Goal: Task Accomplishment & Management: Manage account settings

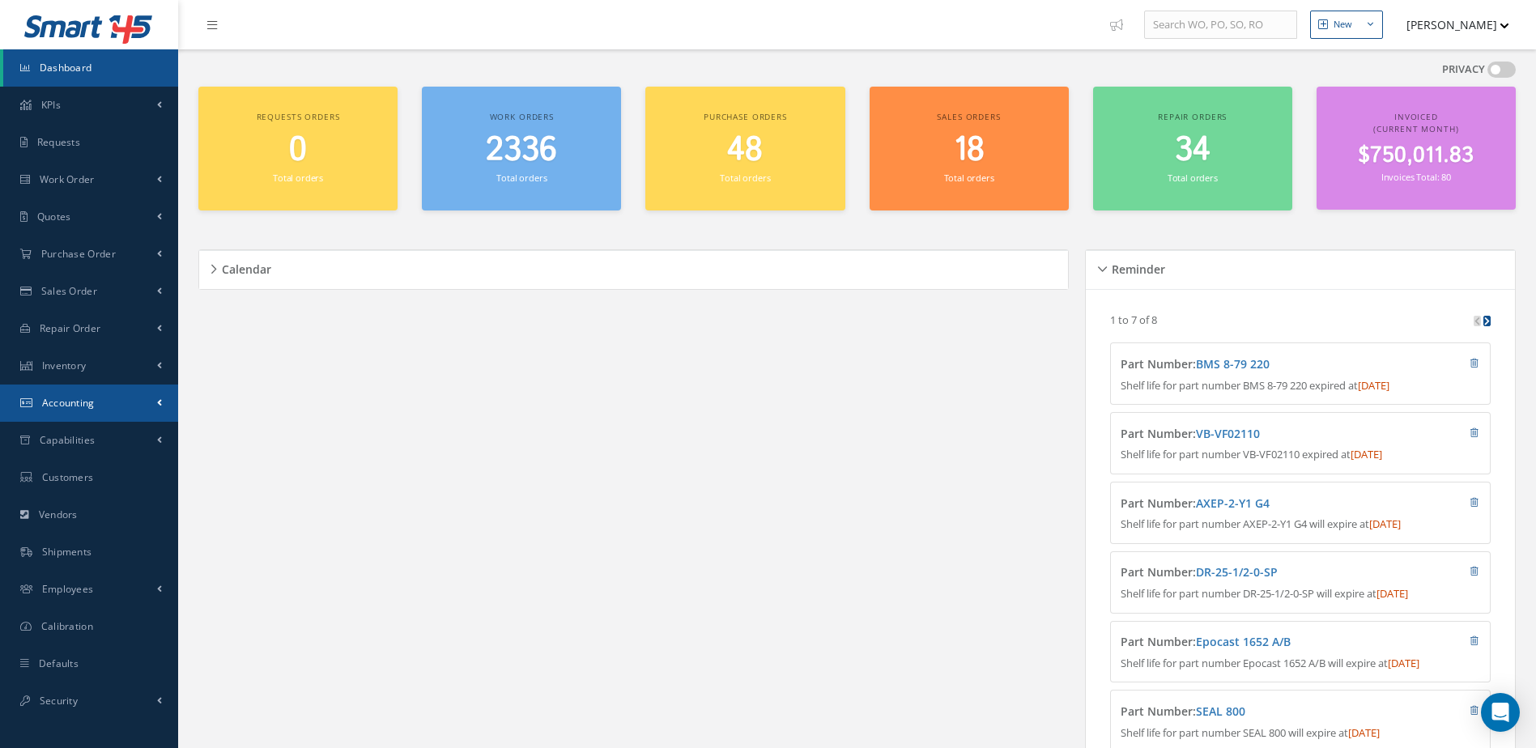
click at [87, 407] on span "Accounting" at bounding box center [68, 403] width 53 height 14
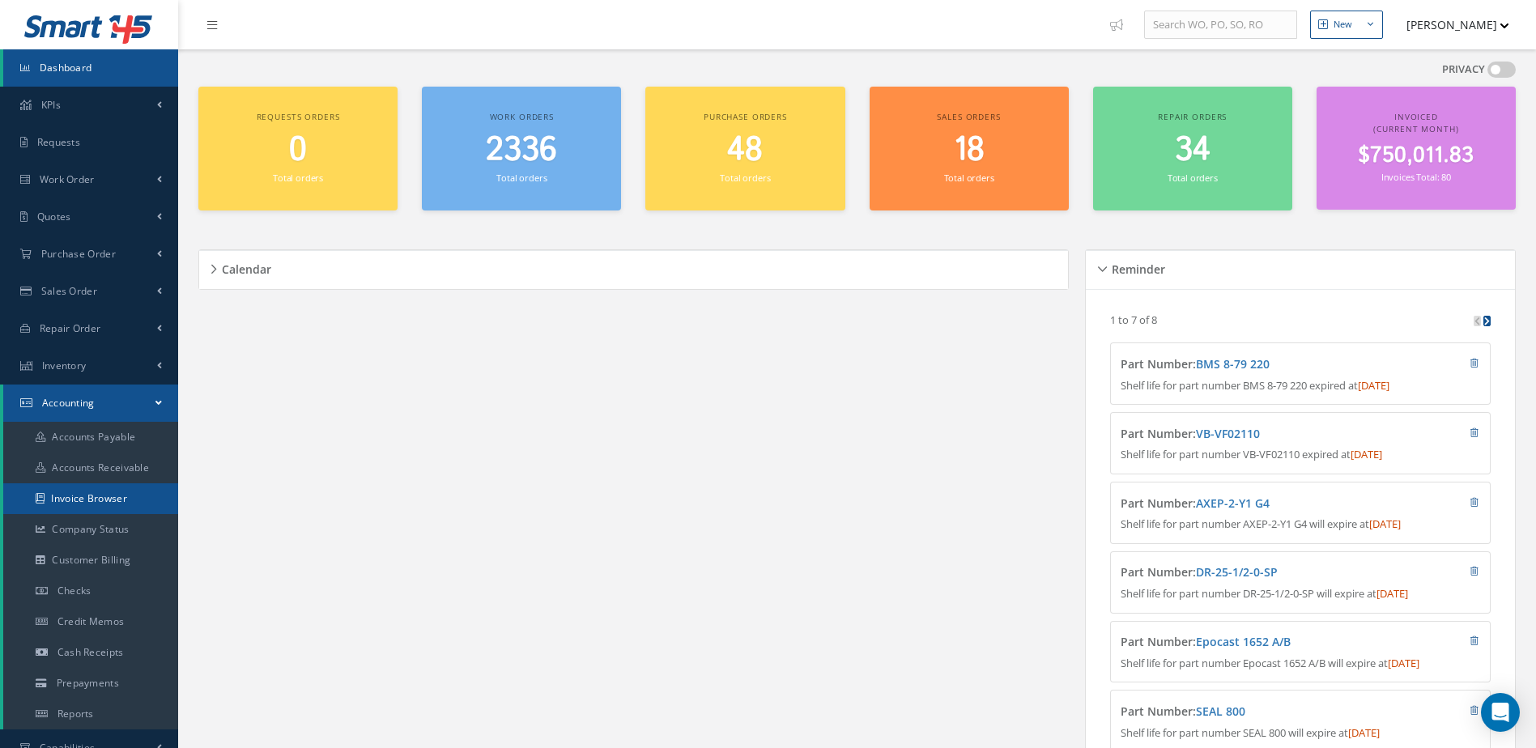
click at [72, 500] on link "Invoice Browser" at bounding box center [90, 498] width 175 height 31
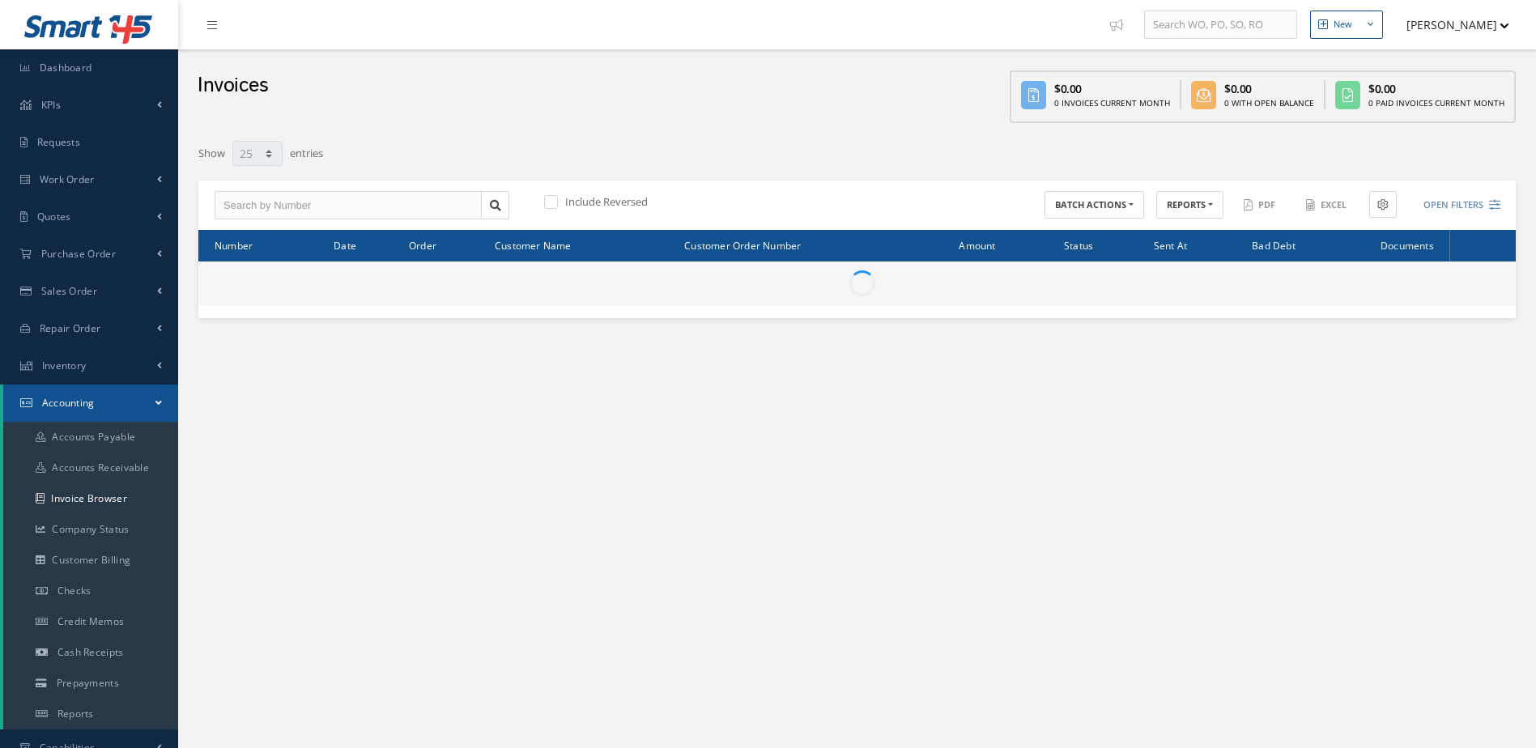
select select "25"
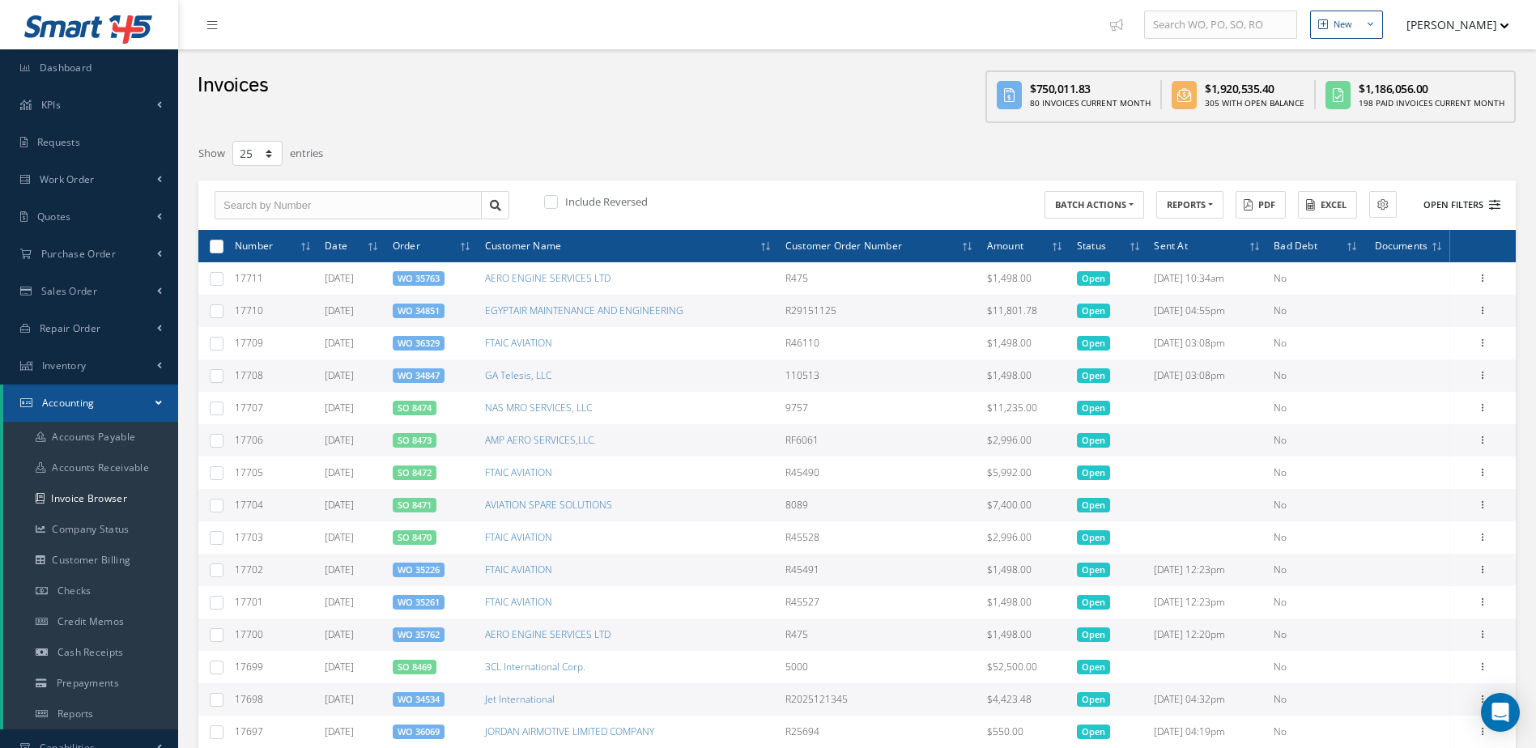
click at [1447, 202] on button "Open Filters" at bounding box center [1454, 205] width 91 height 27
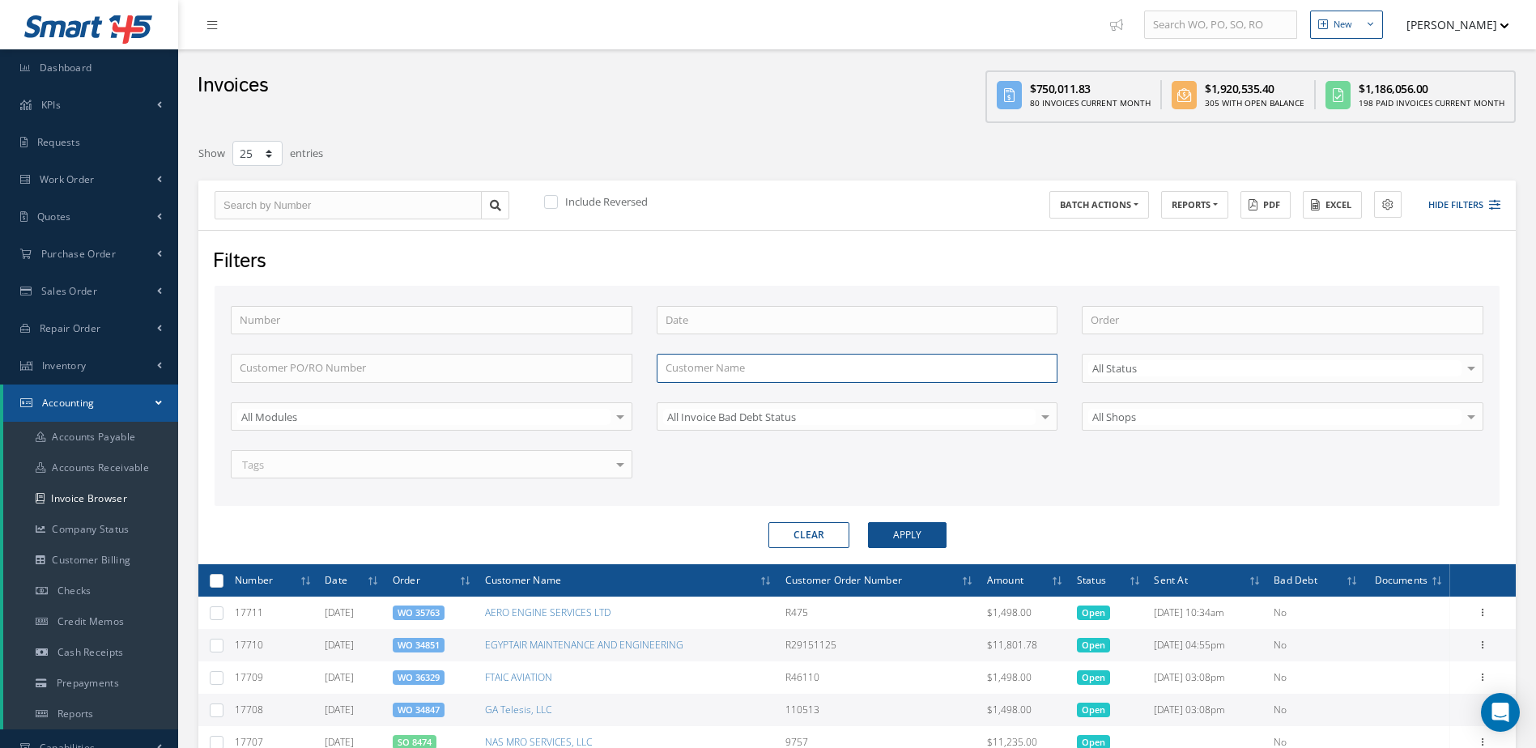
click at [722, 372] on input "text" at bounding box center [858, 368] width 402 height 29
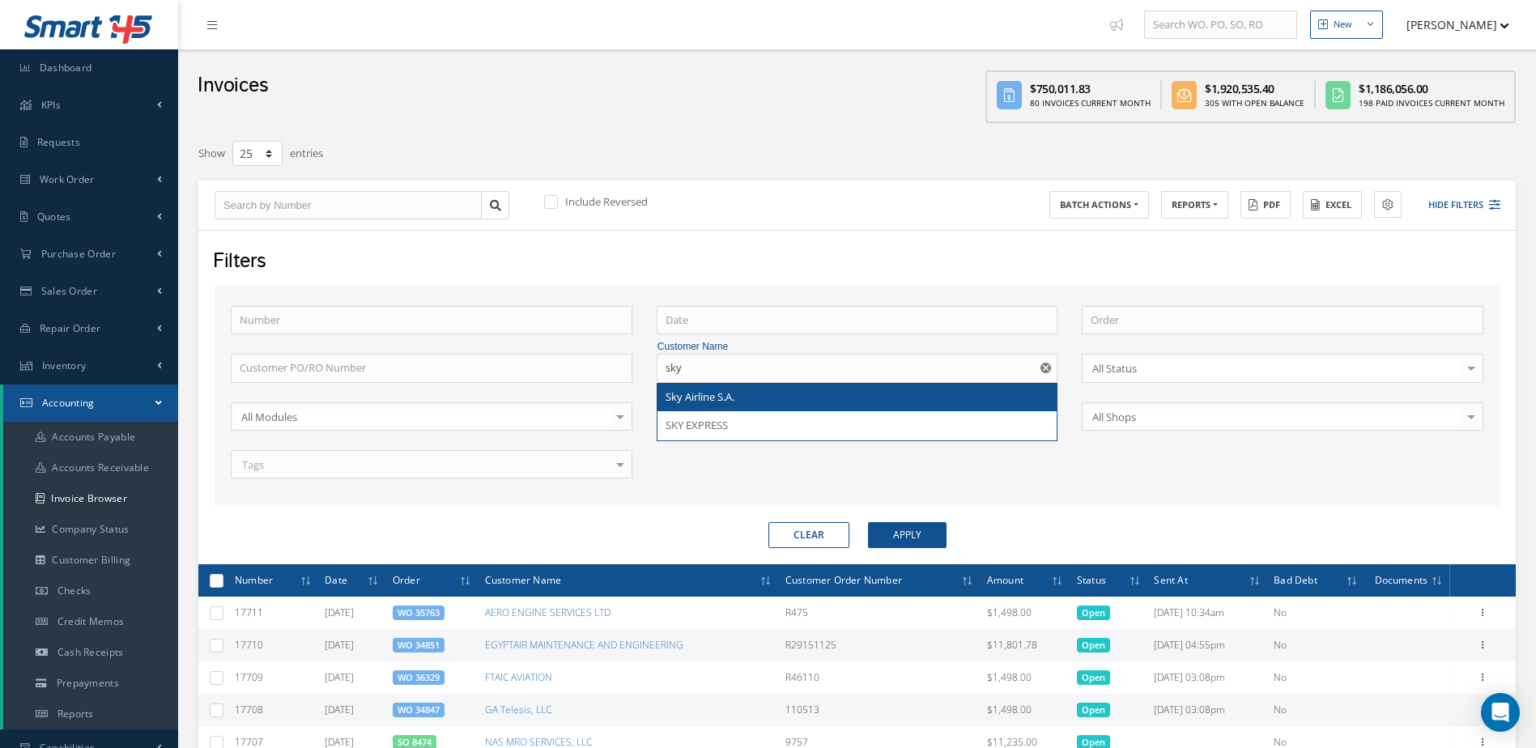
click at [716, 391] on span "Sky Airline S.A." at bounding box center [700, 396] width 69 height 15
type input "Sky Airline S.A."
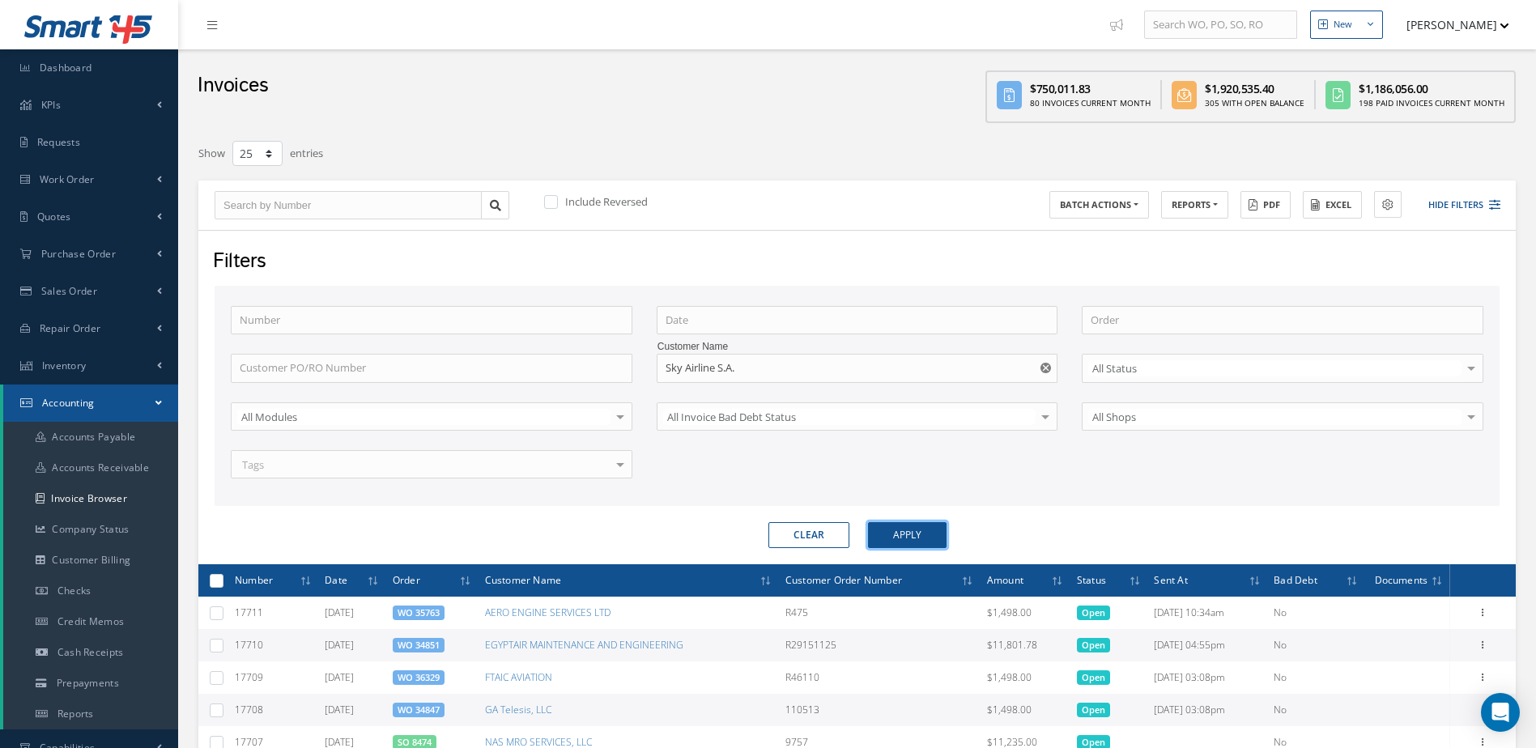
click at [892, 532] on button "Apply" at bounding box center [907, 535] width 79 height 26
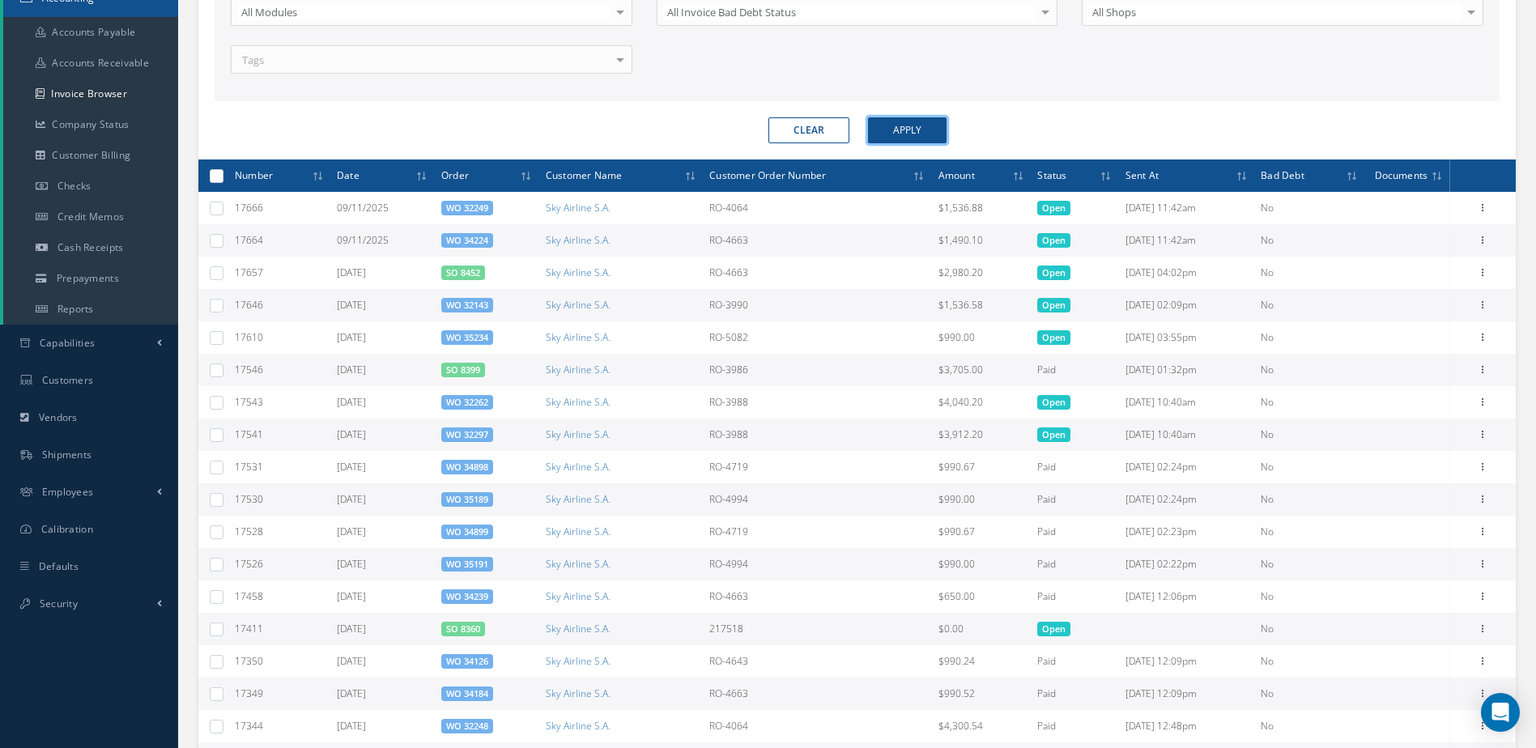
scroll to position [648, 0]
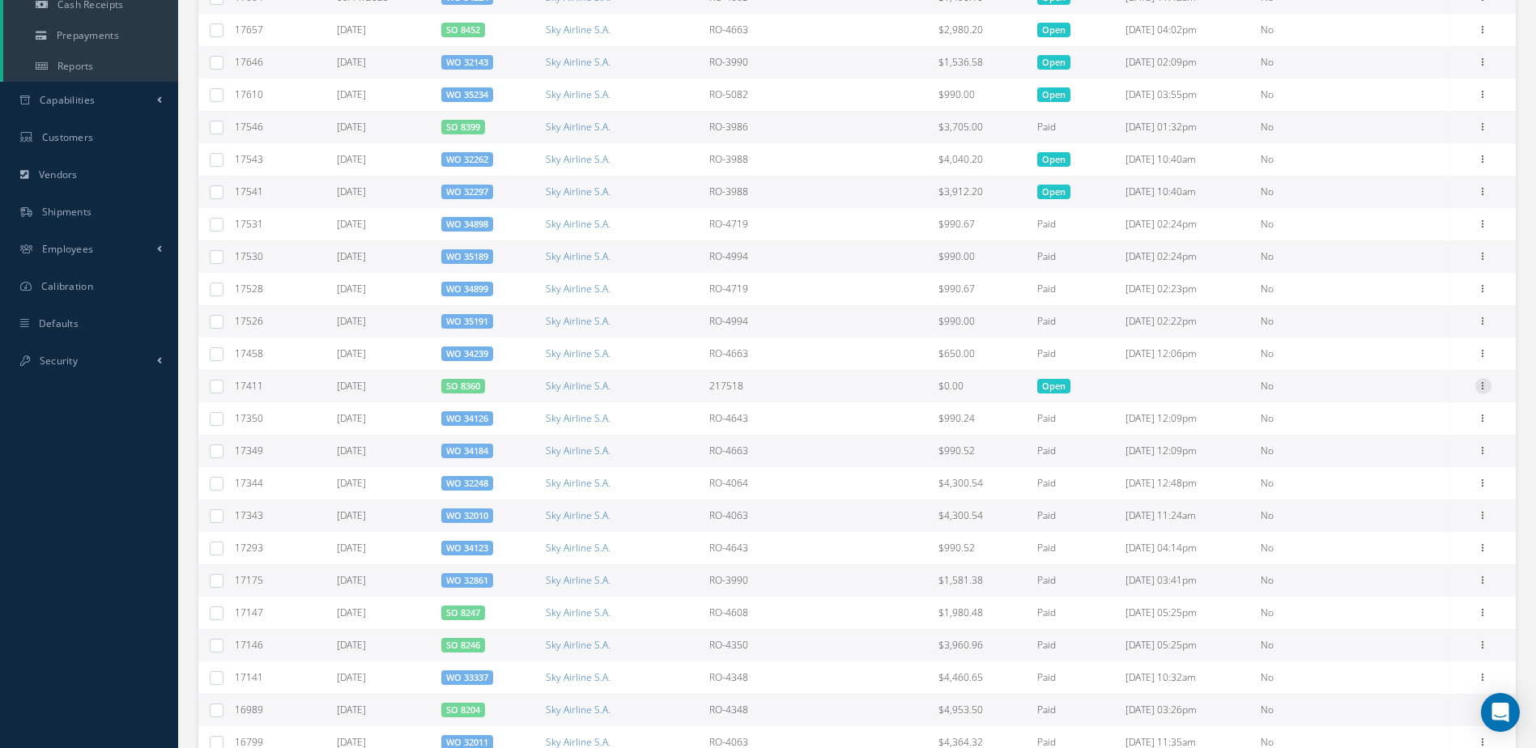
click at [1477, 388] on icon at bounding box center [1483, 384] width 16 height 13
click at [453, 389] on link "SO 8360" at bounding box center [463, 386] width 34 height 12
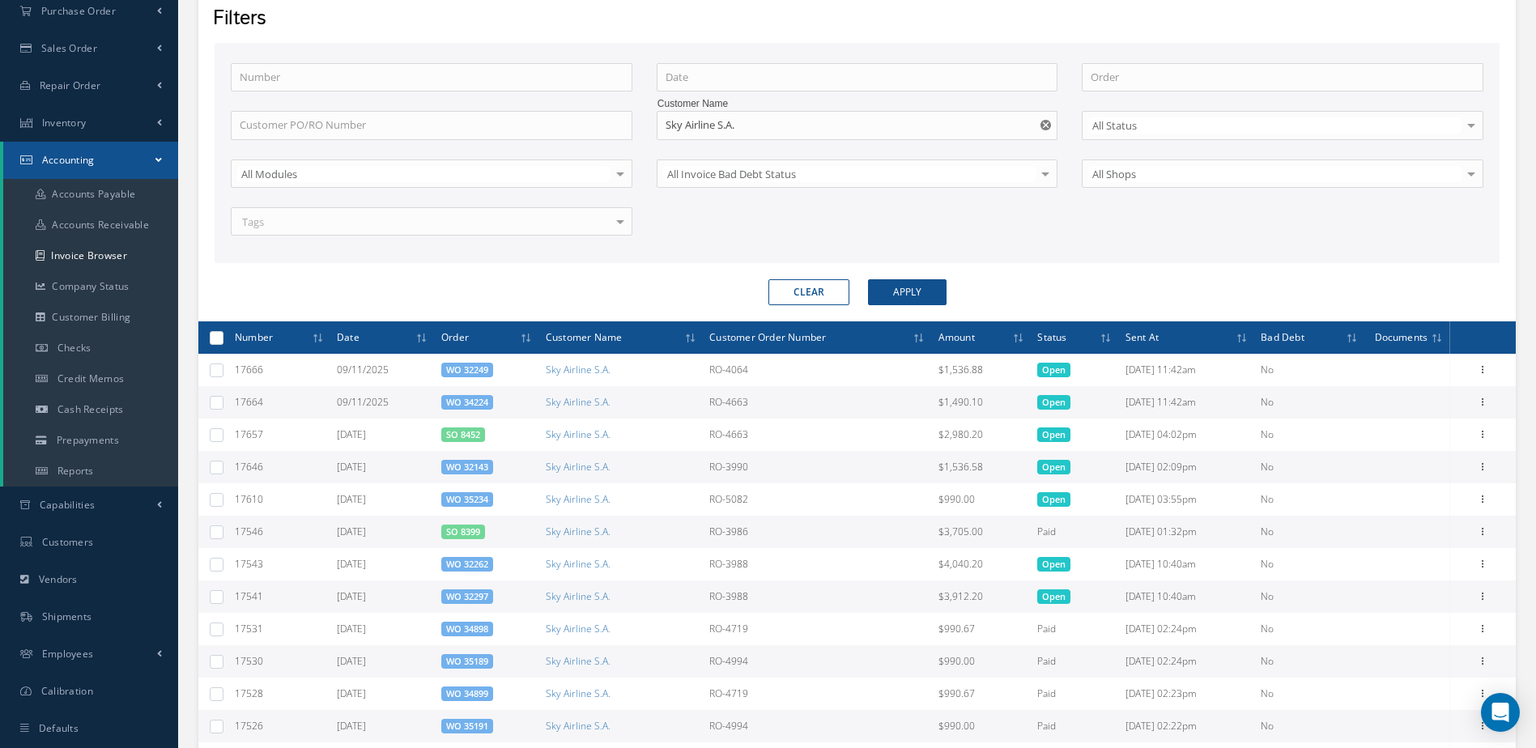
scroll to position [0, 0]
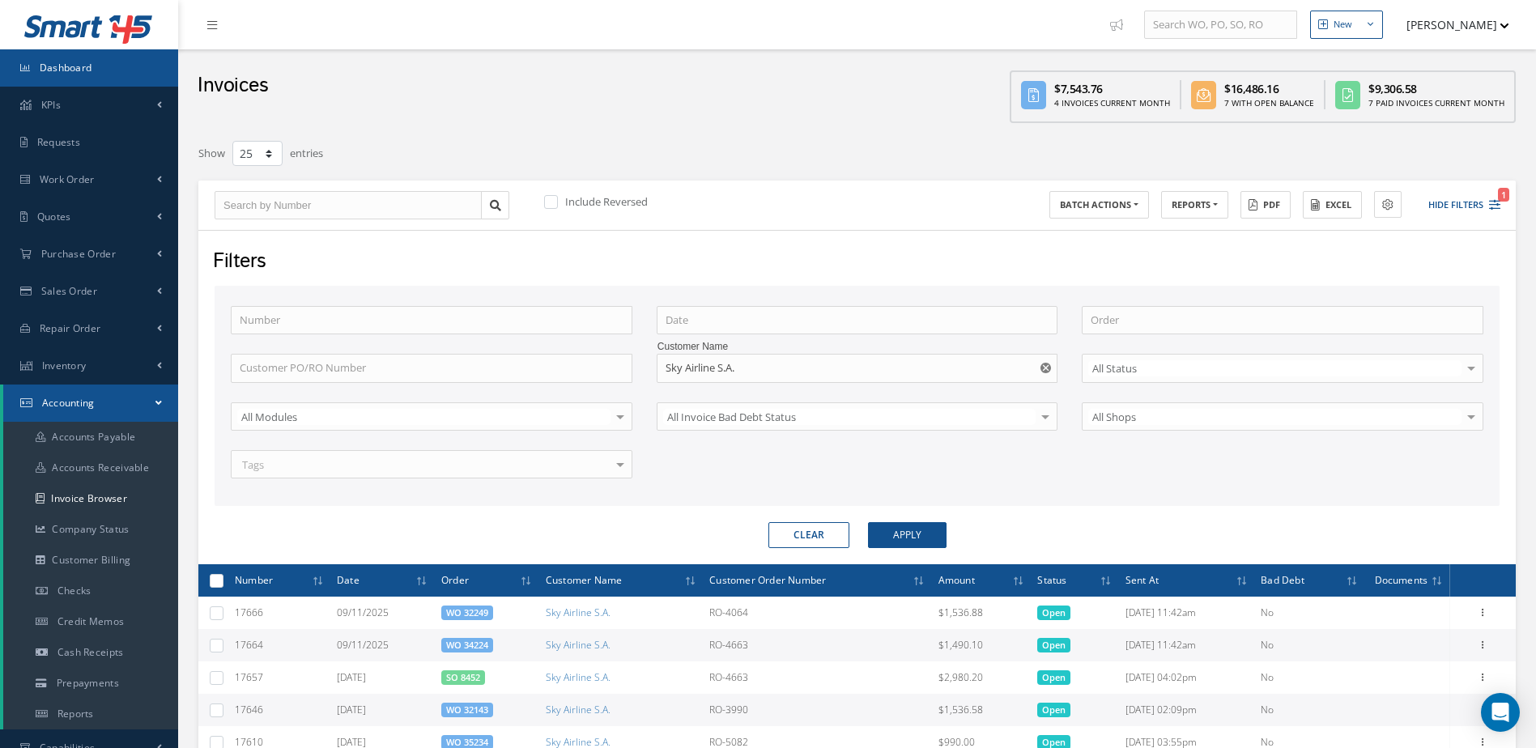
click at [70, 74] on link "Dashboard" at bounding box center [89, 67] width 178 height 37
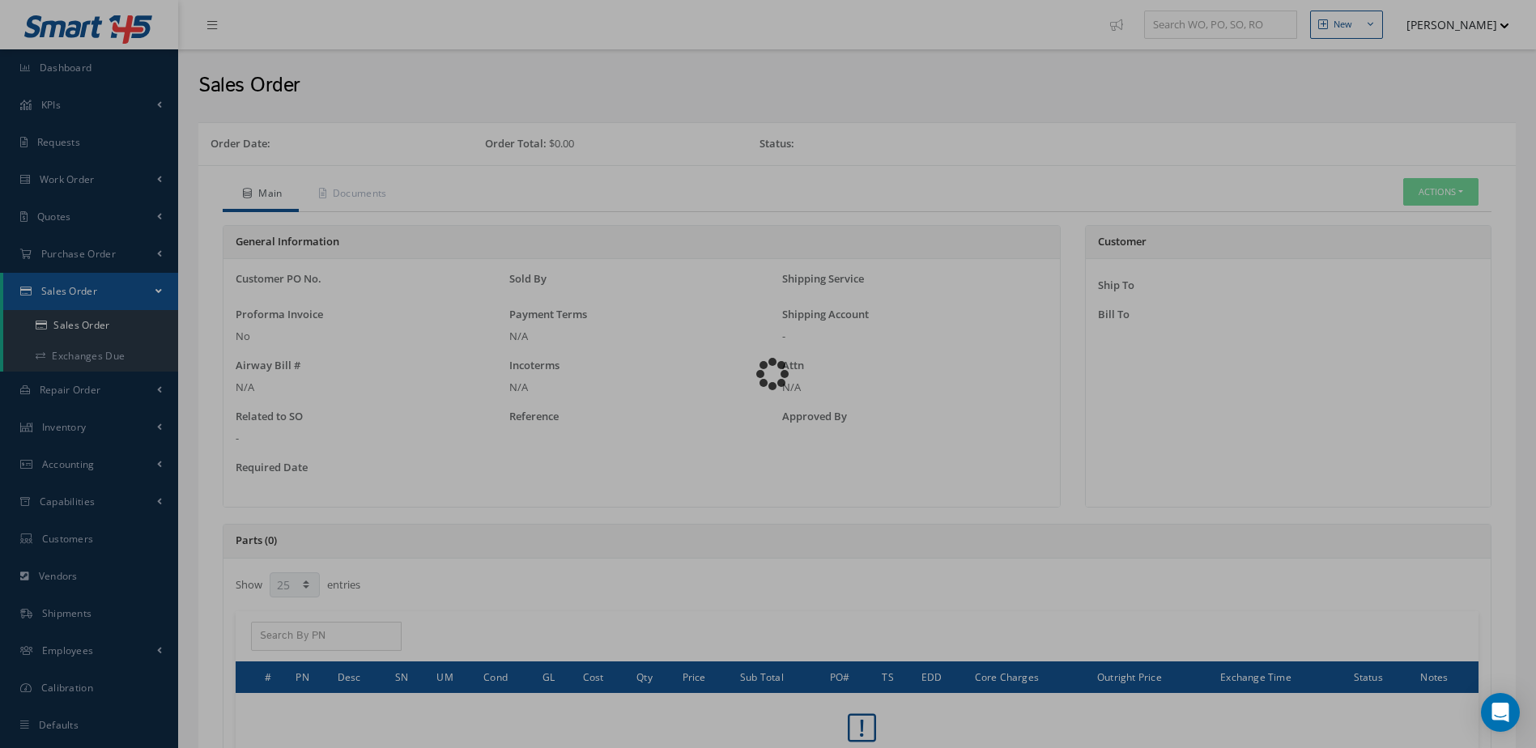
select select "25"
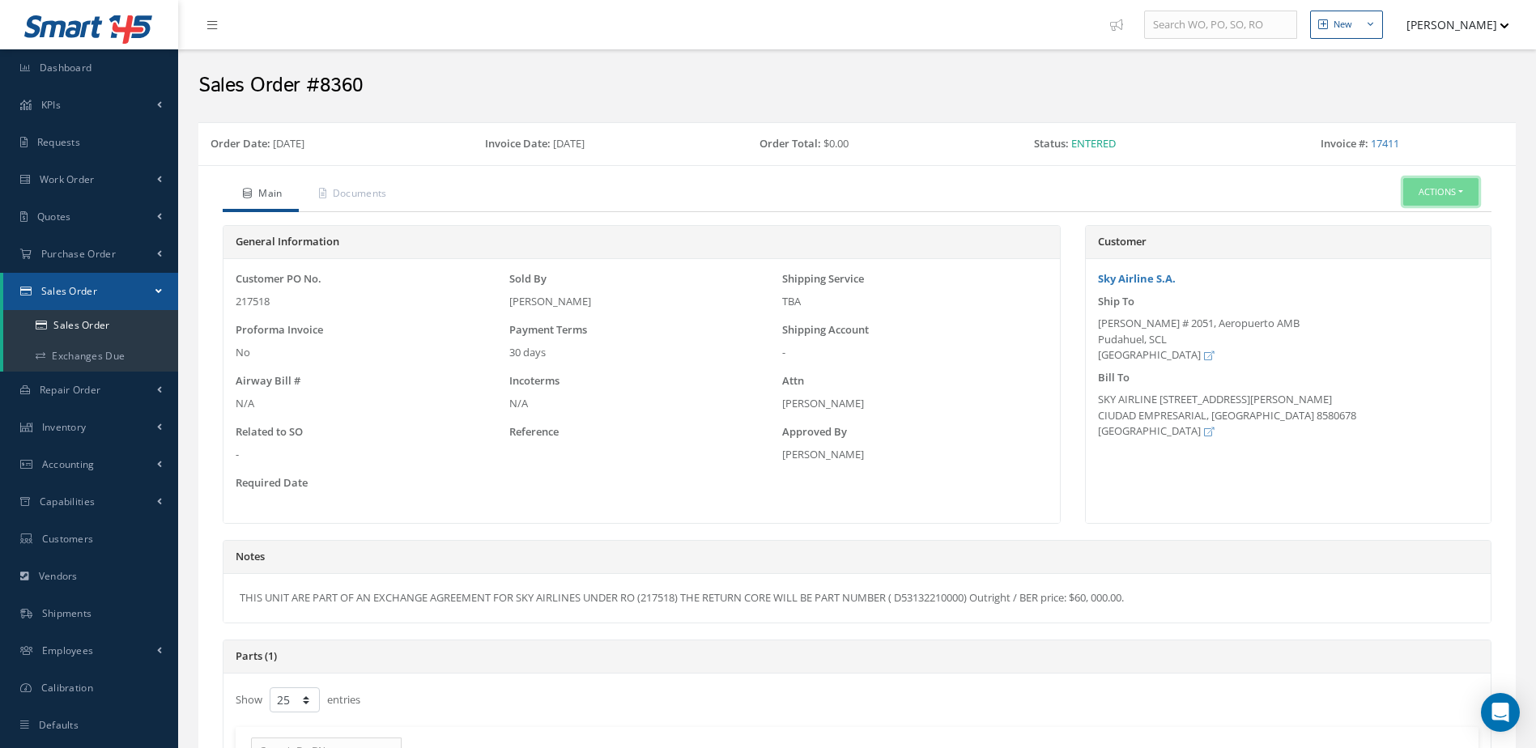
click at [1466, 187] on button "Actions" at bounding box center [1440, 192] width 75 height 28
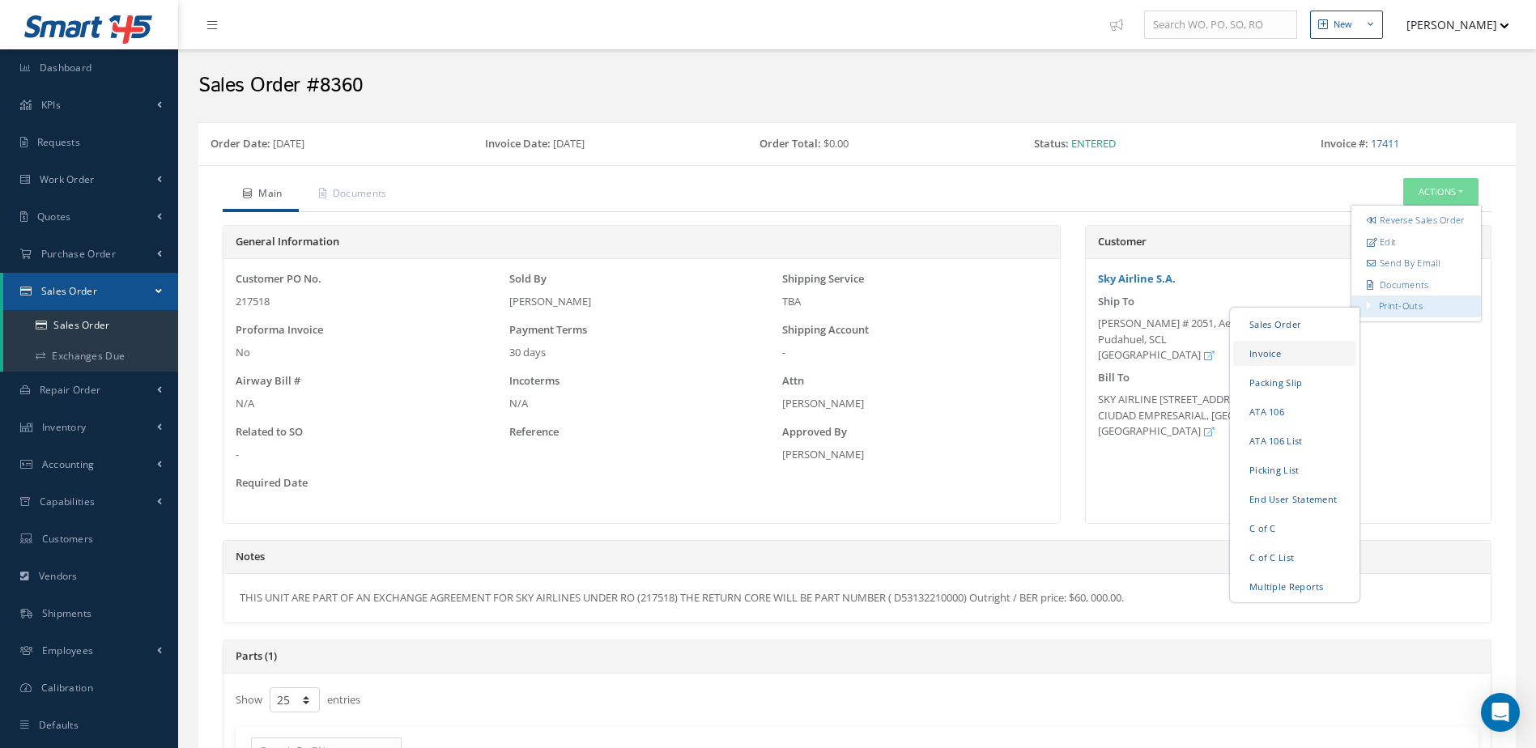
click at [1249, 366] on link "Invoice" at bounding box center [1294, 353] width 123 height 25
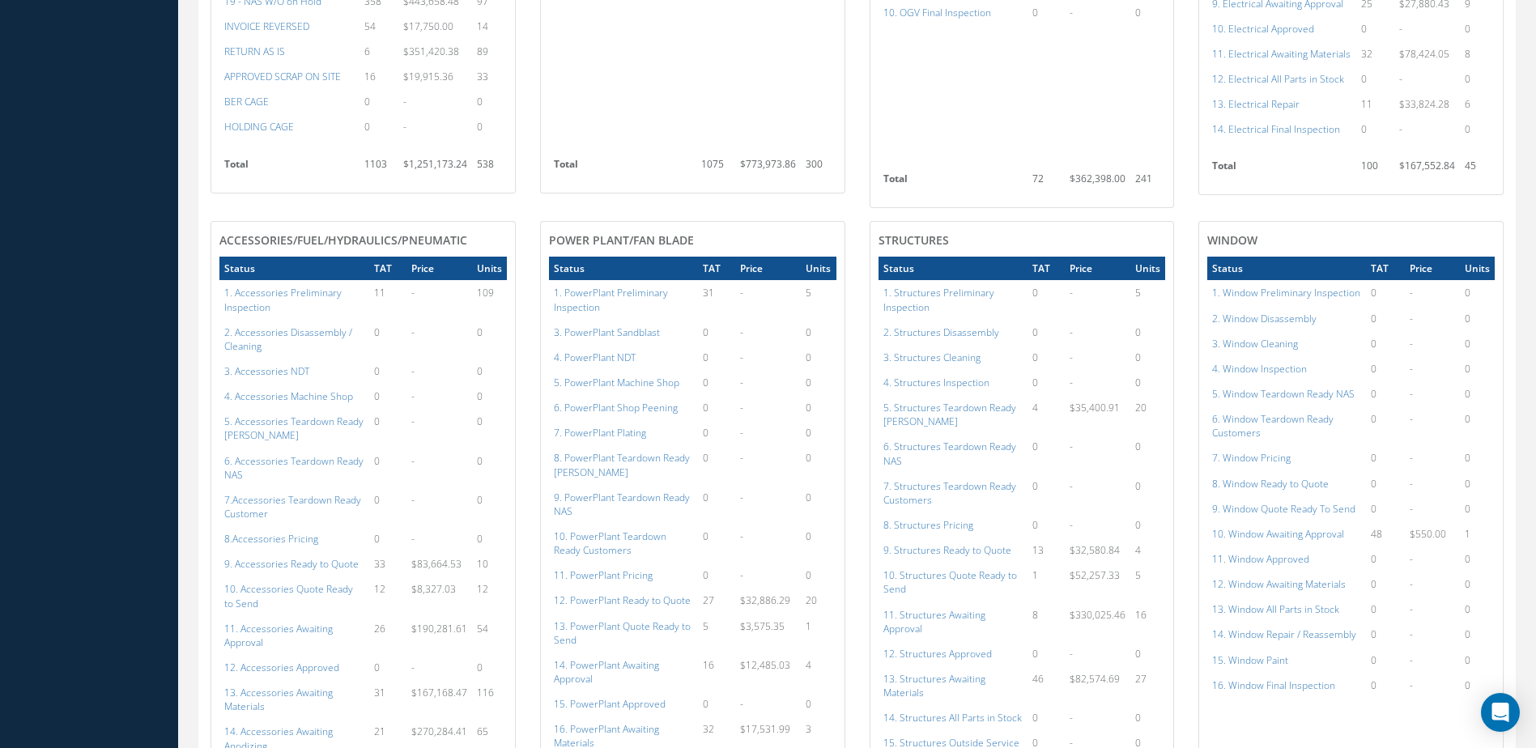
scroll to position [972, 0]
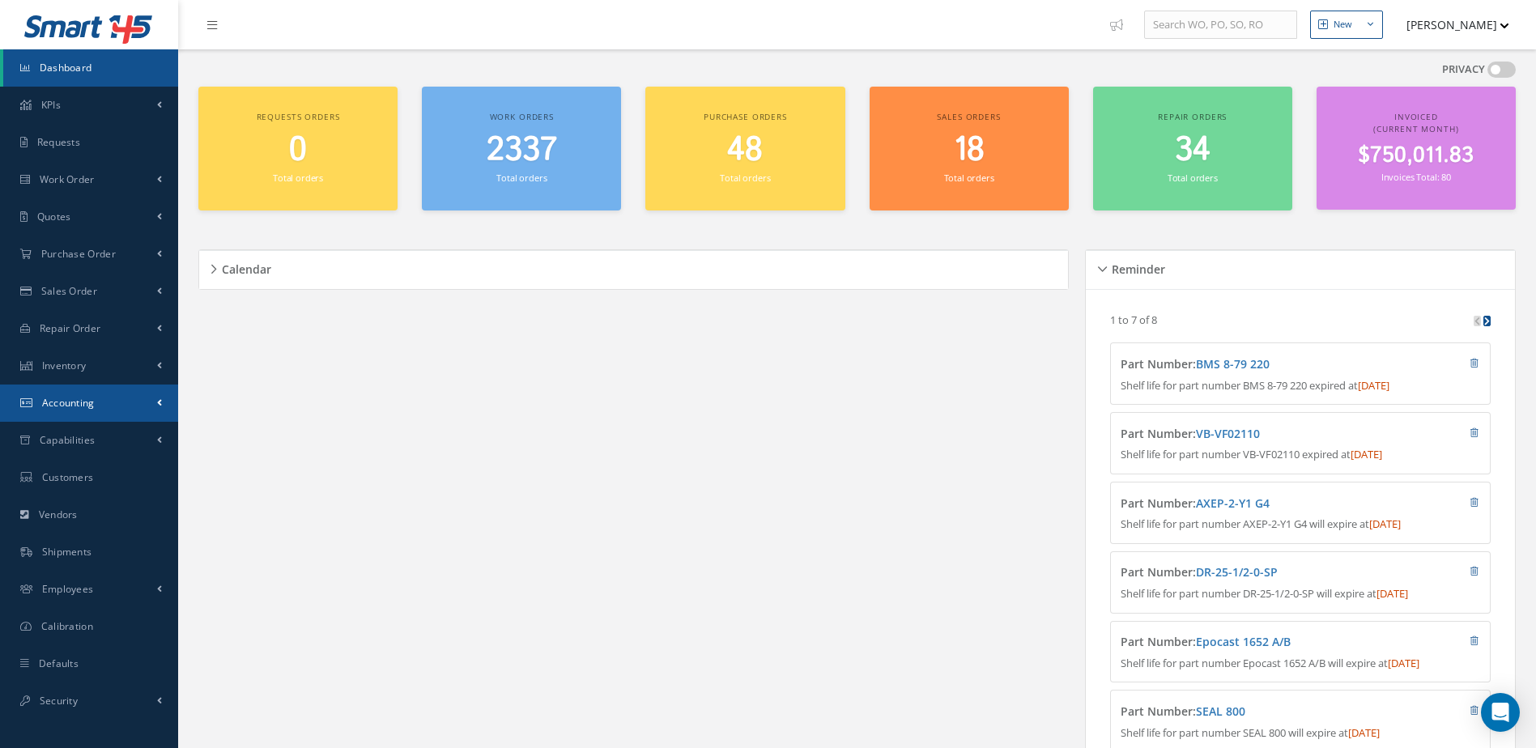
click at [80, 405] on span "Accounting" at bounding box center [68, 403] width 53 height 14
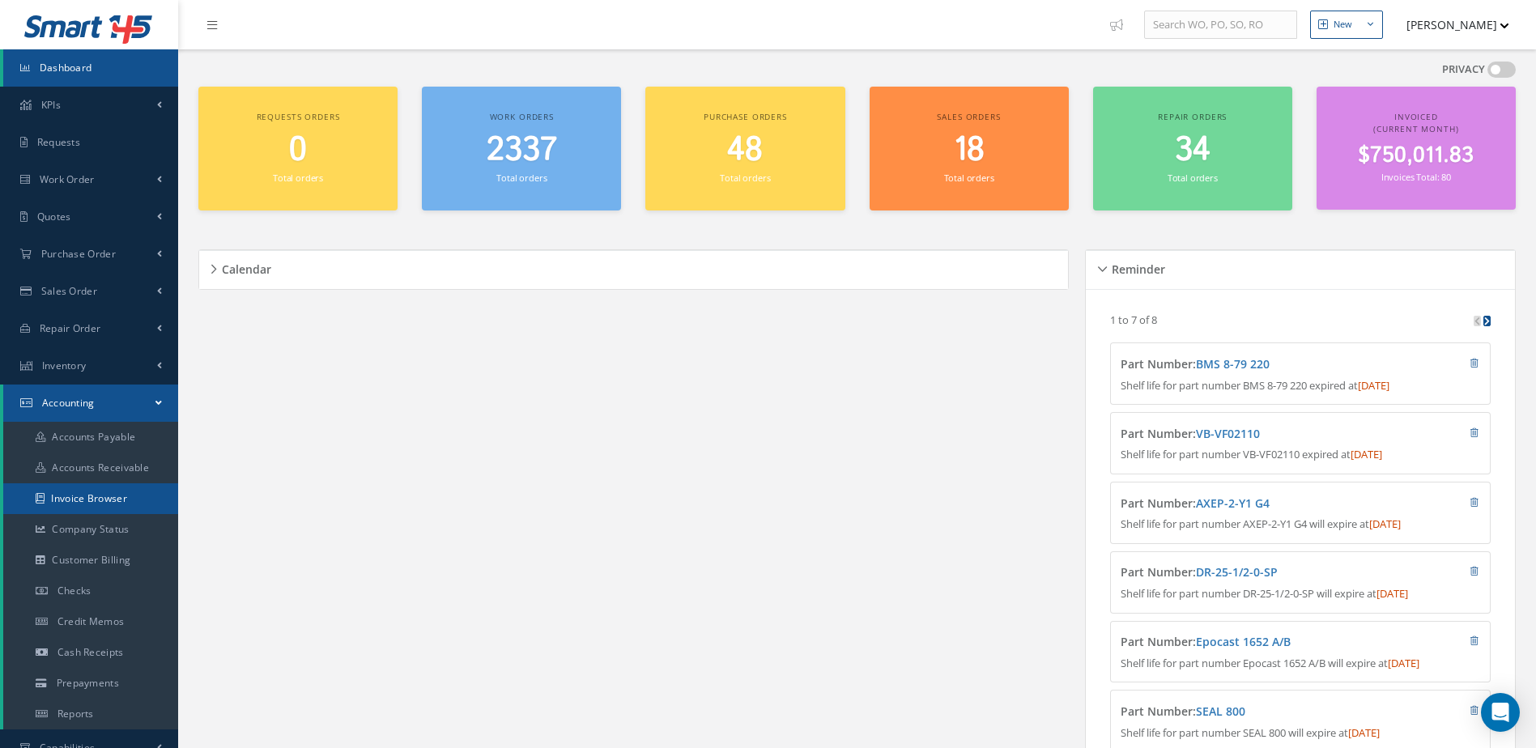
click at [89, 498] on link "Invoice Browser" at bounding box center [90, 498] width 175 height 31
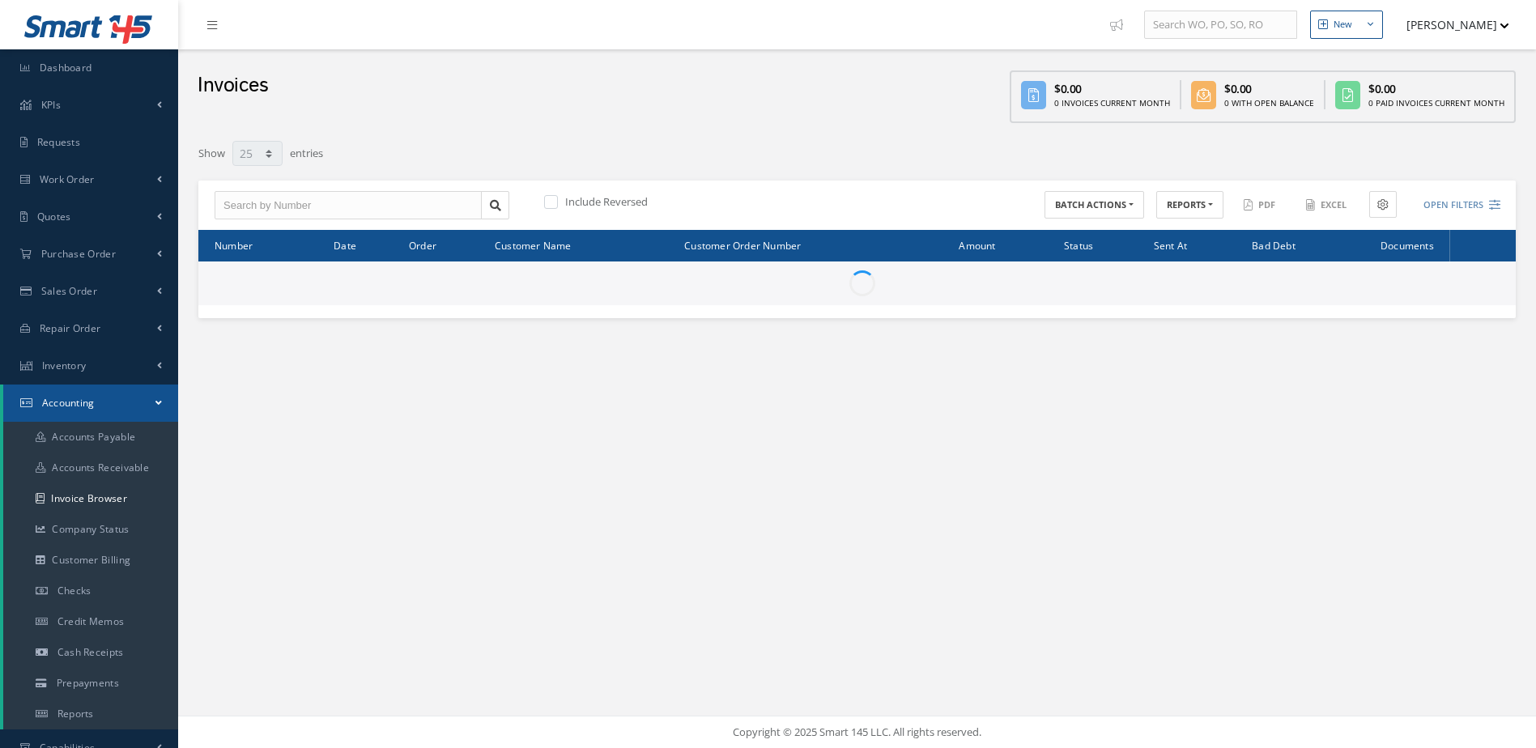
select select "25"
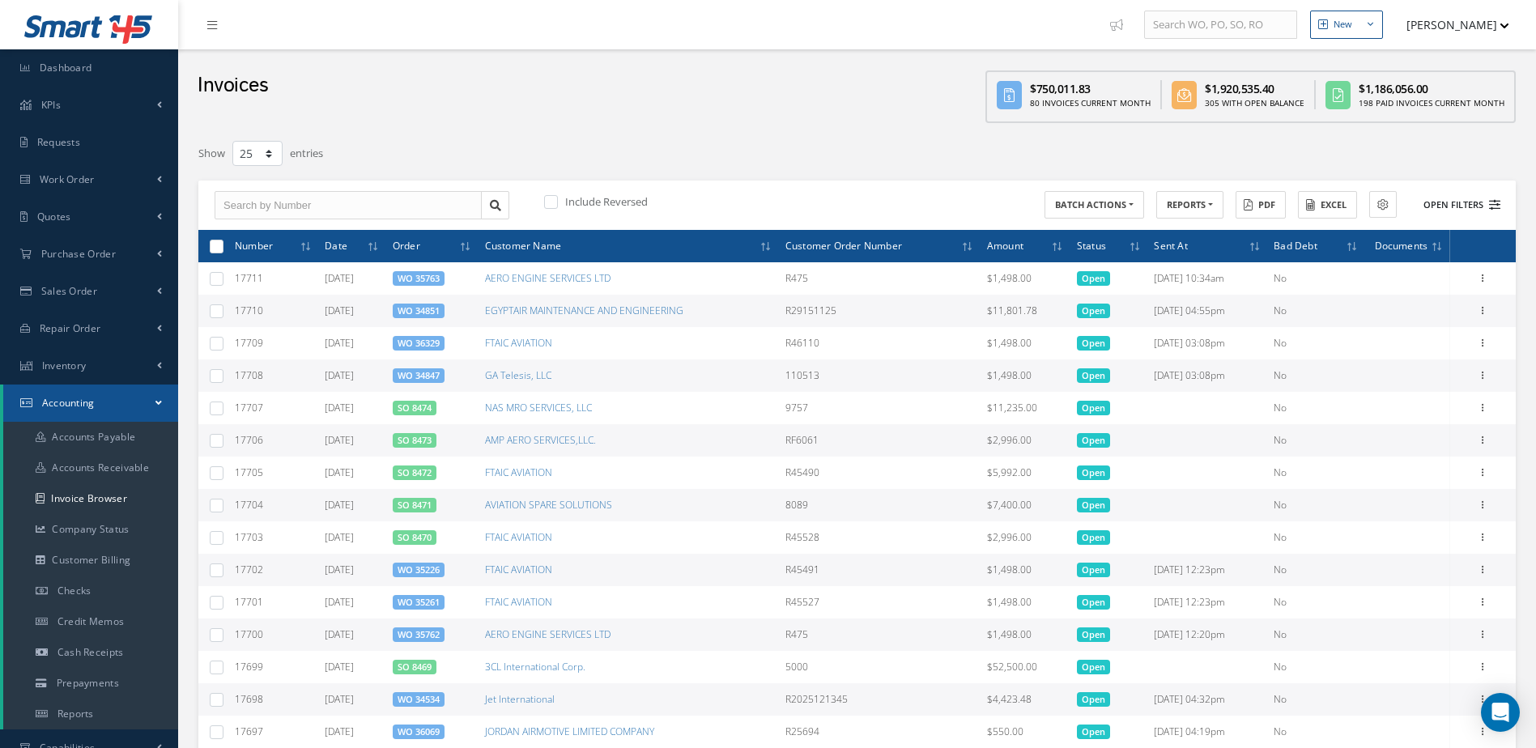
click at [1430, 198] on button "Open Filters" at bounding box center [1454, 205] width 91 height 27
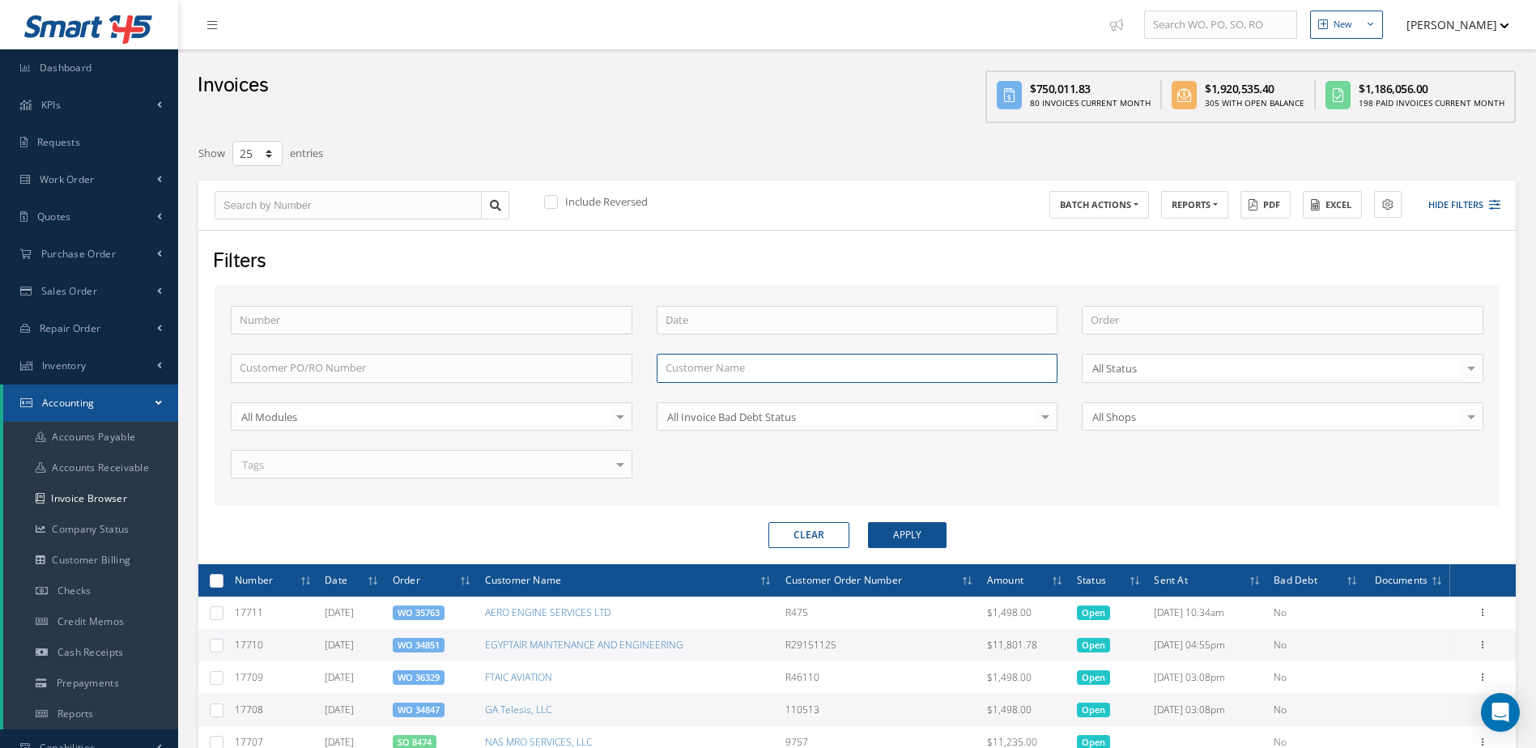
click at [742, 375] on input "text" at bounding box center [858, 368] width 402 height 29
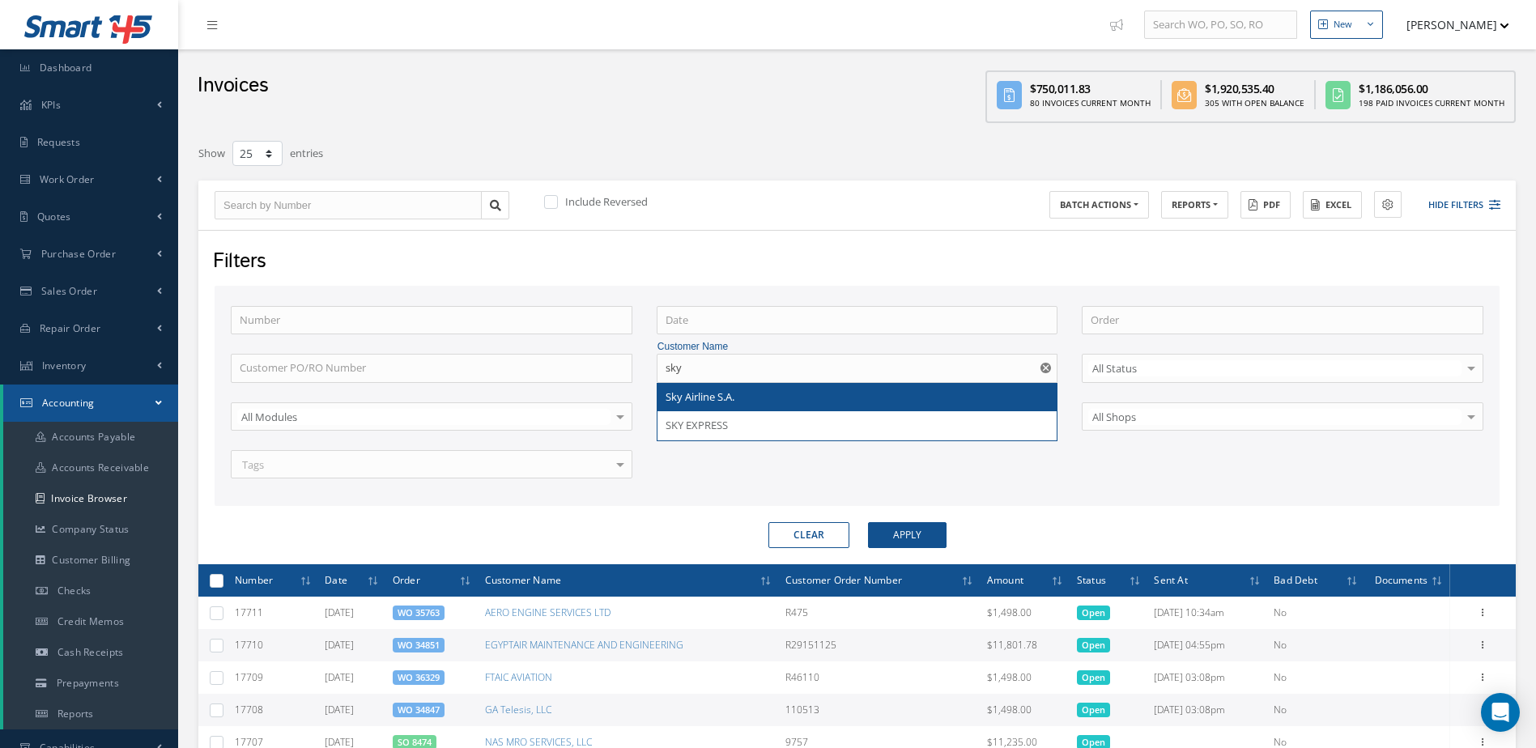
click at [713, 396] on span "Sky Airline S.A." at bounding box center [700, 396] width 69 height 15
type input "Sky Airline S.A."
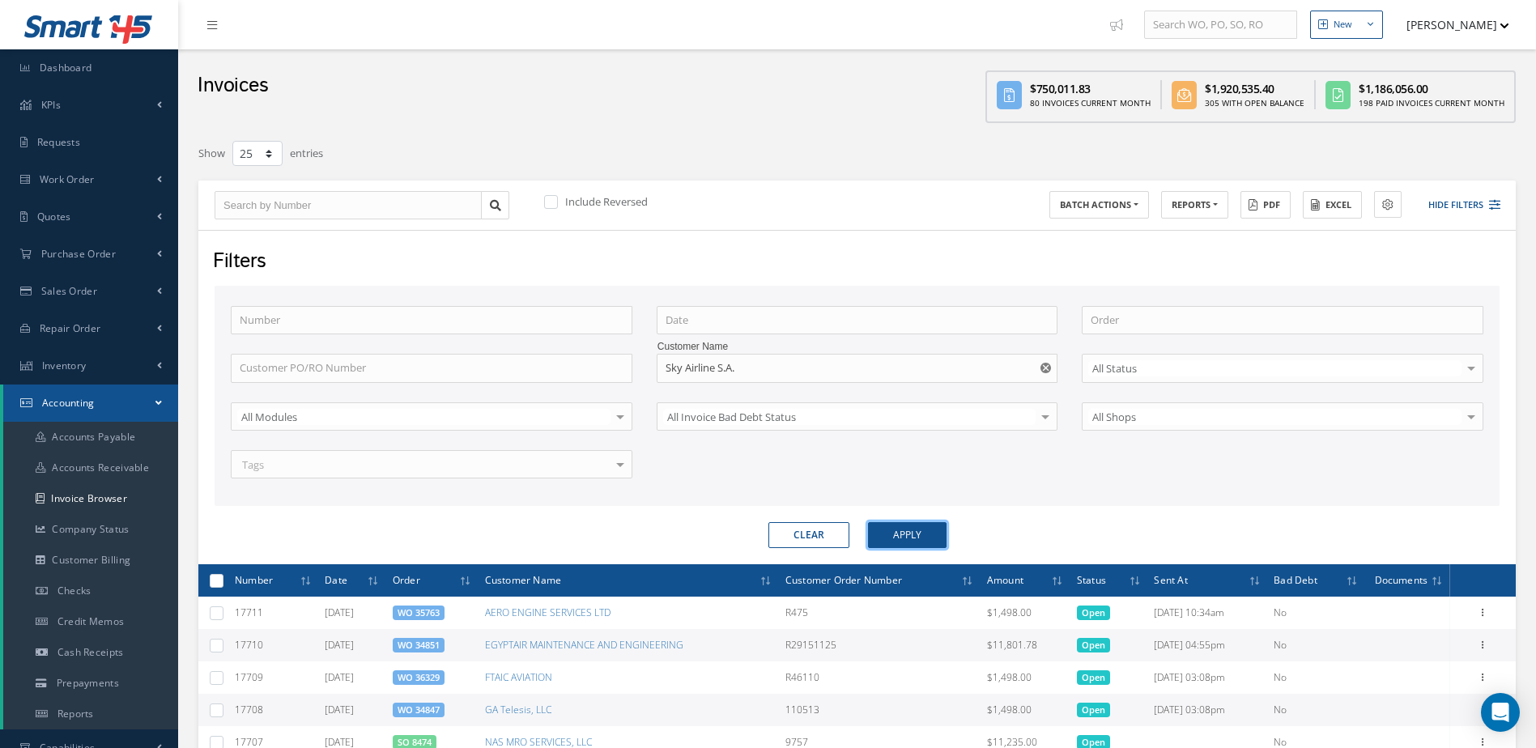
click at [925, 546] on button "Apply" at bounding box center [907, 535] width 79 height 26
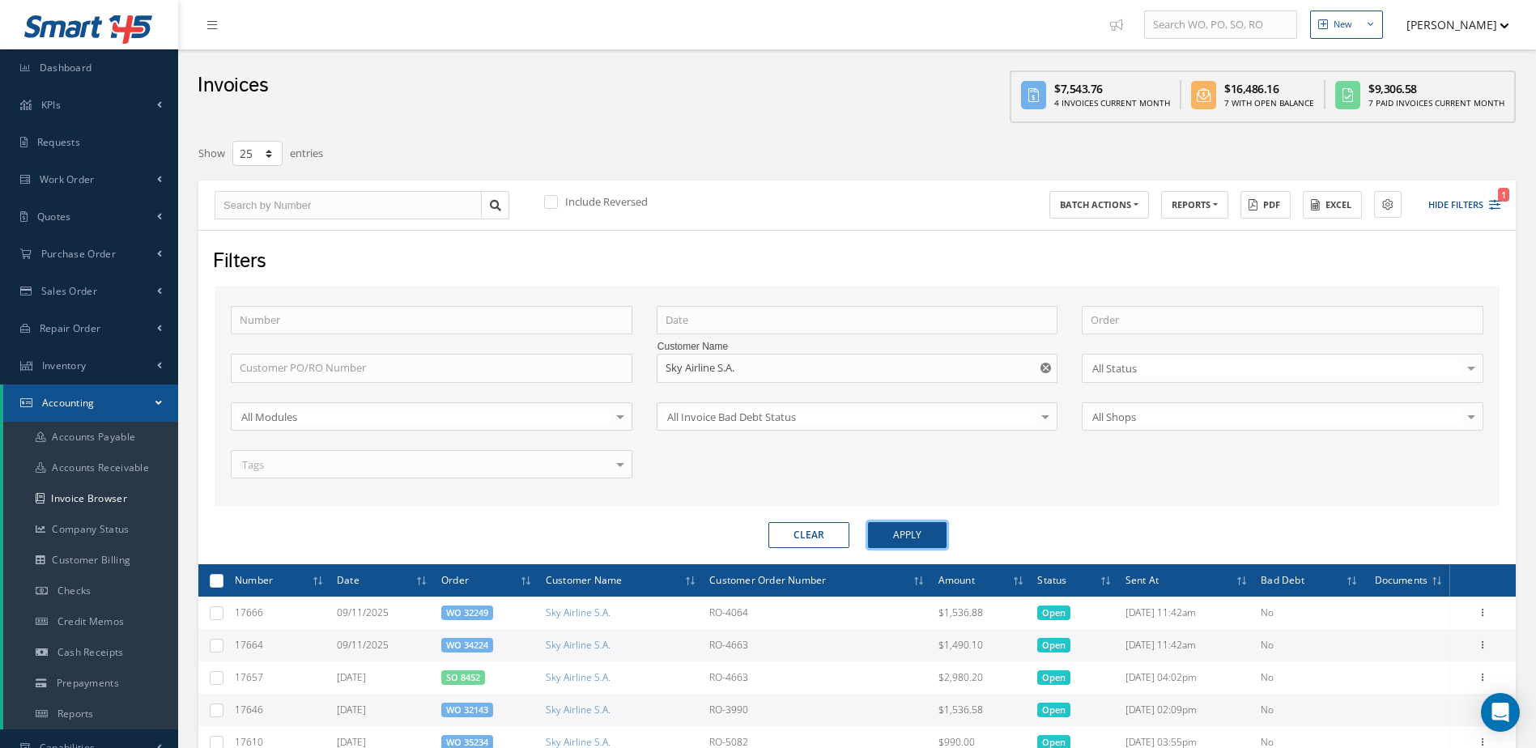
scroll to position [486, 0]
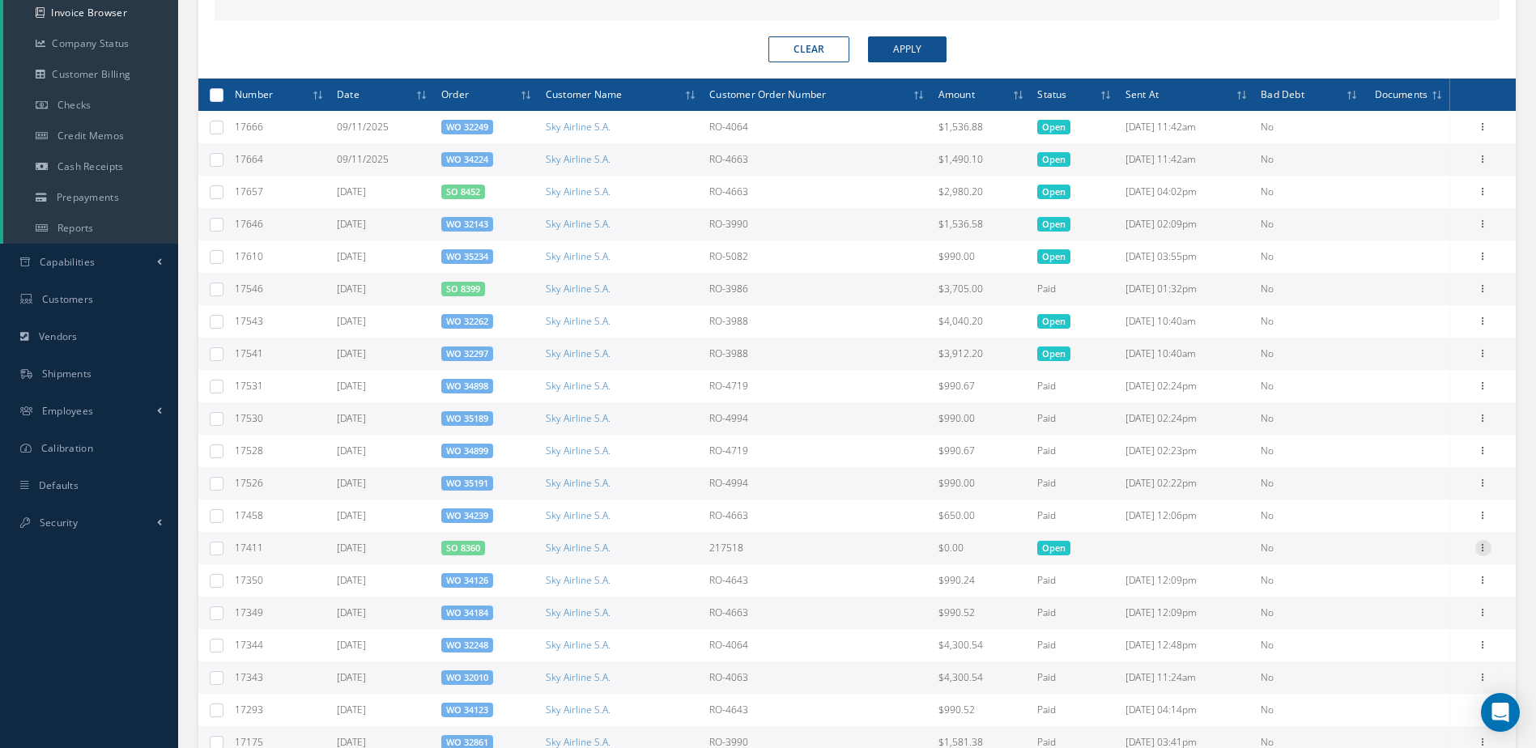
click at [1483, 547] on icon at bounding box center [1483, 546] width 16 height 13
click at [451, 550] on link "SO 8360" at bounding box center [463, 548] width 34 height 12
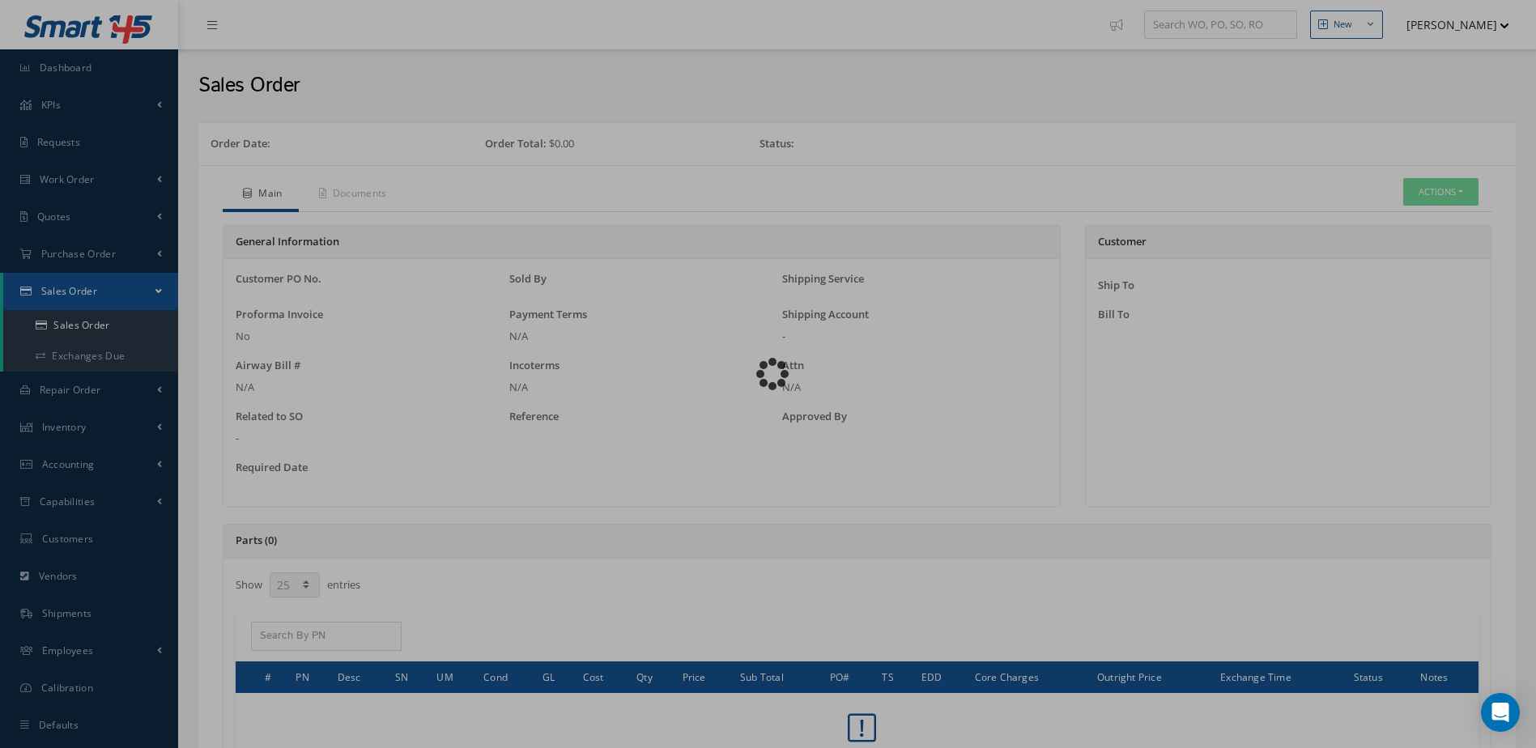
select select "25"
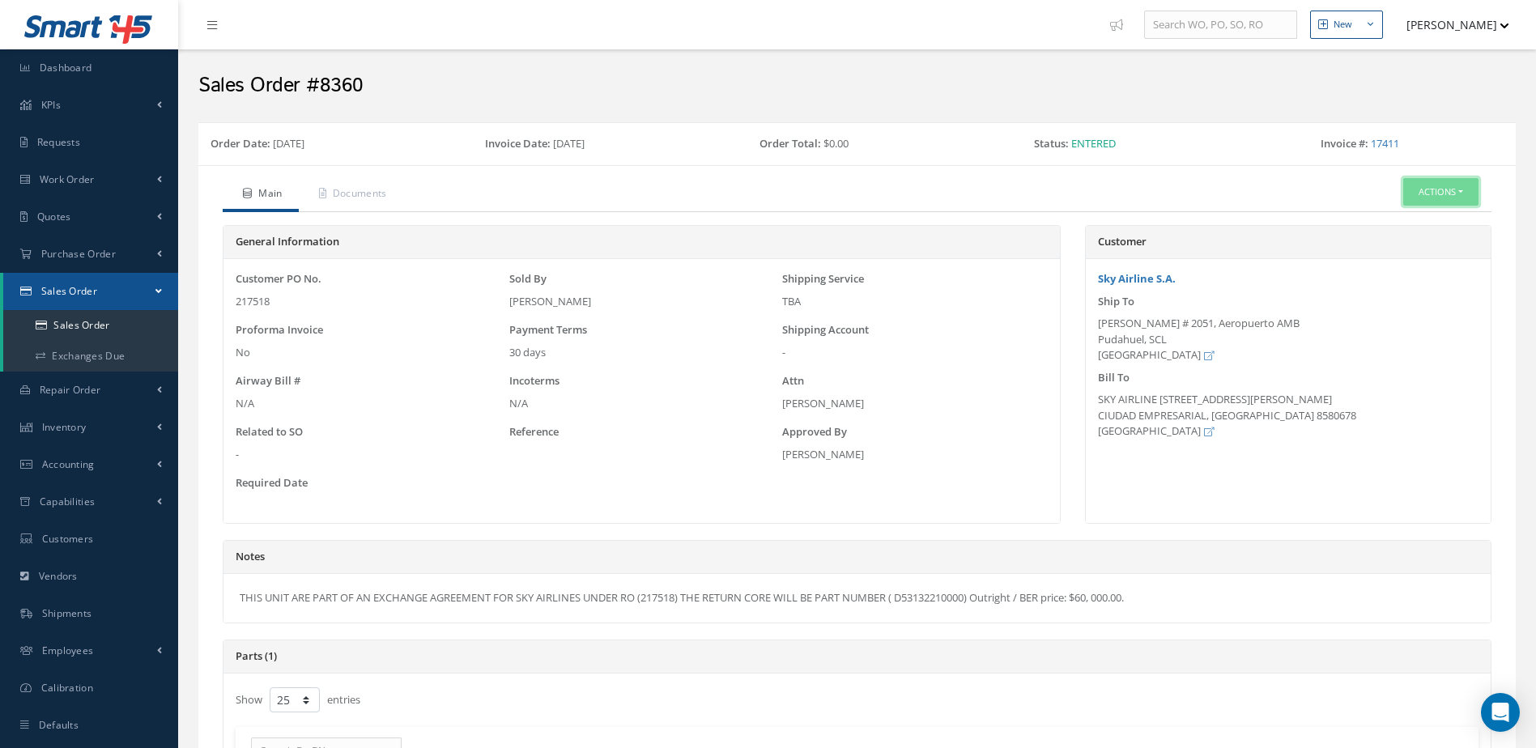
click at [1466, 197] on button "Actions" at bounding box center [1440, 192] width 75 height 28
click at [1403, 225] on link "Reverse Sales Order" at bounding box center [1416, 221] width 130 height 22
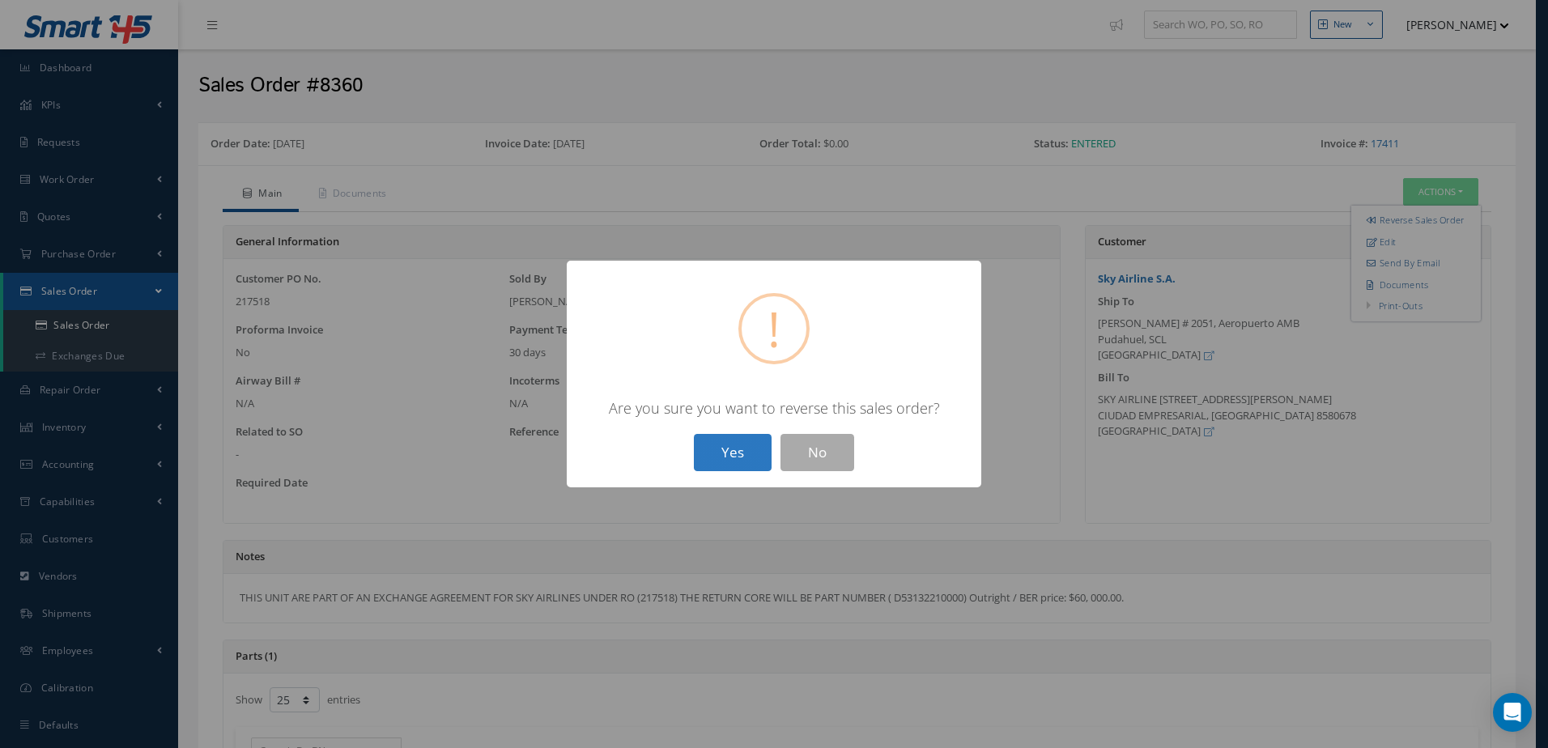
click at [731, 459] on button "Yes" at bounding box center [733, 453] width 78 height 38
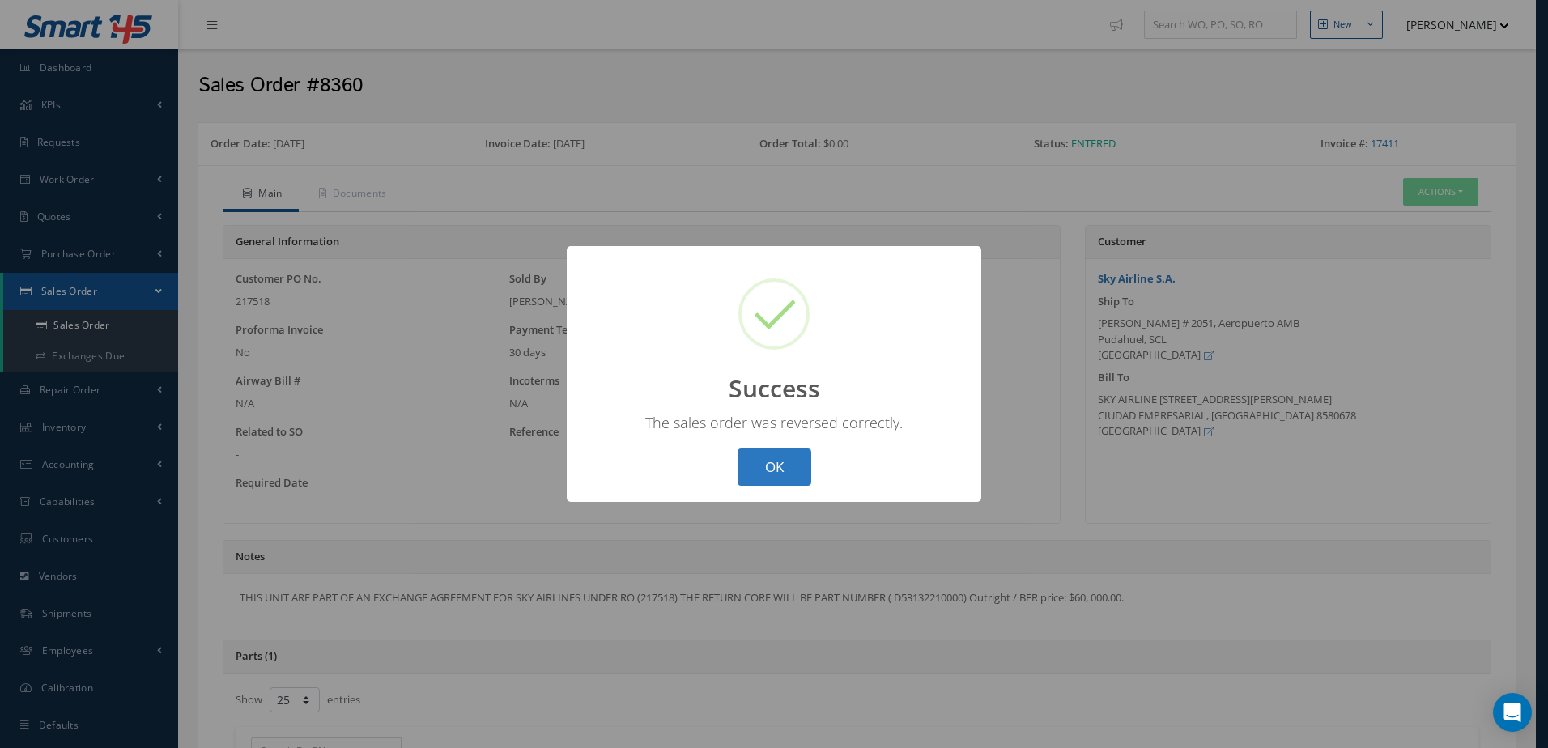
click at [792, 464] on button "OK" at bounding box center [775, 468] width 74 height 38
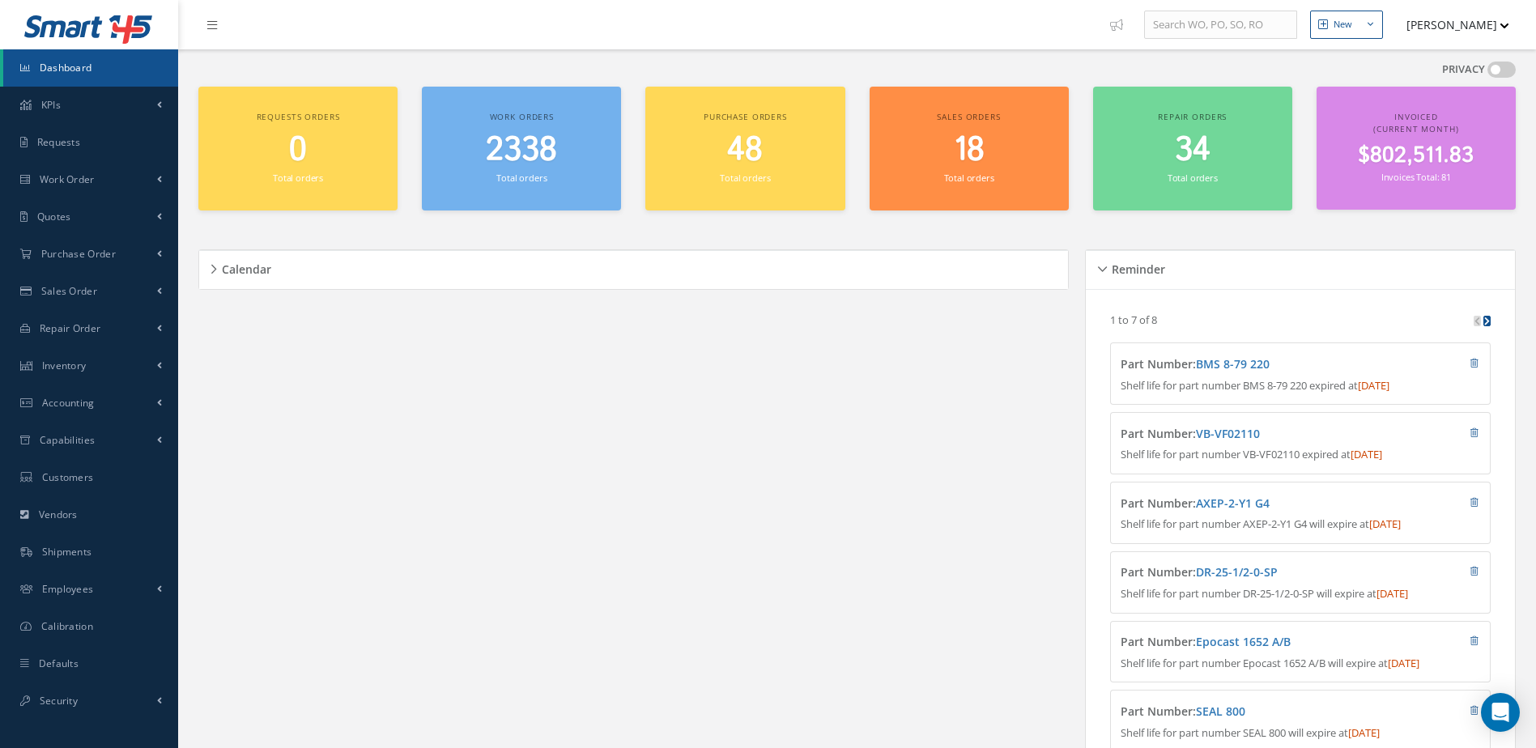
click at [1413, 155] on span "$802,511.83" at bounding box center [1416, 156] width 116 height 32
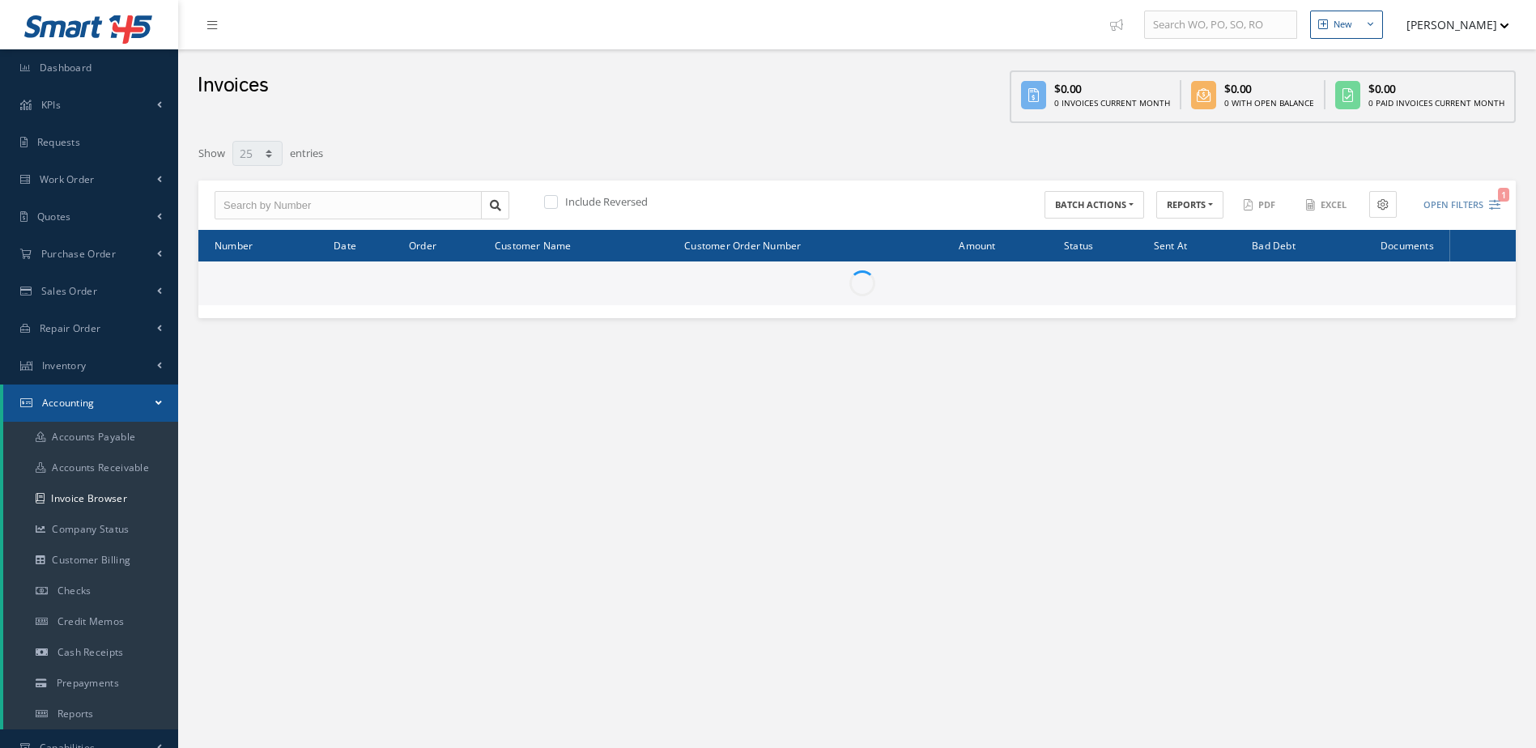
select select "25"
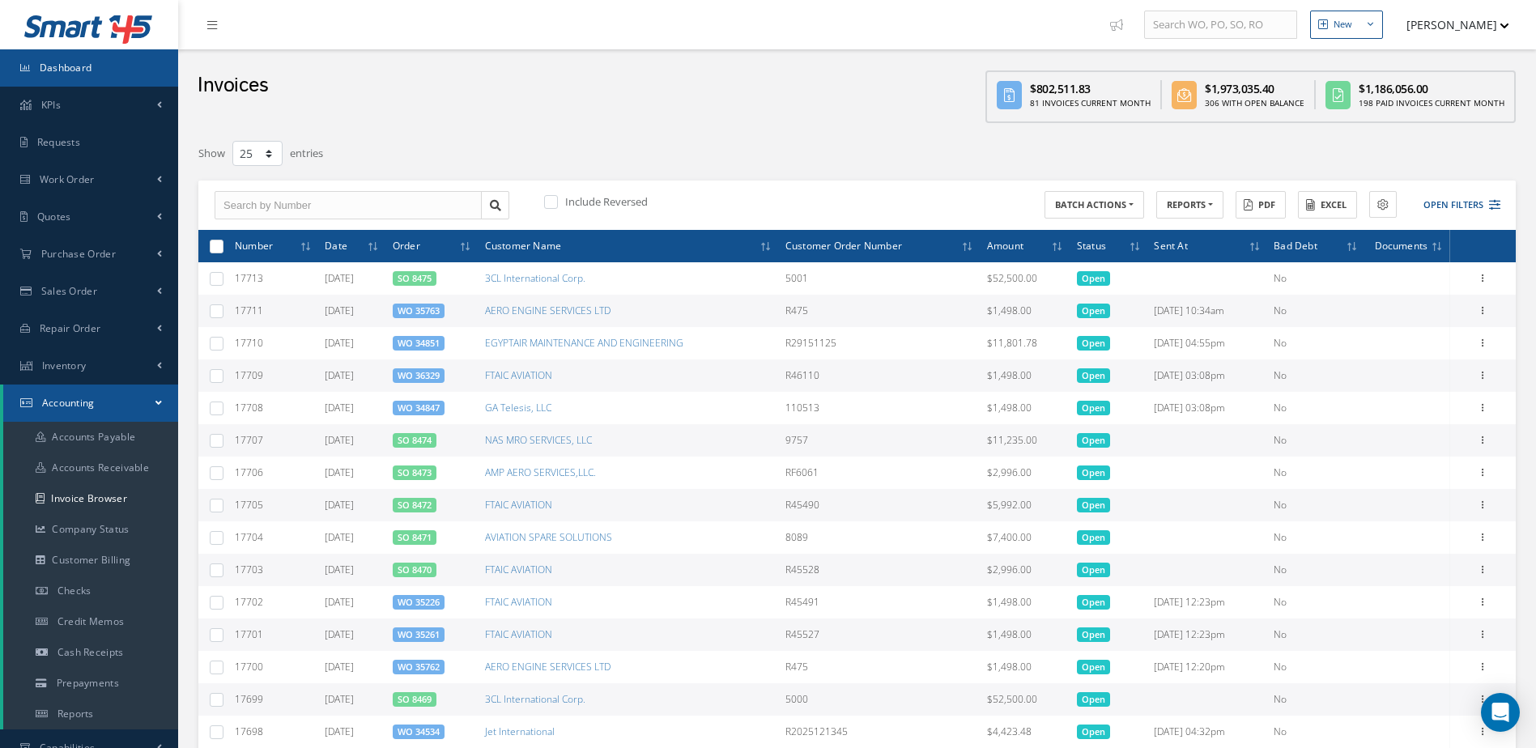
click at [98, 66] on link "Dashboard" at bounding box center [89, 67] width 178 height 37
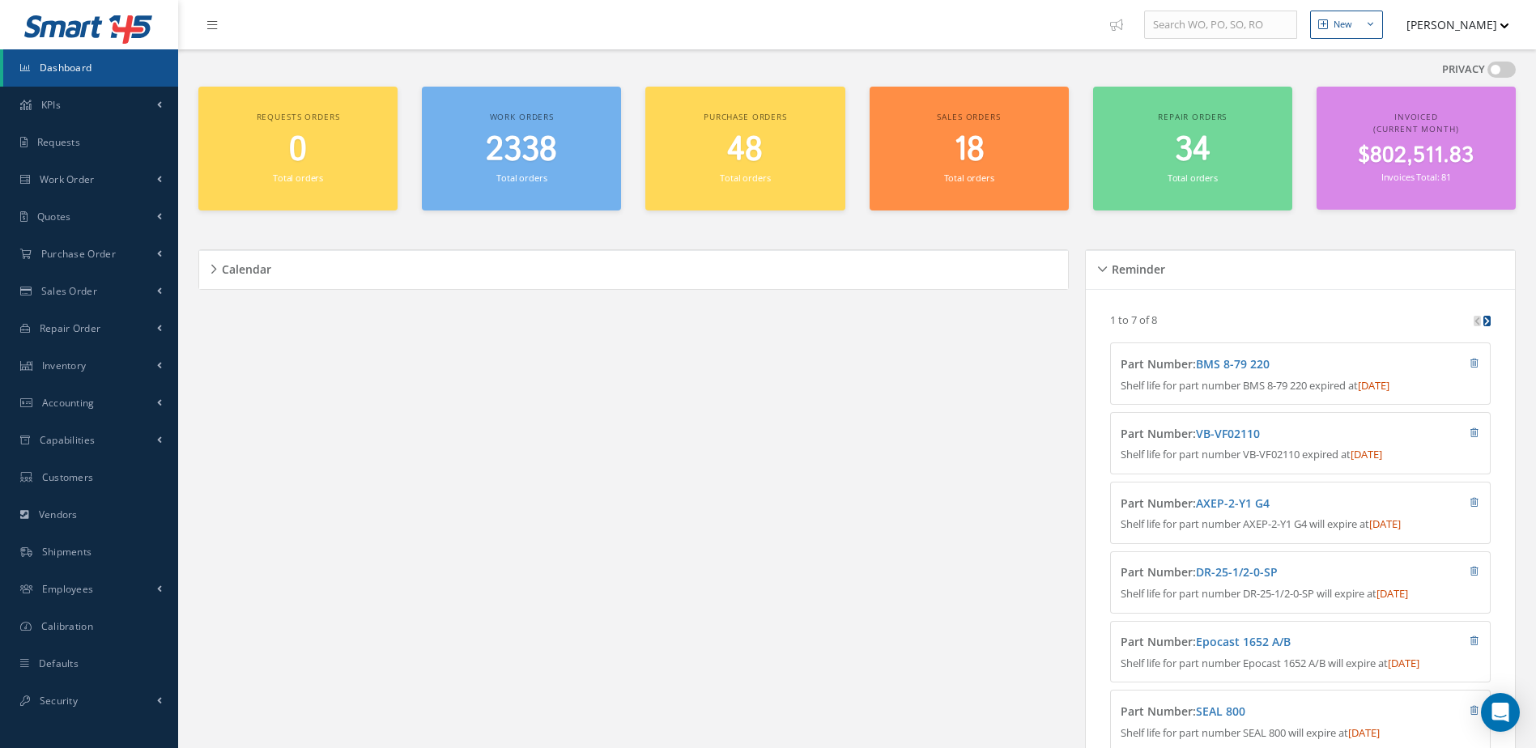
click at [542, 154] on span "2338" at bounding box center [521, 150] width 71 height 46
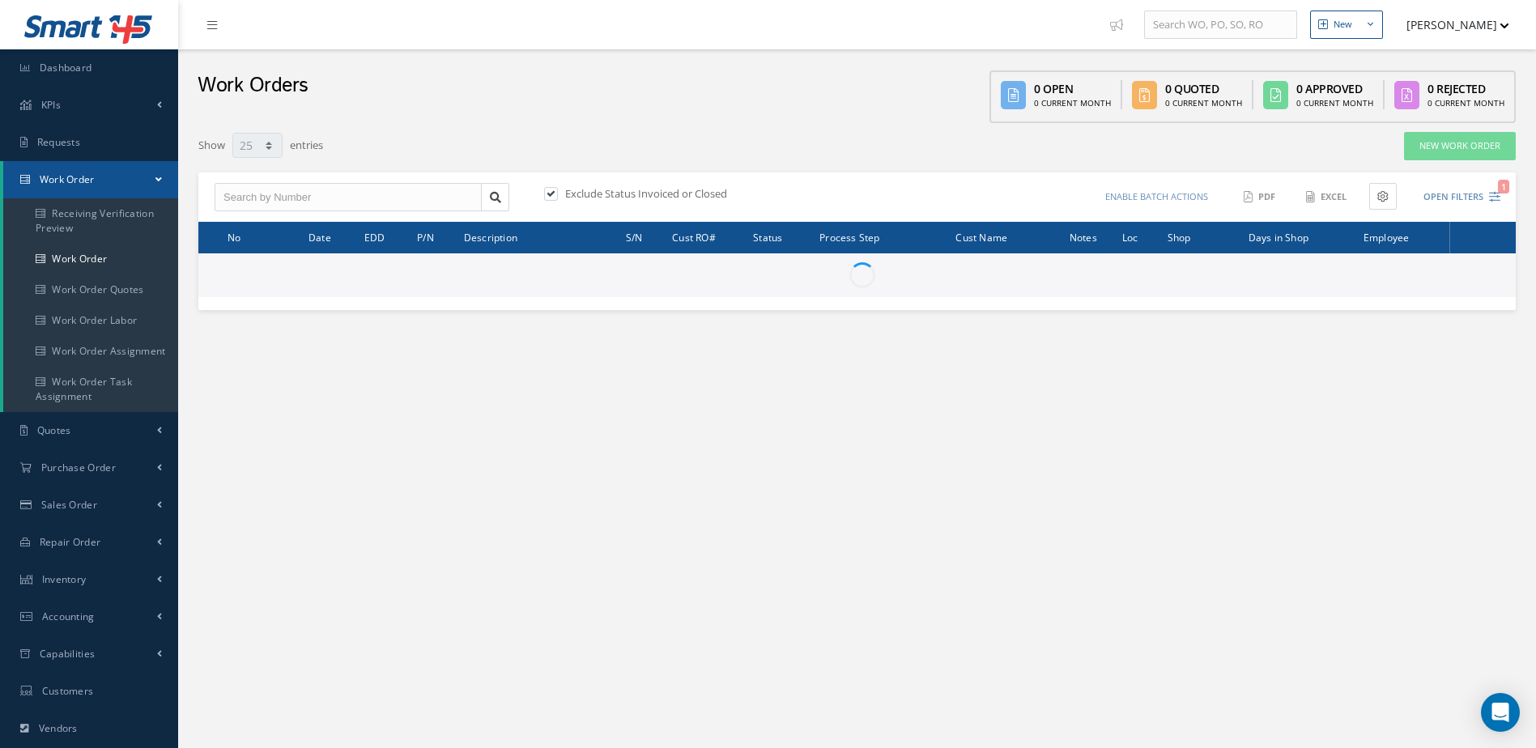
select select "25"
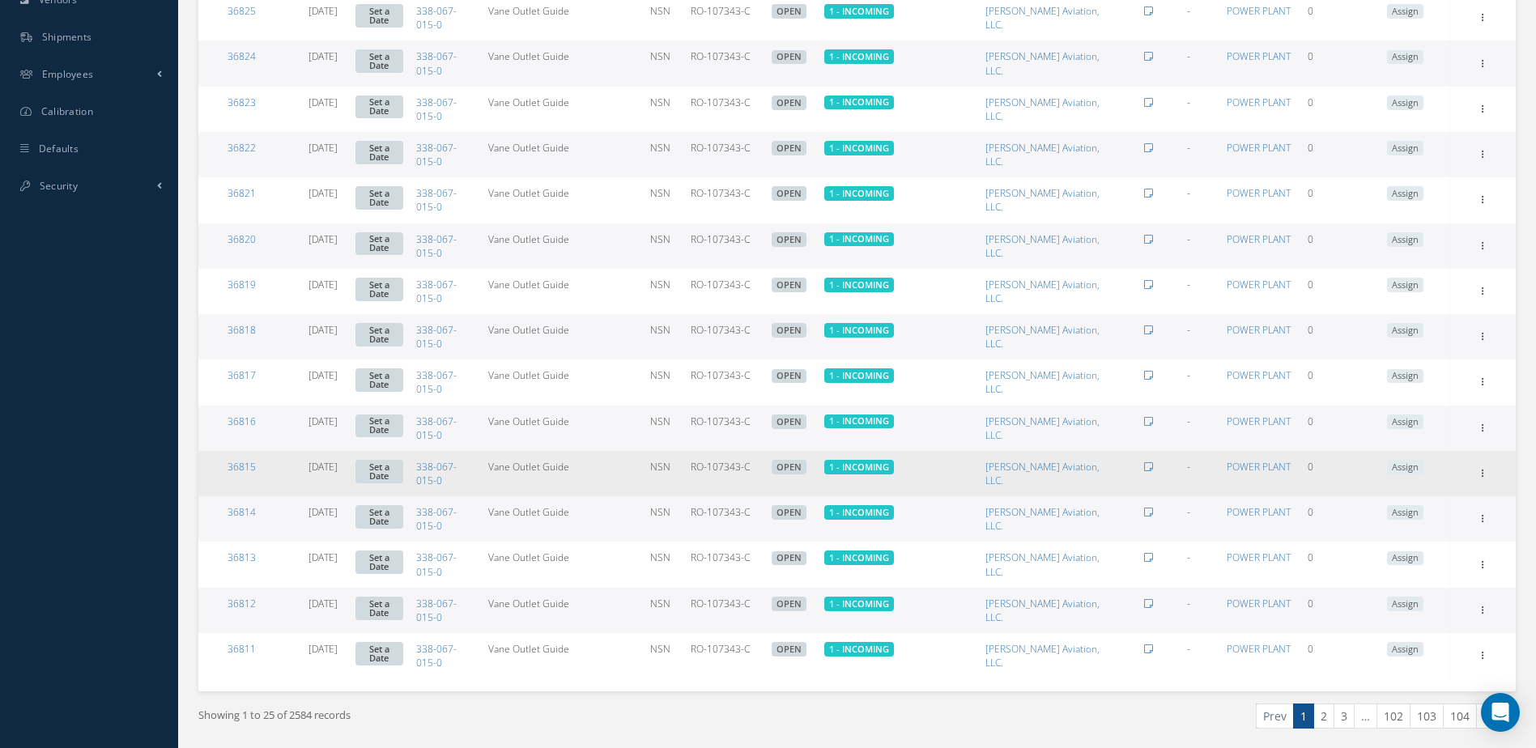
scroll to position [783, 0]
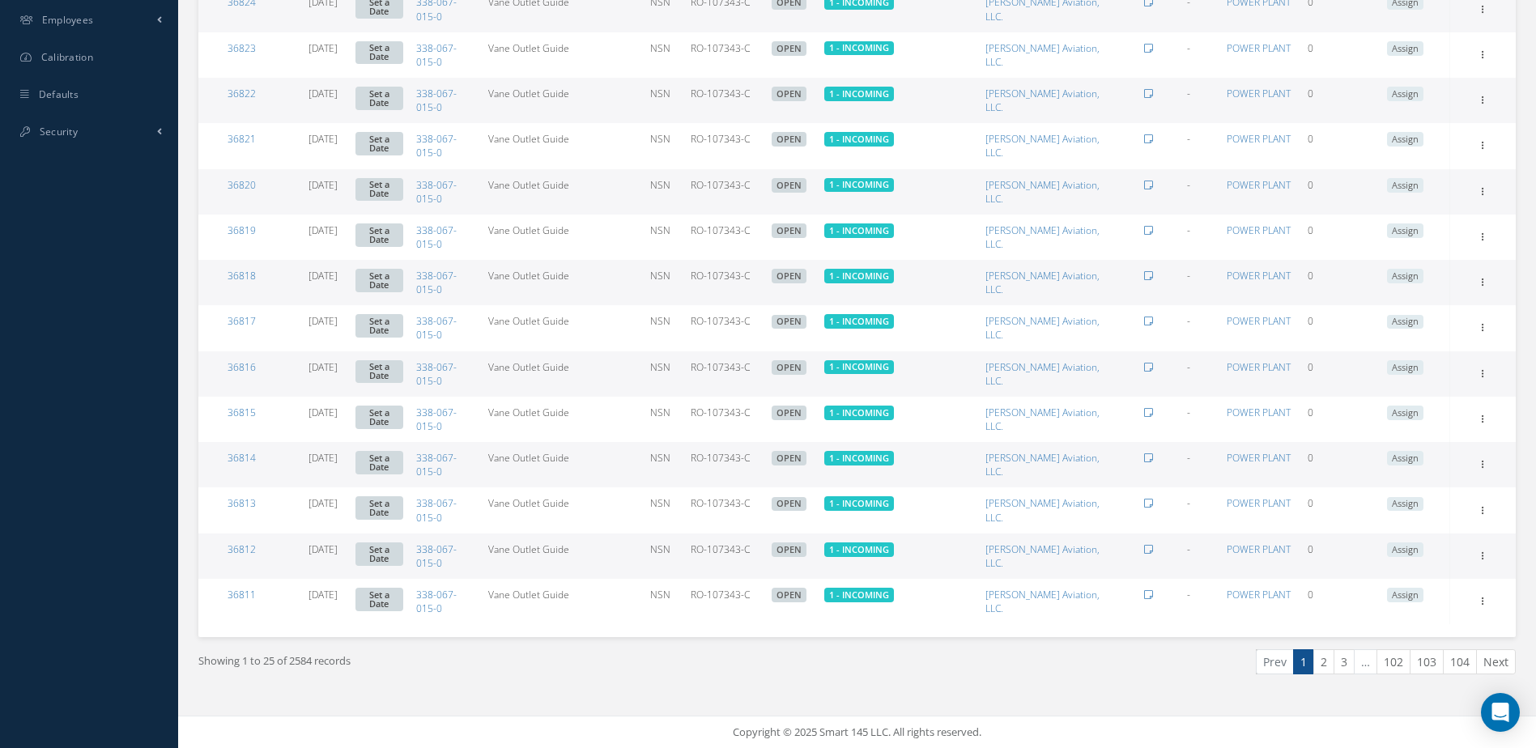
click at [1323, 672] on link "2" at bounding box center [1323, 661] width 21 height 25
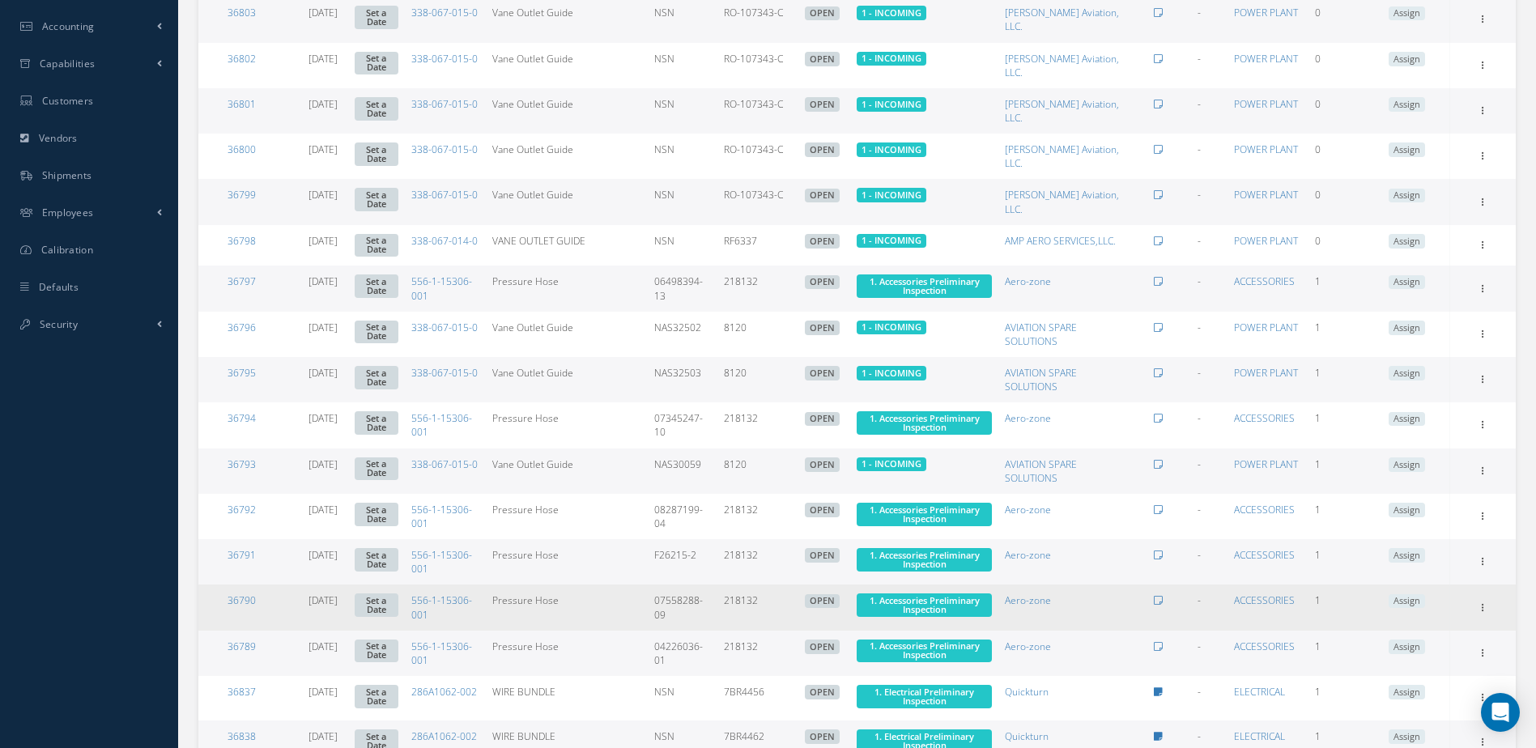
scroll to position [726, 0]
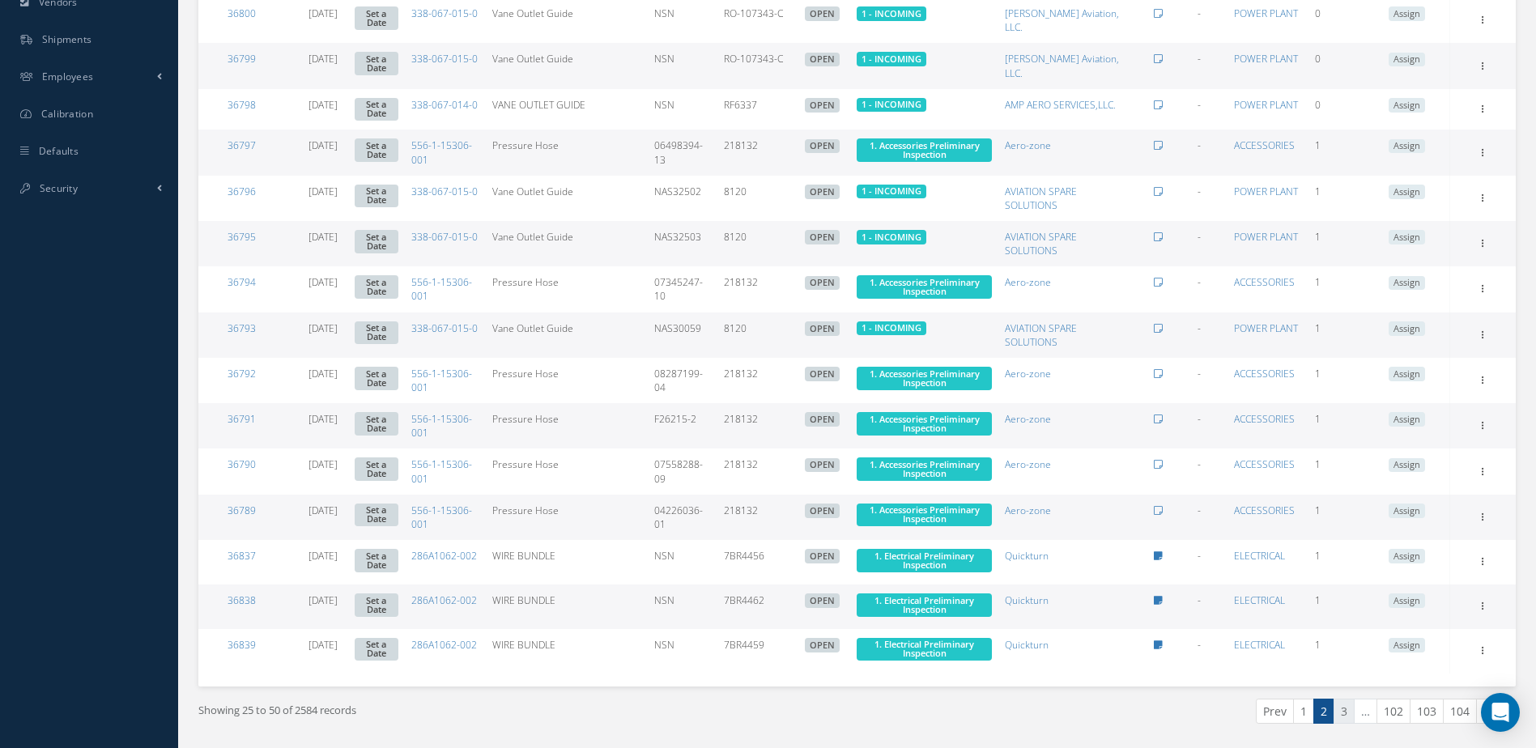
click at [1348, 699] on link "3" at bounding box center [1344, 711] width 21 height 25
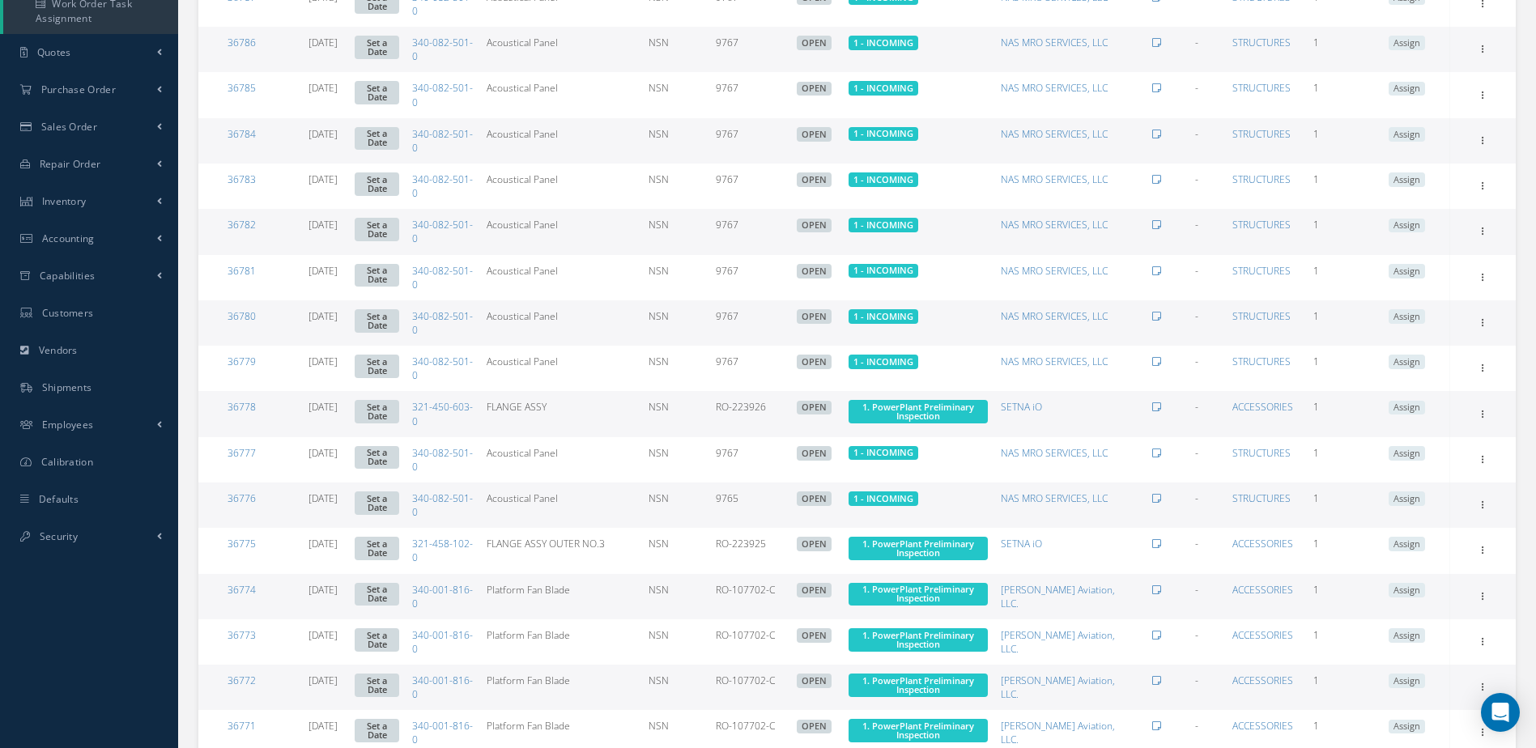
scroll to position [0, 0]
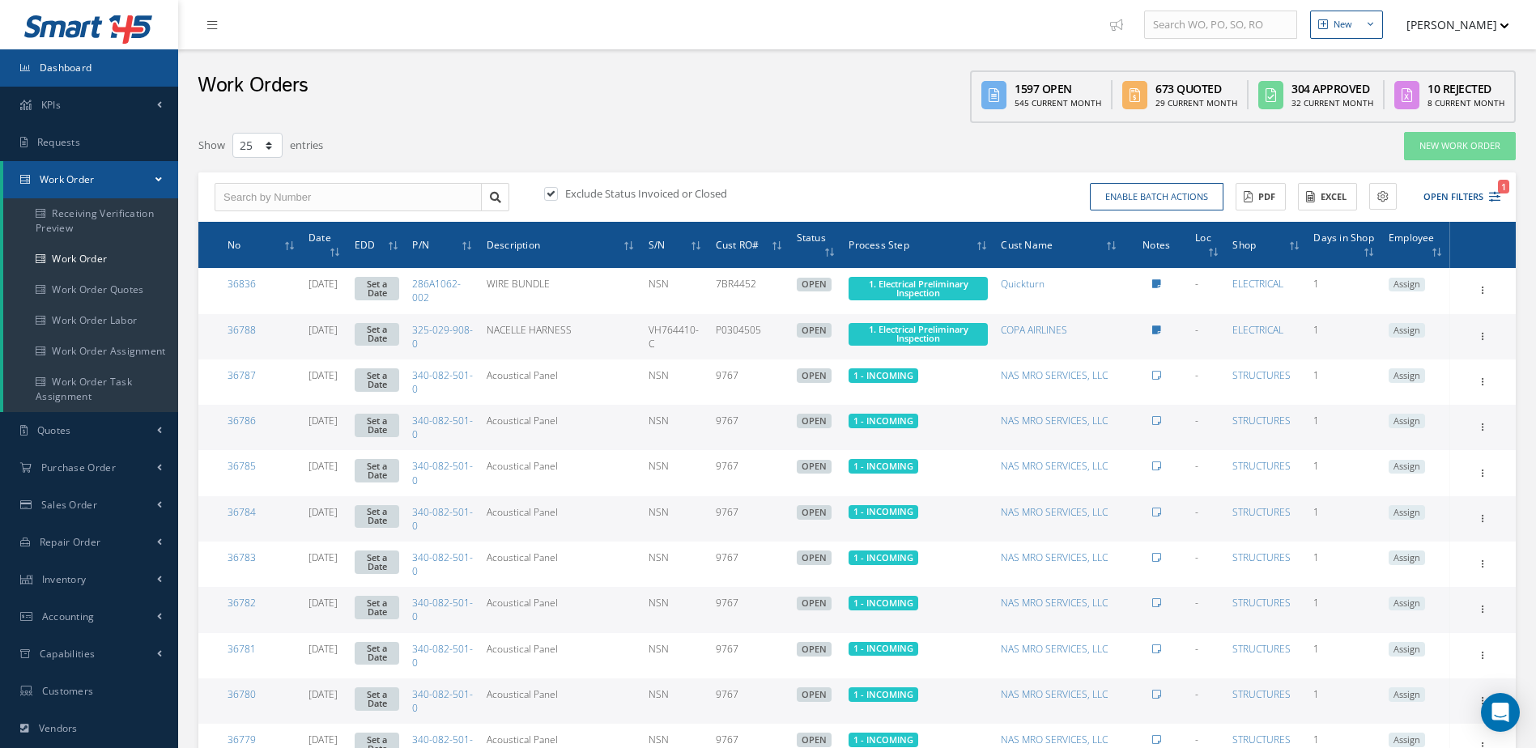
click at [90, 79] on link "Dashboard" at bounding box center [89, 67] width 178 height 37
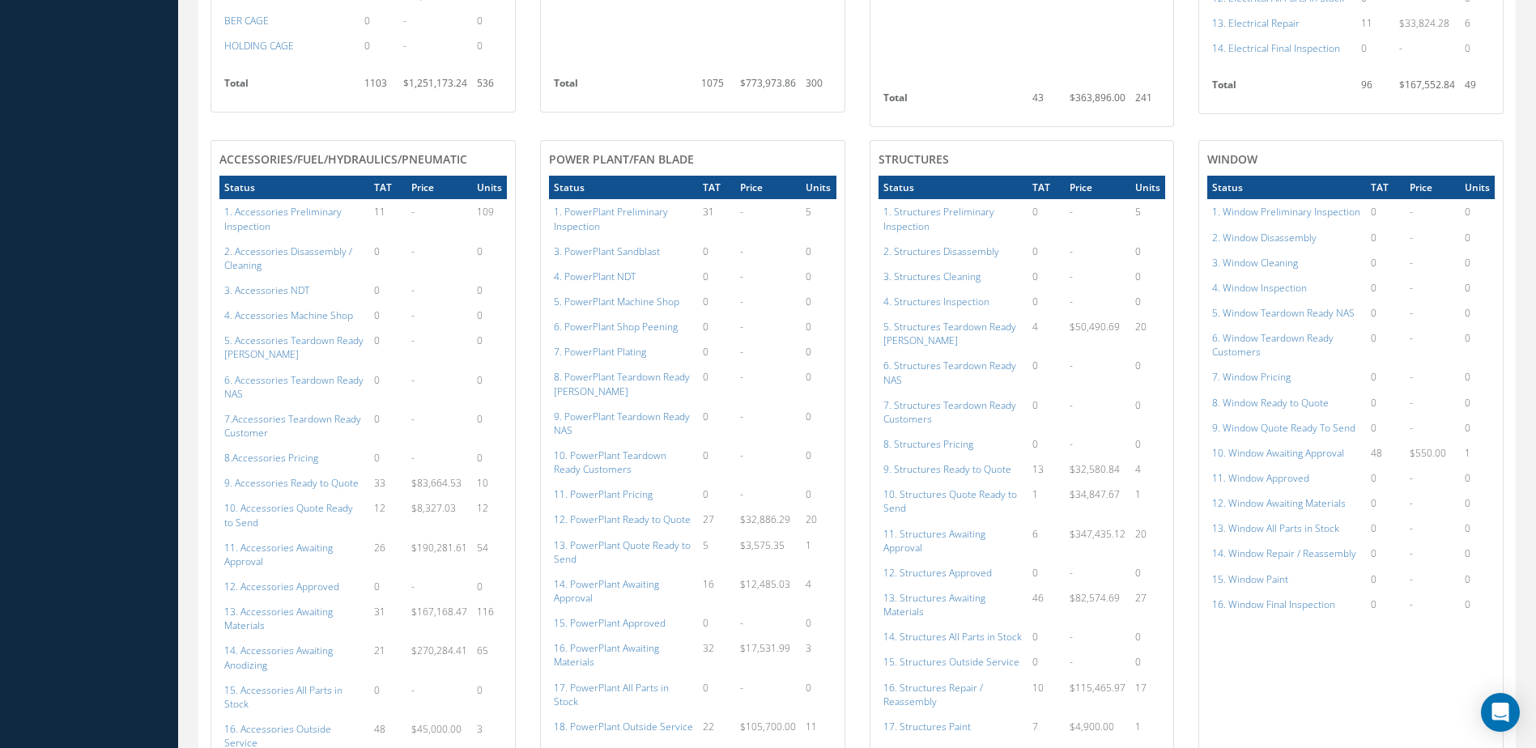
scroll to position [1568, 0]
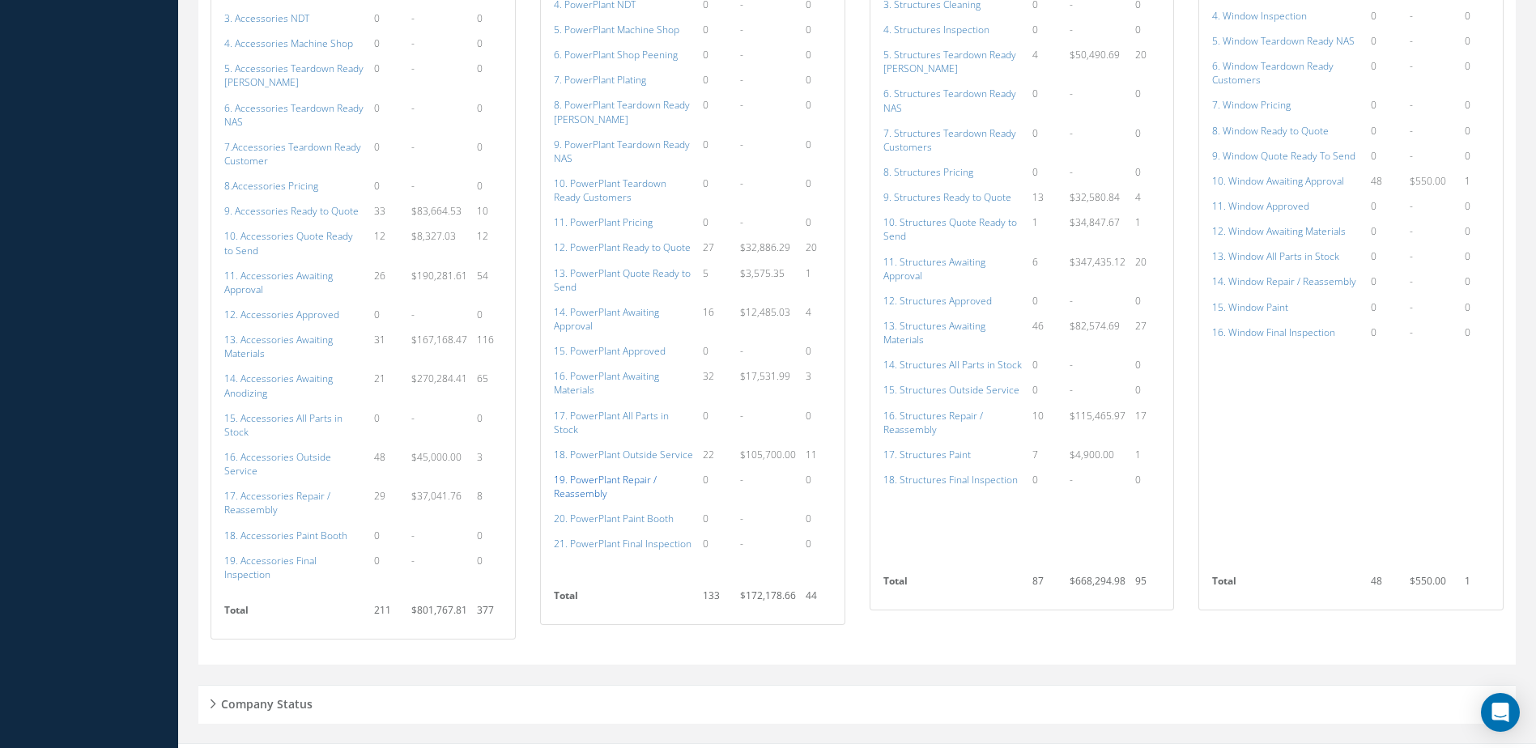
click at [585, 473] on a=138&excludeInternalCustomer=false&excludeInvoicedOrClosed=true&shop_id=15&filtersHidded"] "19. PowerPlant Repair / Reassembly" at bounding box center [605, 487] width 103 height 28
click at [932, 420] on a=156&excludeInternalCustomer=false&excludeInvoicedOrClosed=true&shop_id=3&filtersHidded"] "16. Structures Repair / Reassembly" at bounding box center [933, 423] width 100 height 28
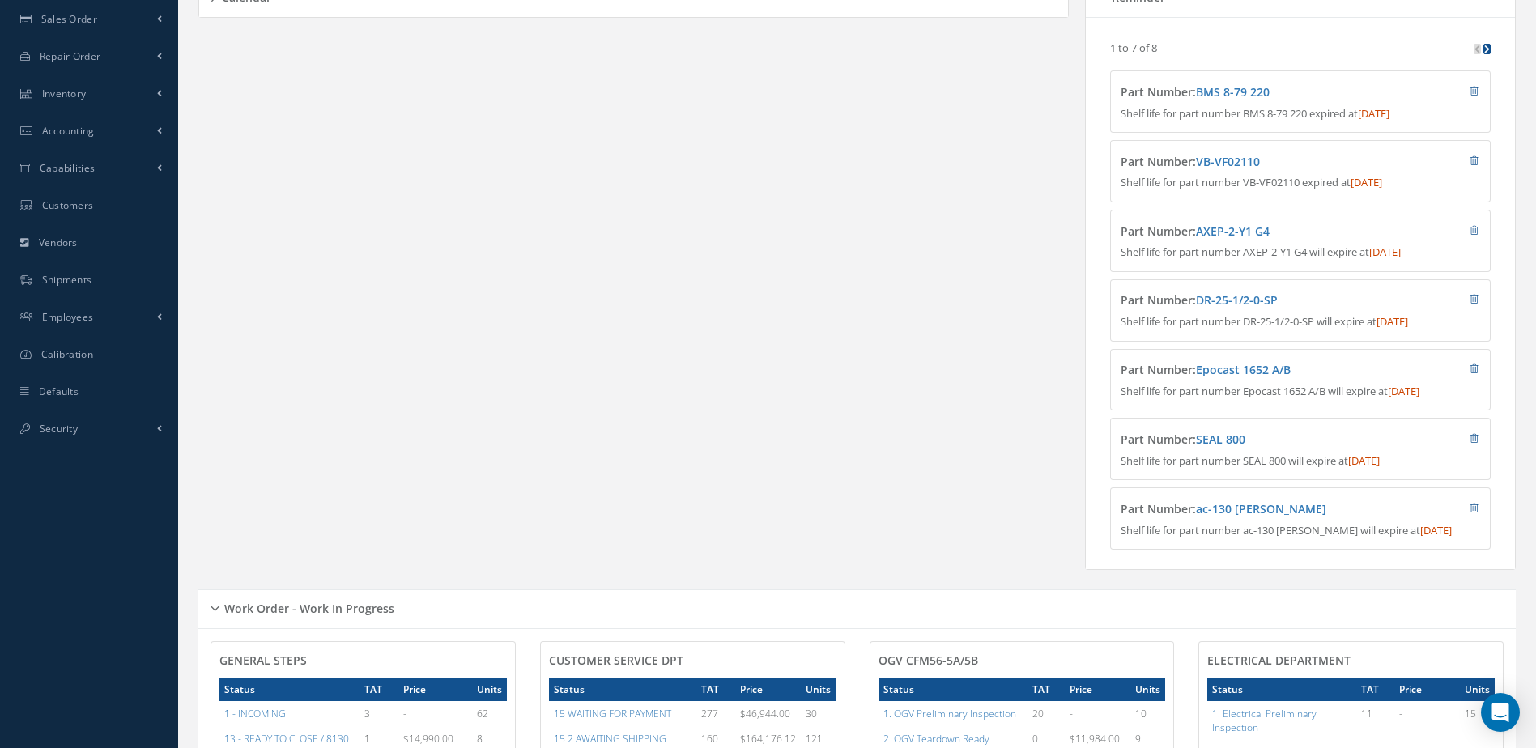
scroll to position [0, 0]
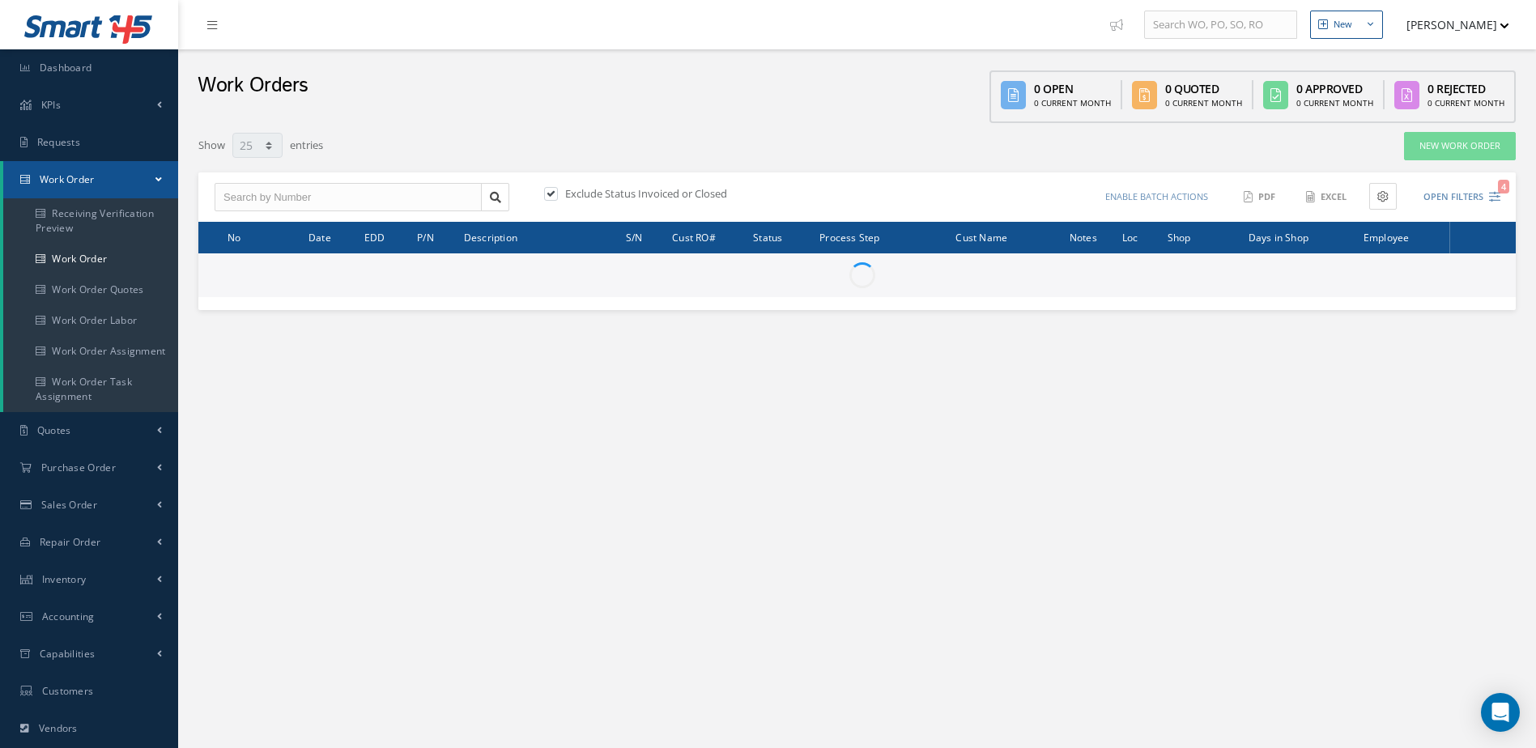
select select "25"
type input "All Work Request"
type input "All Work Performed"
type input "All Status"
type input "WO Part Status"
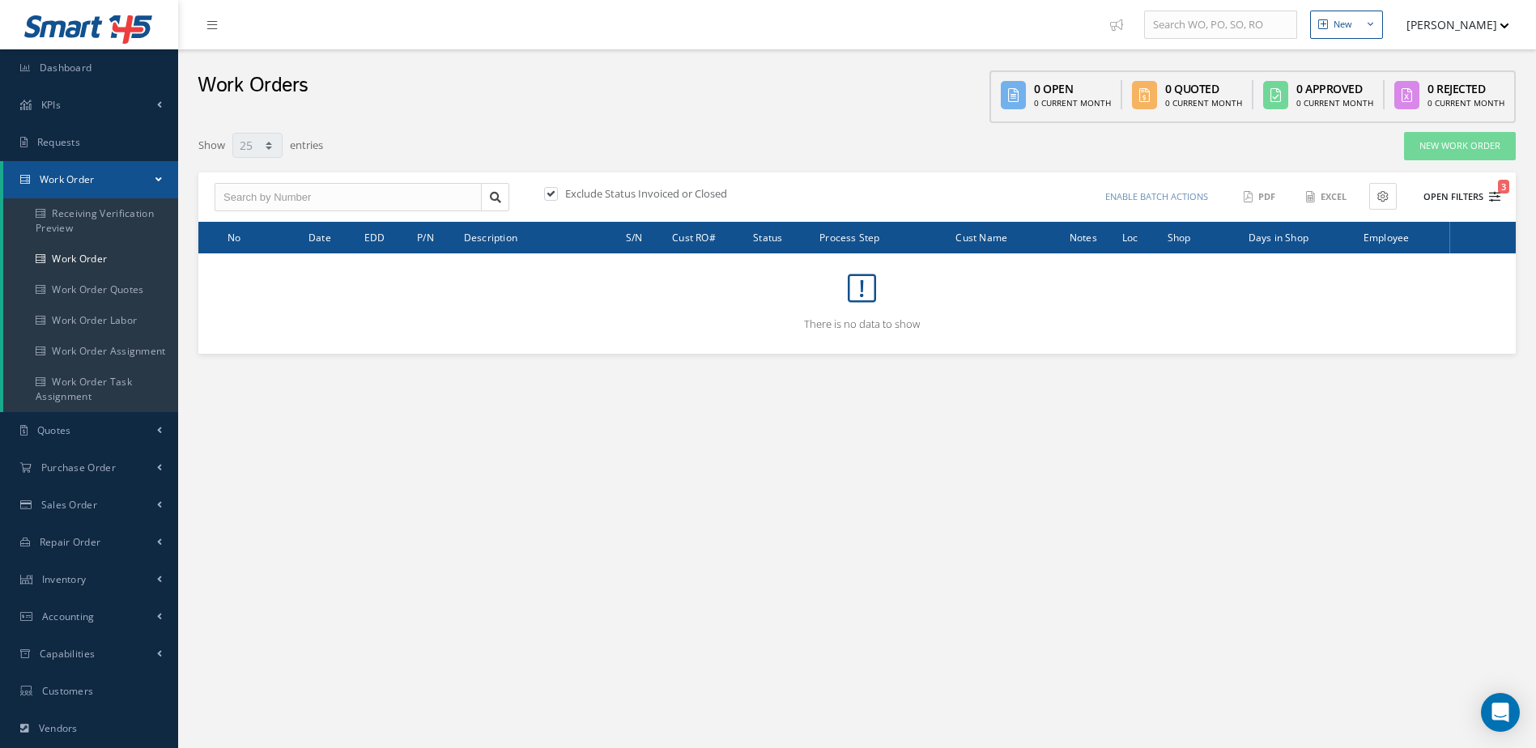
click at [1430, 198] on button "Open Filters 3" at bounding box center [1454, 197] width 91 height 27
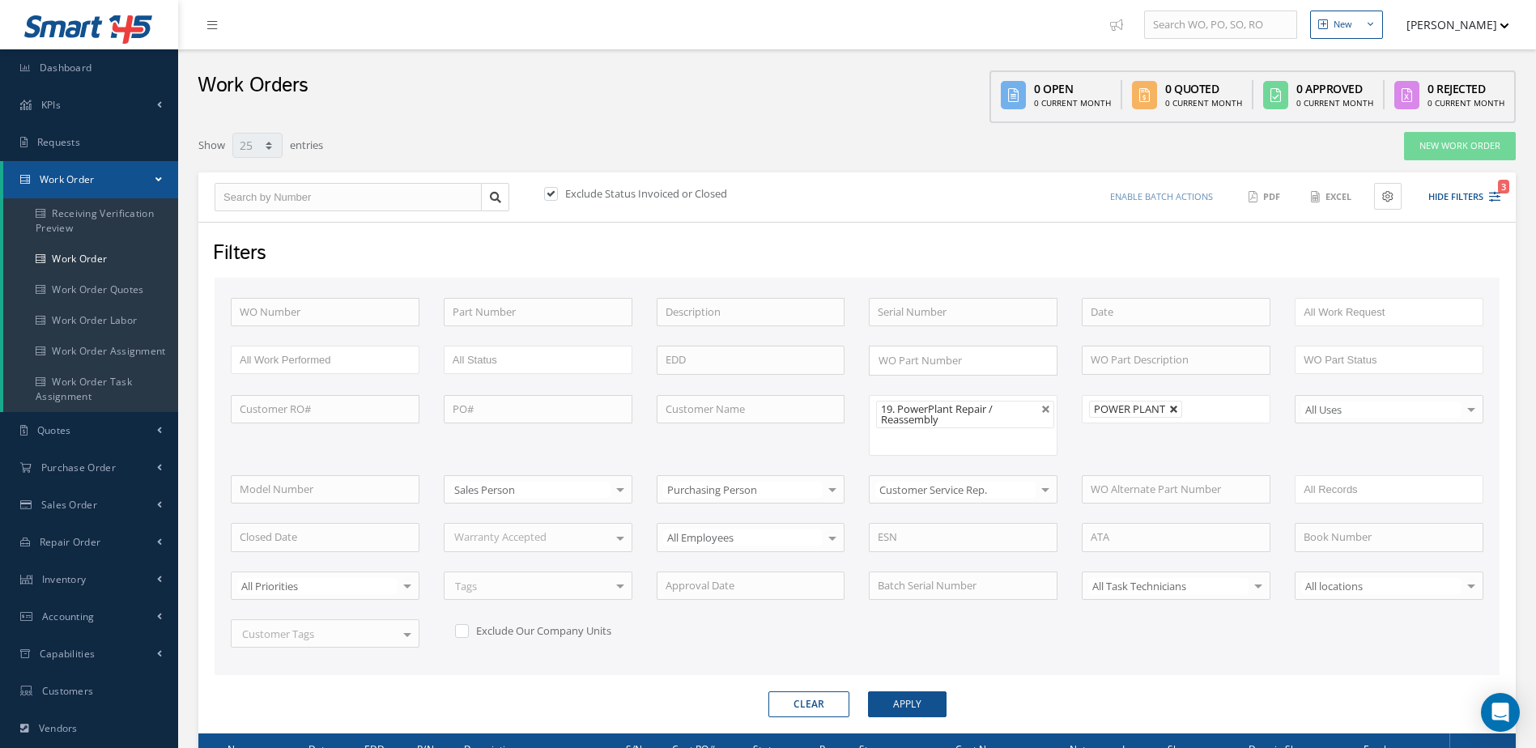
click at [1170, 414] on link at bounding box center [1174, 410] width 10 height 10
type input "All Shops"
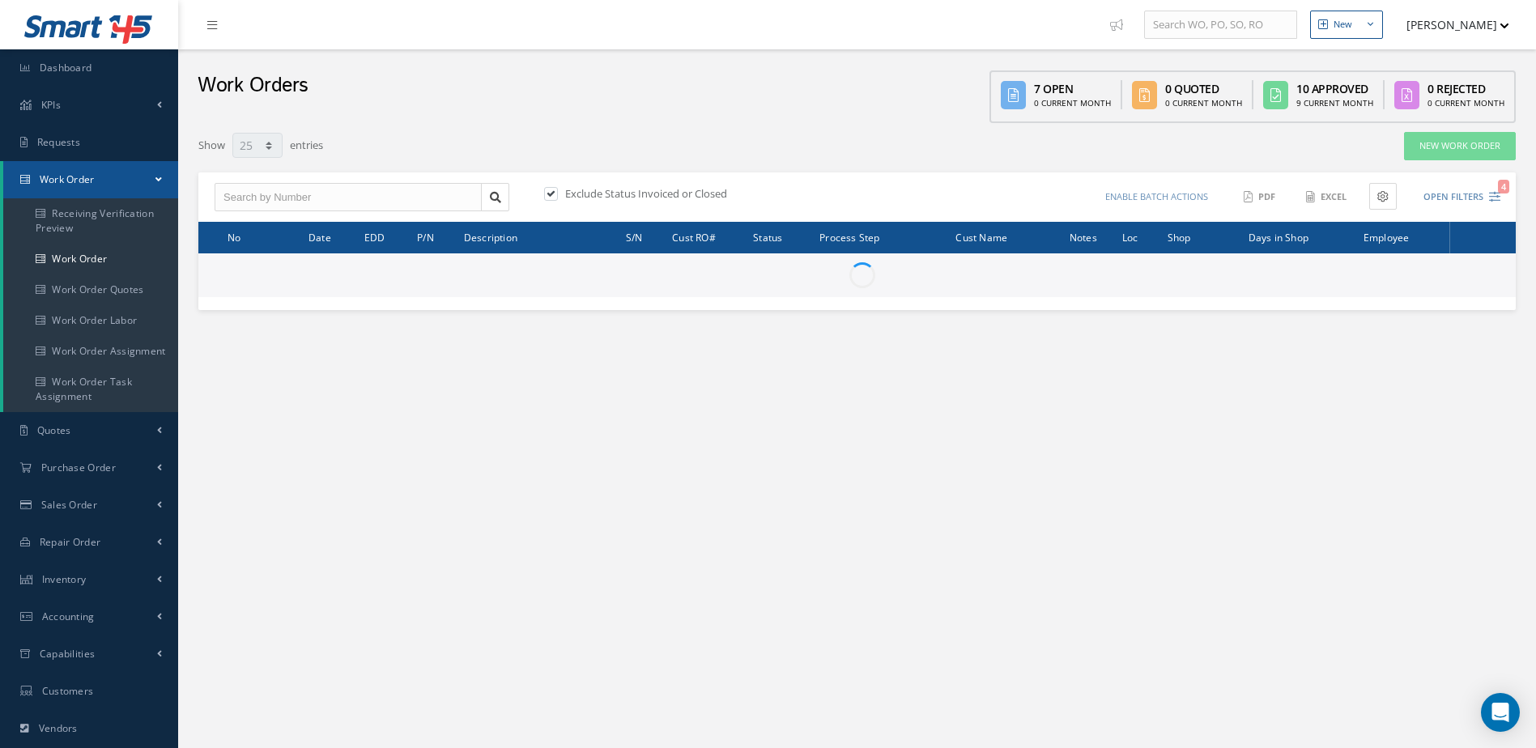
select select "25"
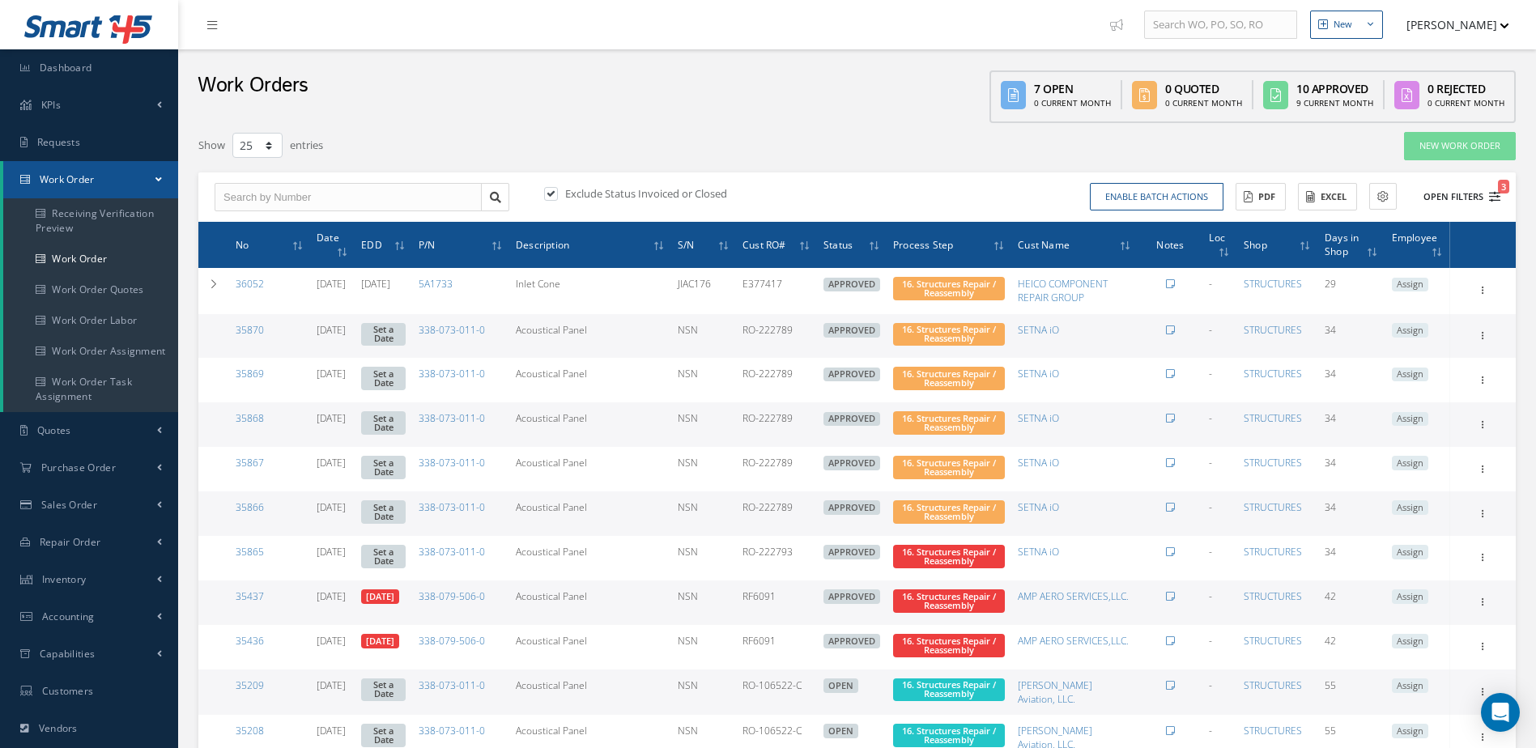
type input "All Work Request"
type input "All Work Performed"
type input "All Status"
type input "WO Part Status"
click at [1463, 192] on button "Open Filters 3" at bounding box center [1454, 197] width 91 height 27
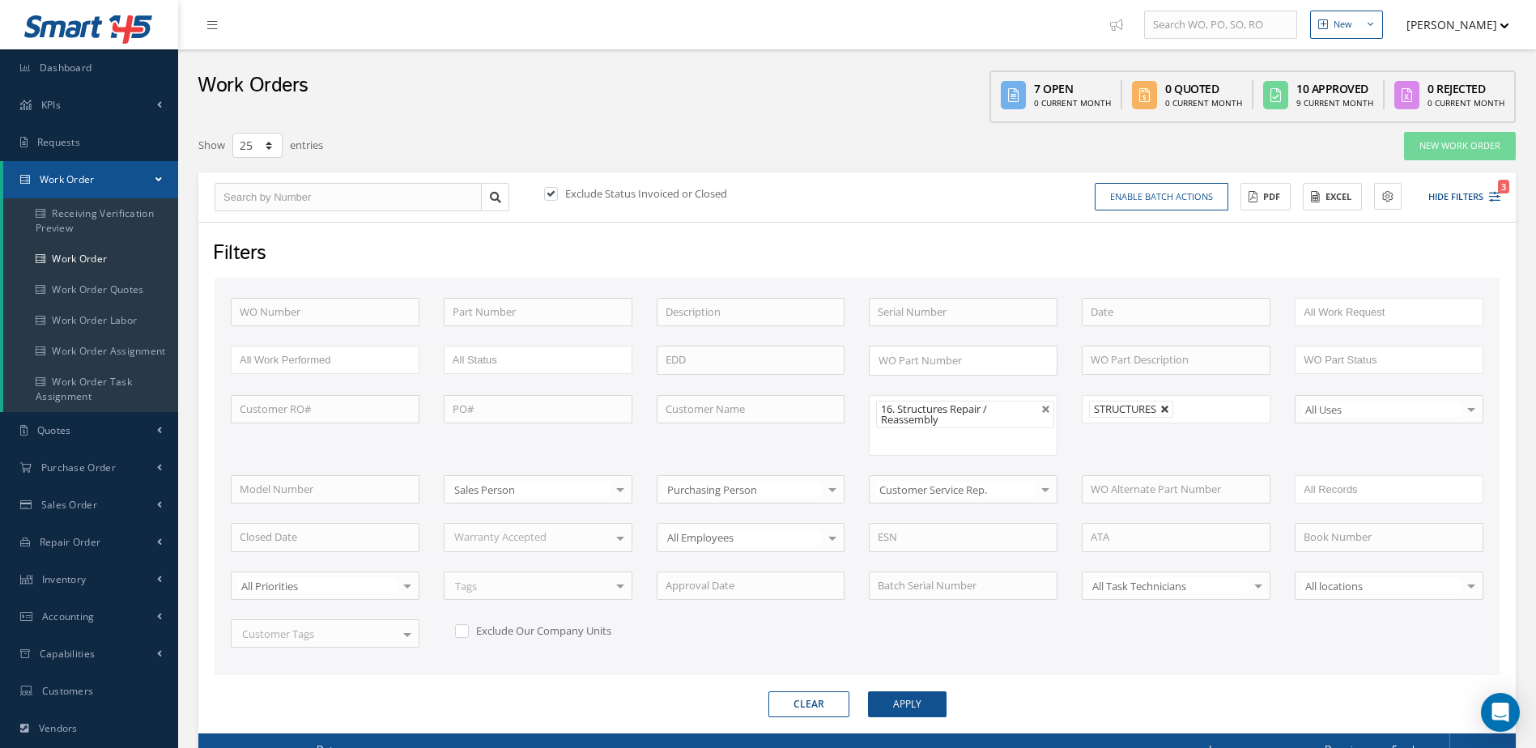
click at [1169, 407] on link at bounding box center [1165, 410] width 10 height 10
type input "All Shops"
click at [915, 708] on button "Apply" at bounding box center [907, 704] width 79 height 26
click at [88, 61] on span "Dashboard" at bounding box center [66, 68] width 53 height 14
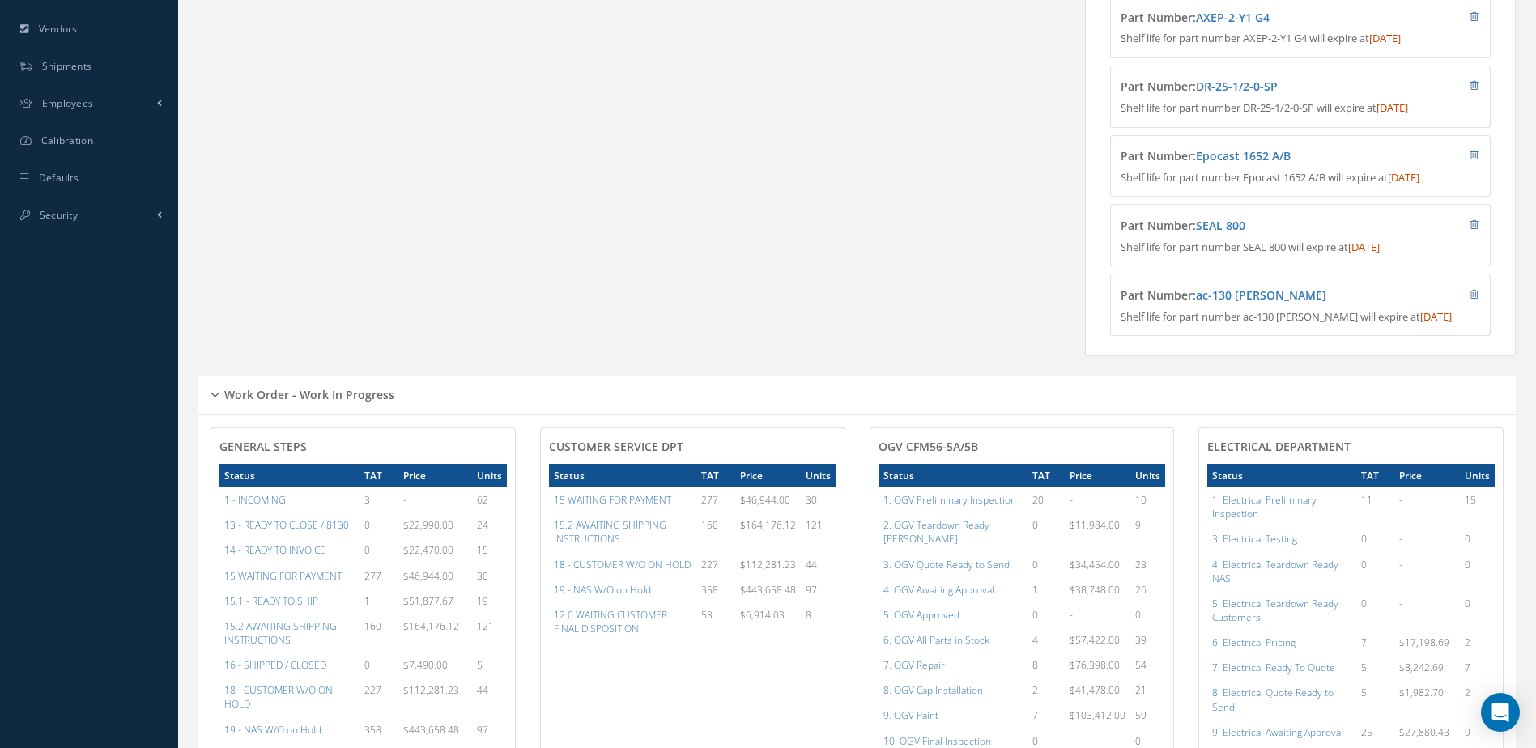
scroll to position [810, 0]
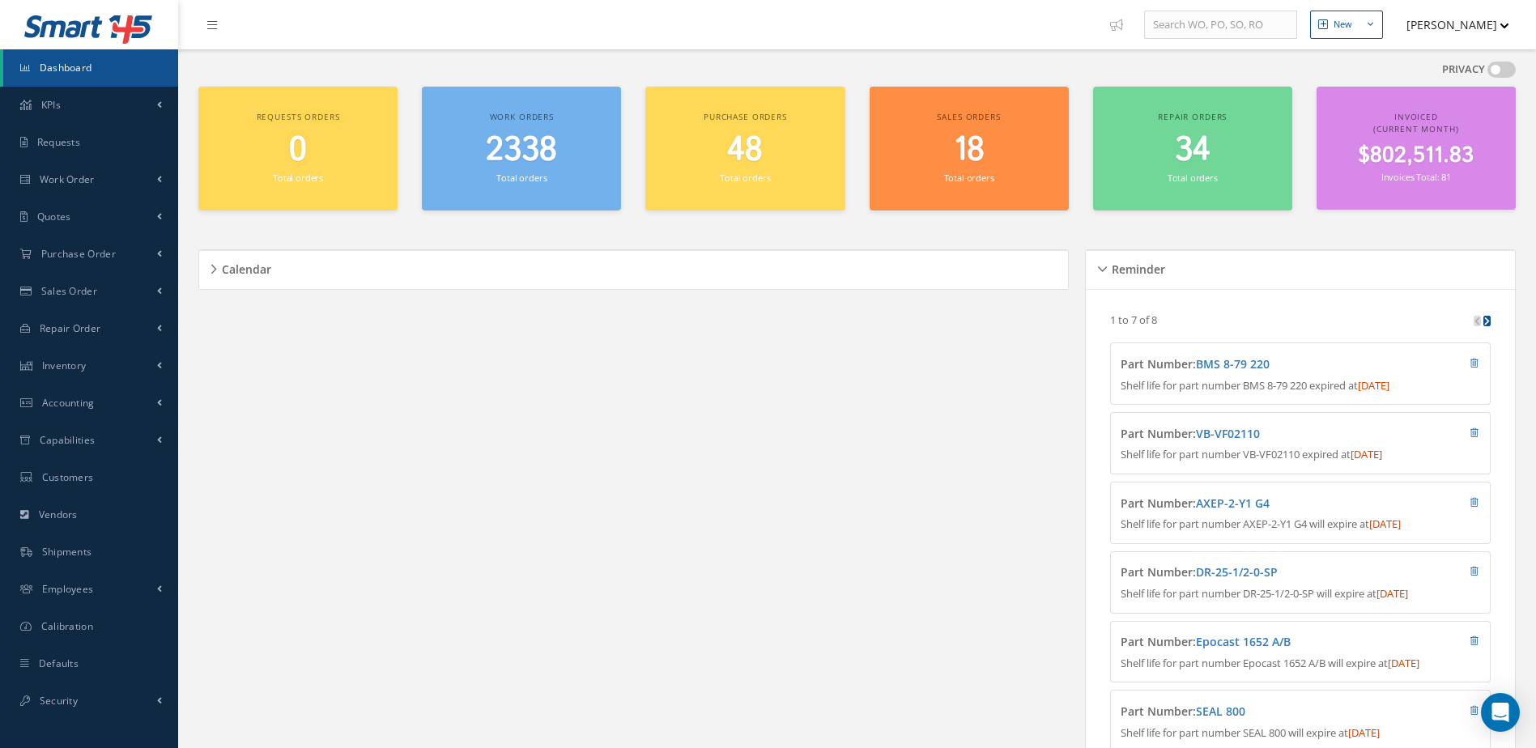
click at [534, 158] on span "2338" at bounding box center [521, 150] width 71 height 46
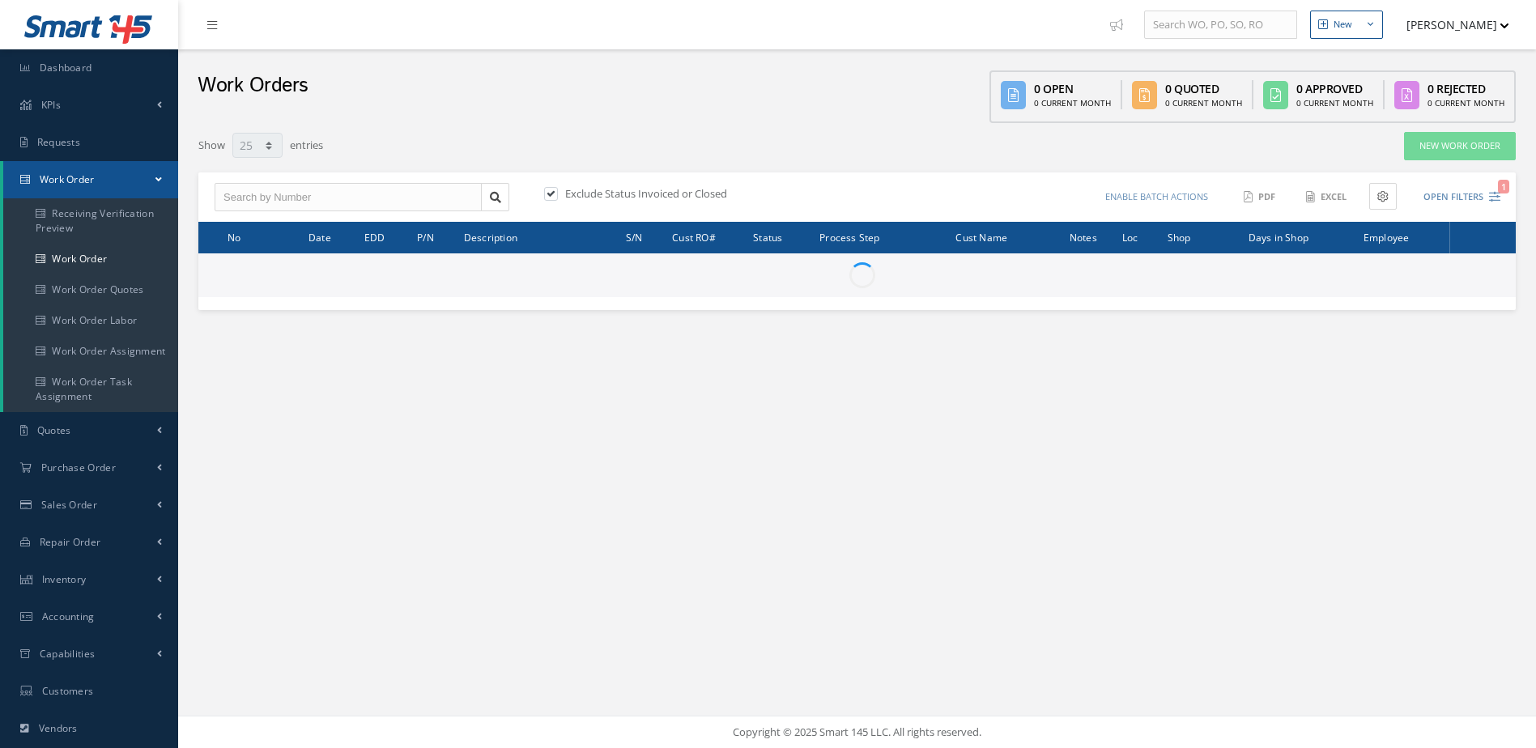
select select "25"
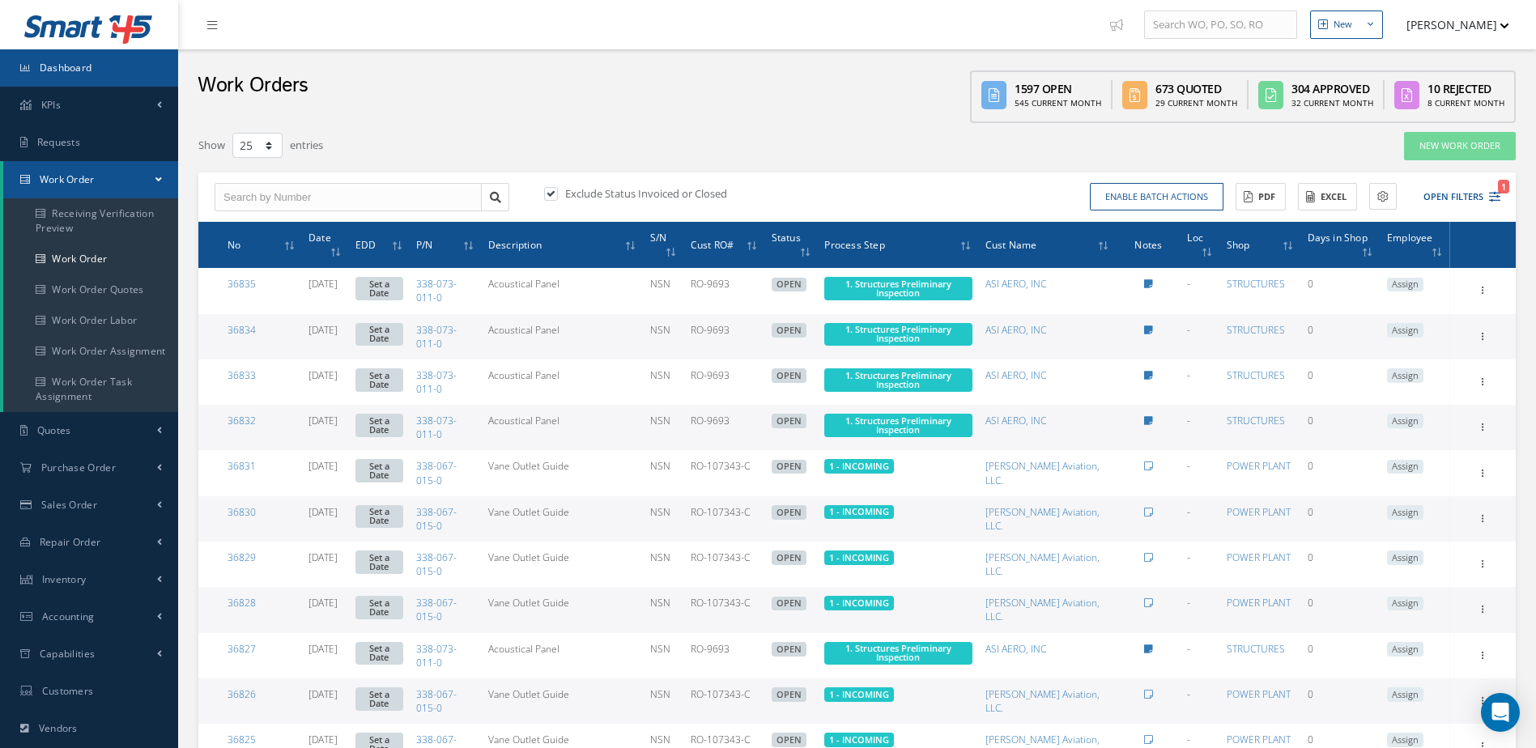
click at [73, 74] on span "Dashboard" at bounding box center [66, 68] width 53 height 14
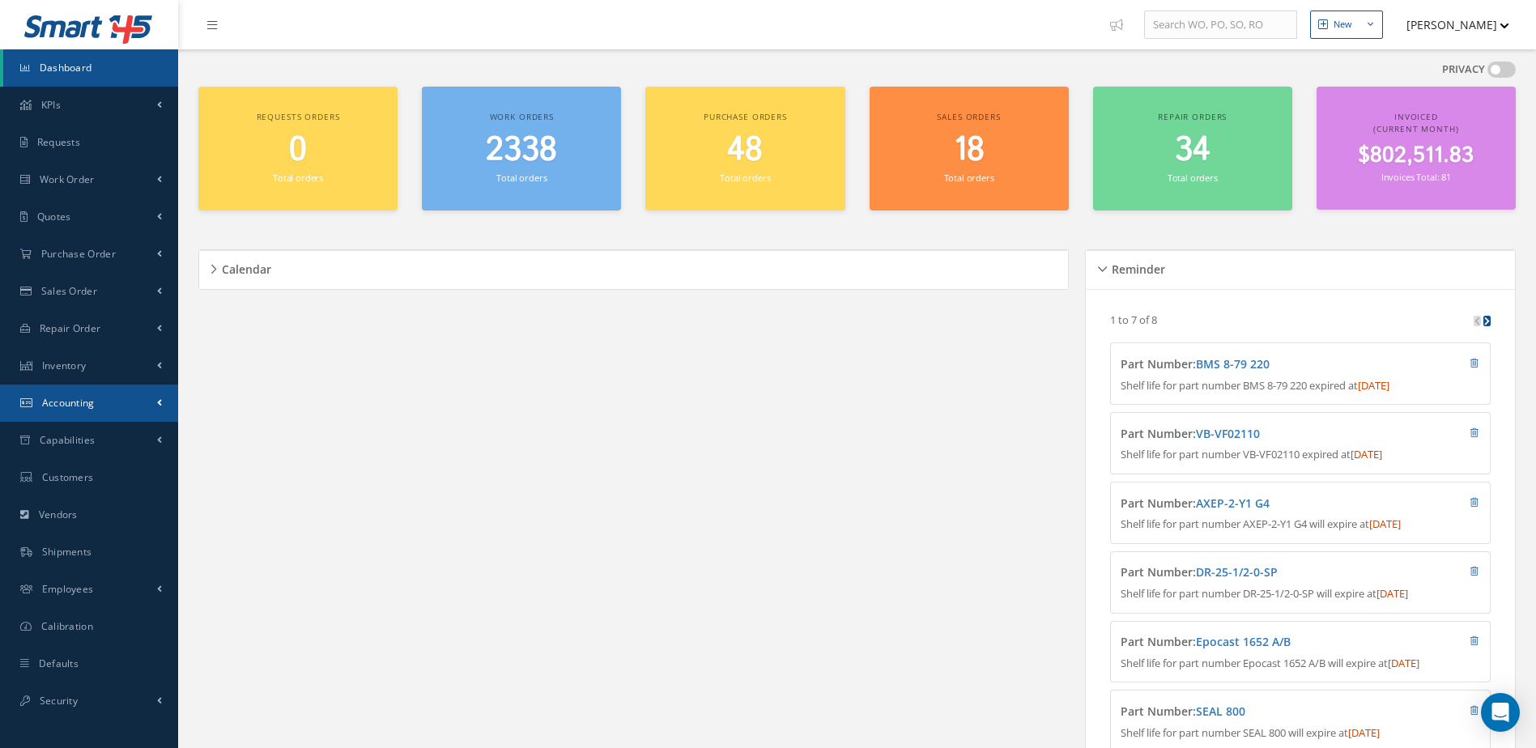
click at [100, 390] on link "Accounting" at bounding box center [89, 403] width 178 height 37
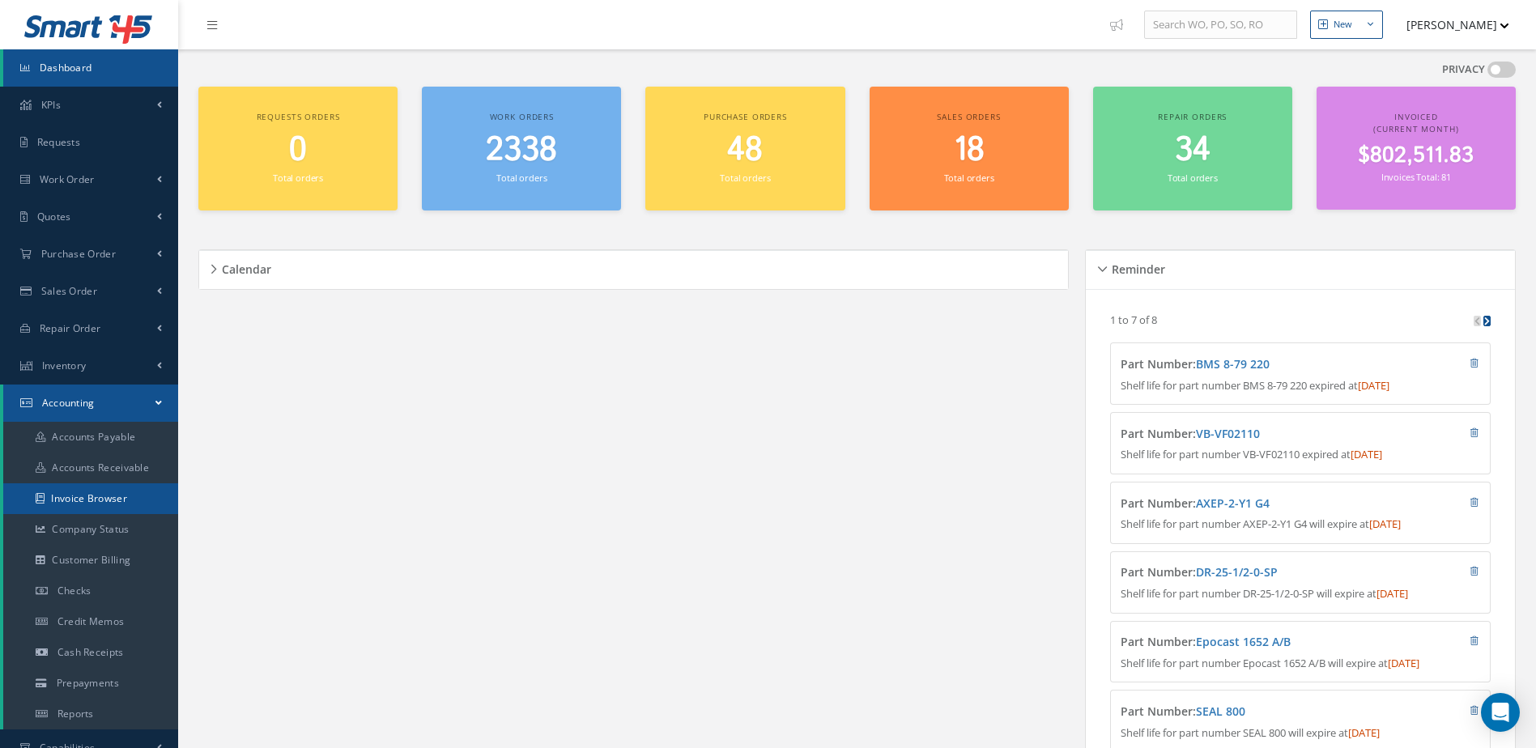
click at [108, 496] on link "Invoice Browser" at bounding box center [90, 498] width 175 height 31
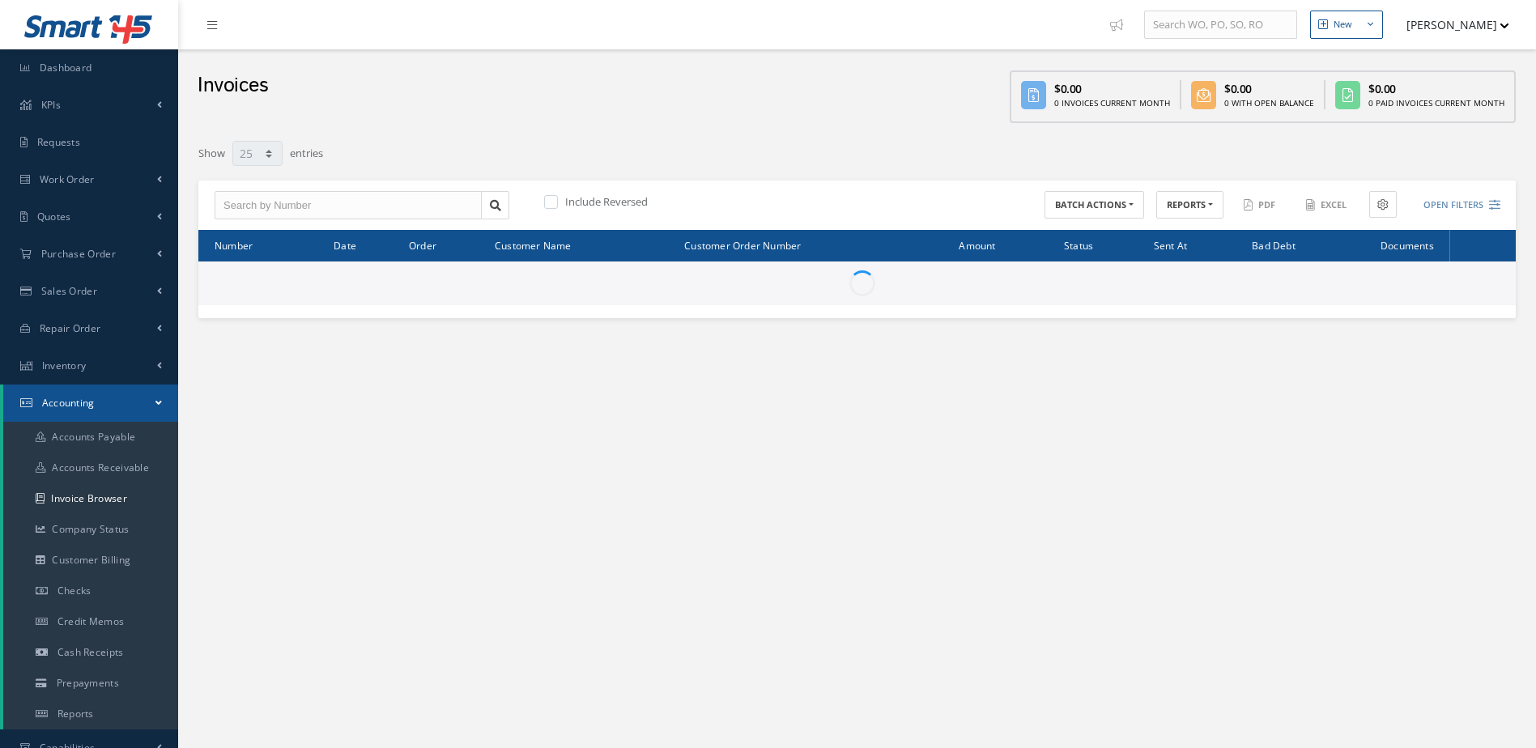
select select "25"
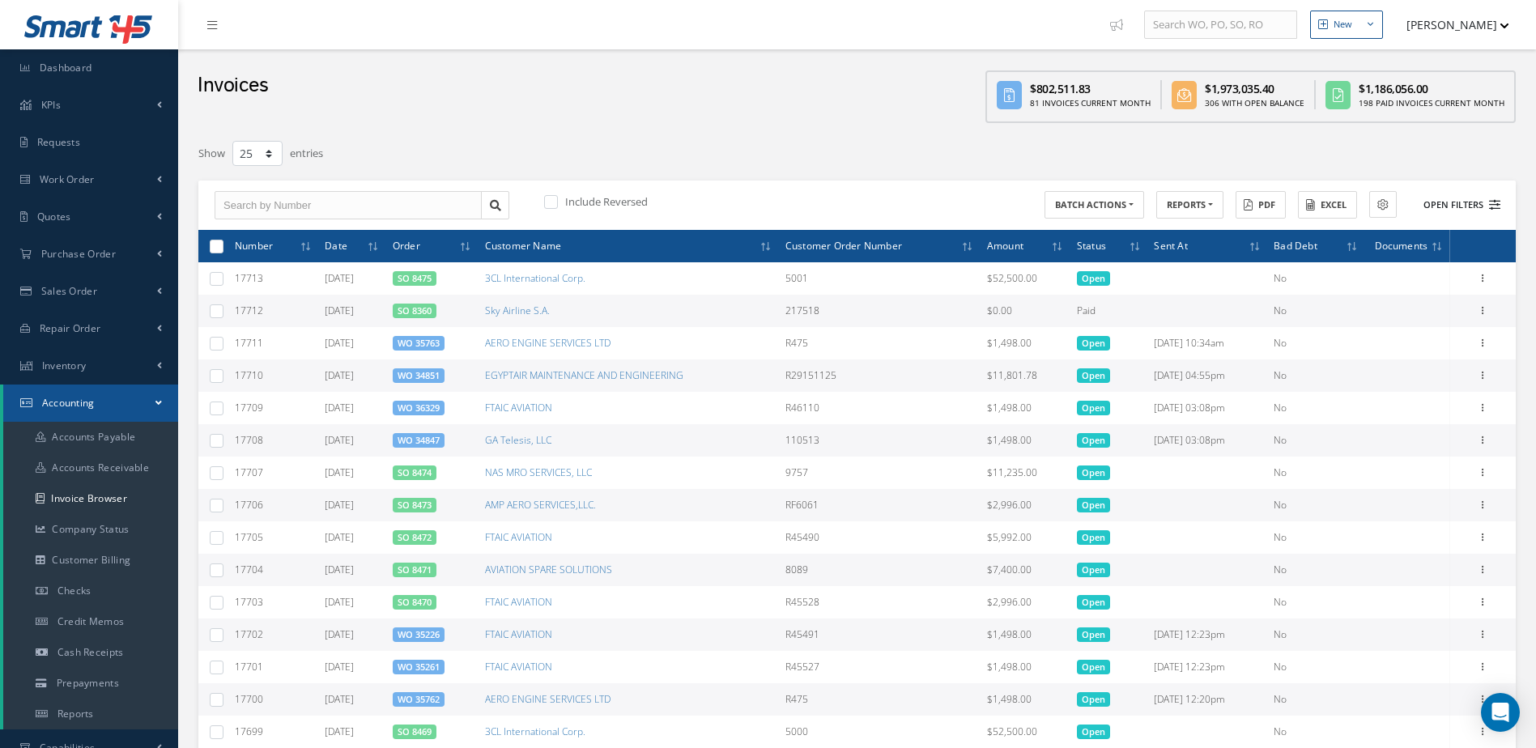
click at [1451, 201] on button "Open Filters" at bounding box center [1454, 205] width 91 height 27
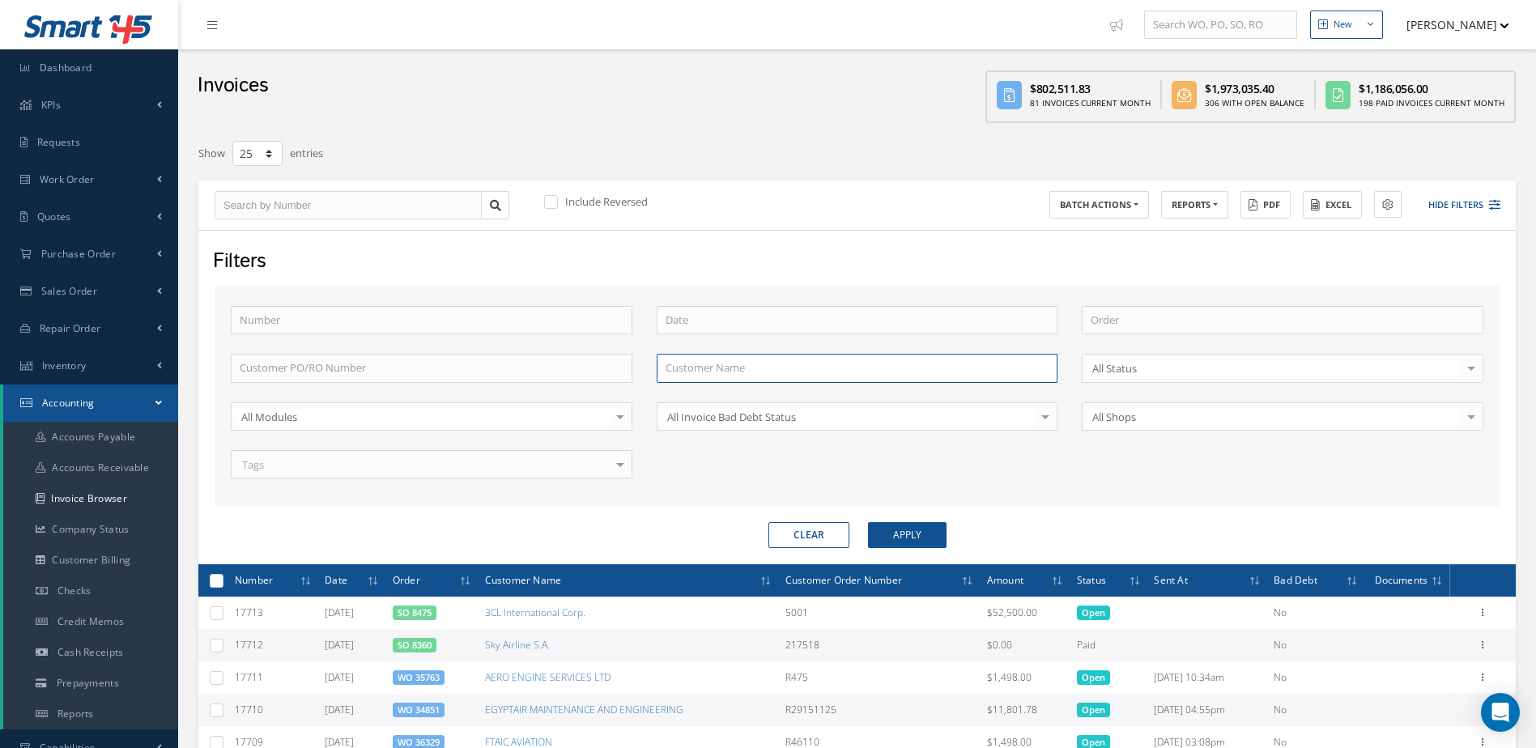
click at [800, 374] on input "text" at bounding box center [858, 368] width 402 height 29
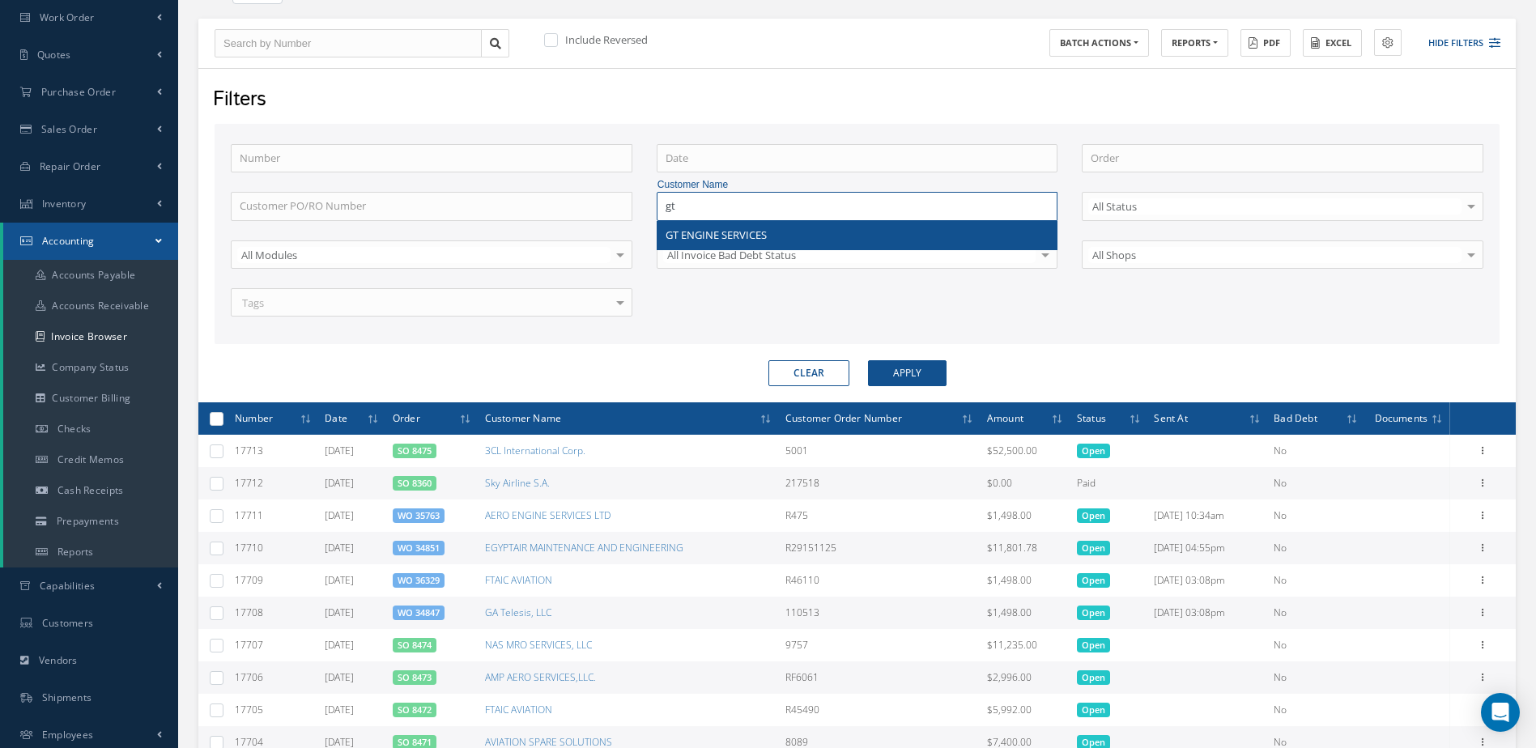
scroll to position [405, 0]
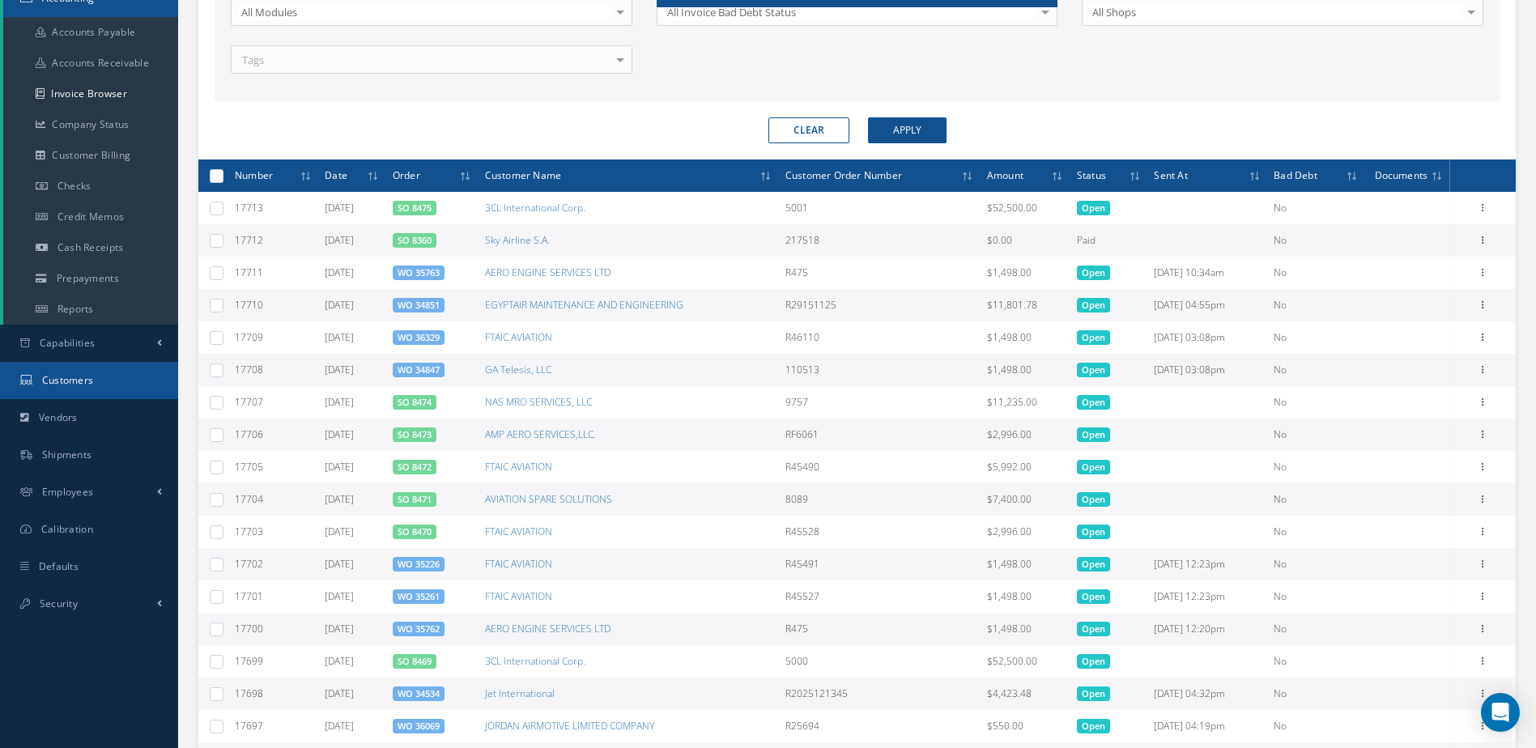
type input "gt"
click at [94, 375] on link "Customers" at bounding box center [89, 380] width 178 height 37
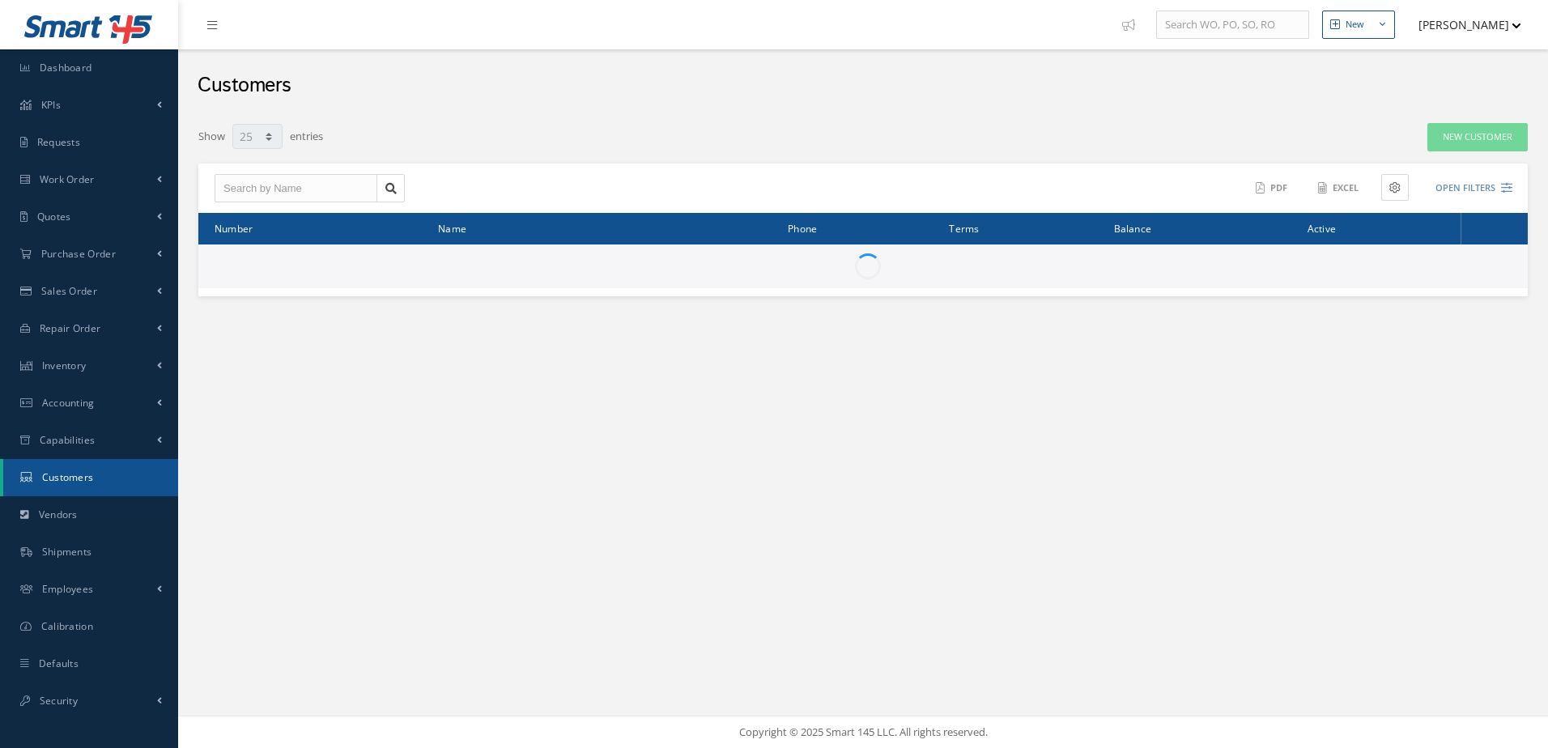
select select "25"
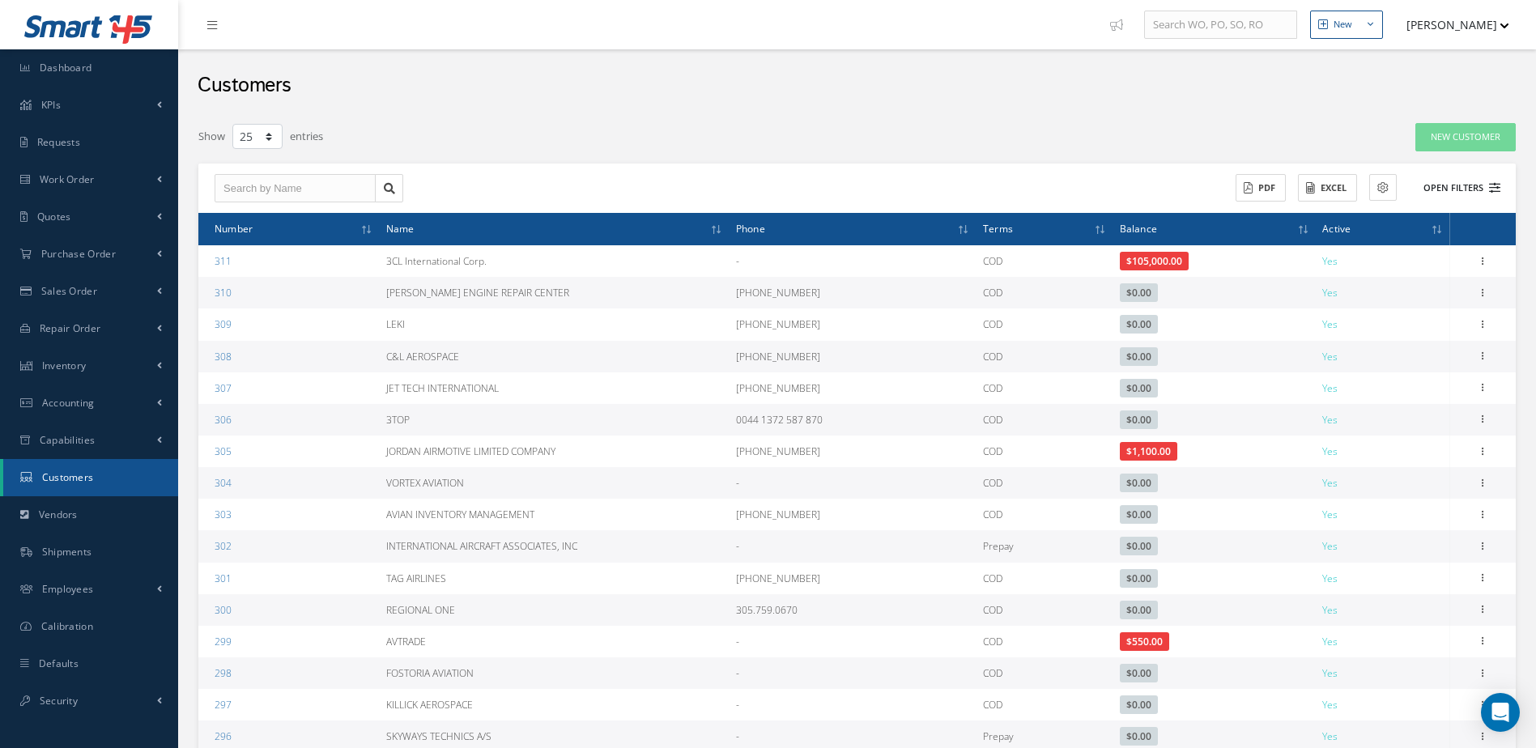
click at [1437, 185] on button "Open Filters" at bounding box center [1454, 188] width 91 height 27
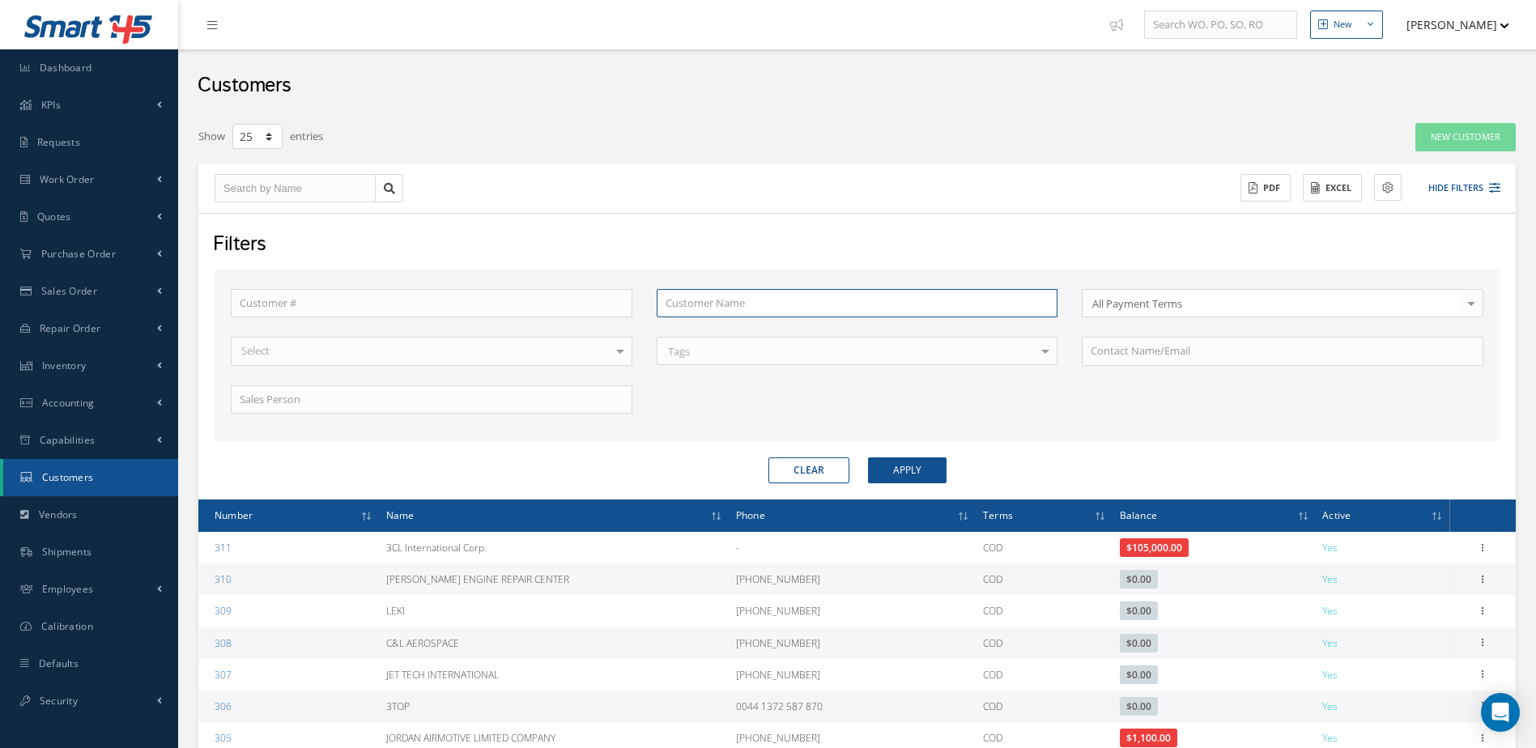
click at [750, 304] on input "text" at bounding box center [858, 303] width 402 height 29
type input "g"
type input "gt"
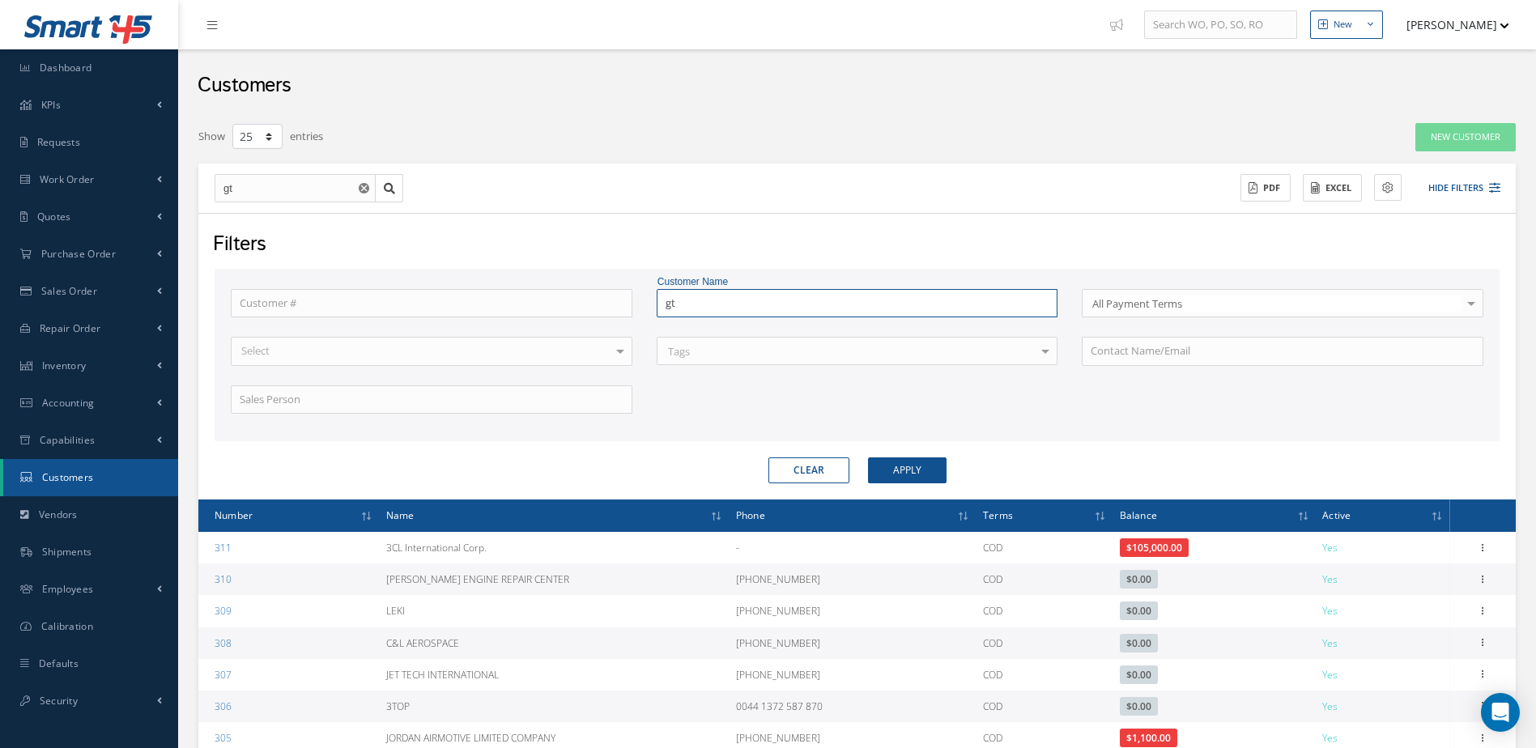
type input "gt"
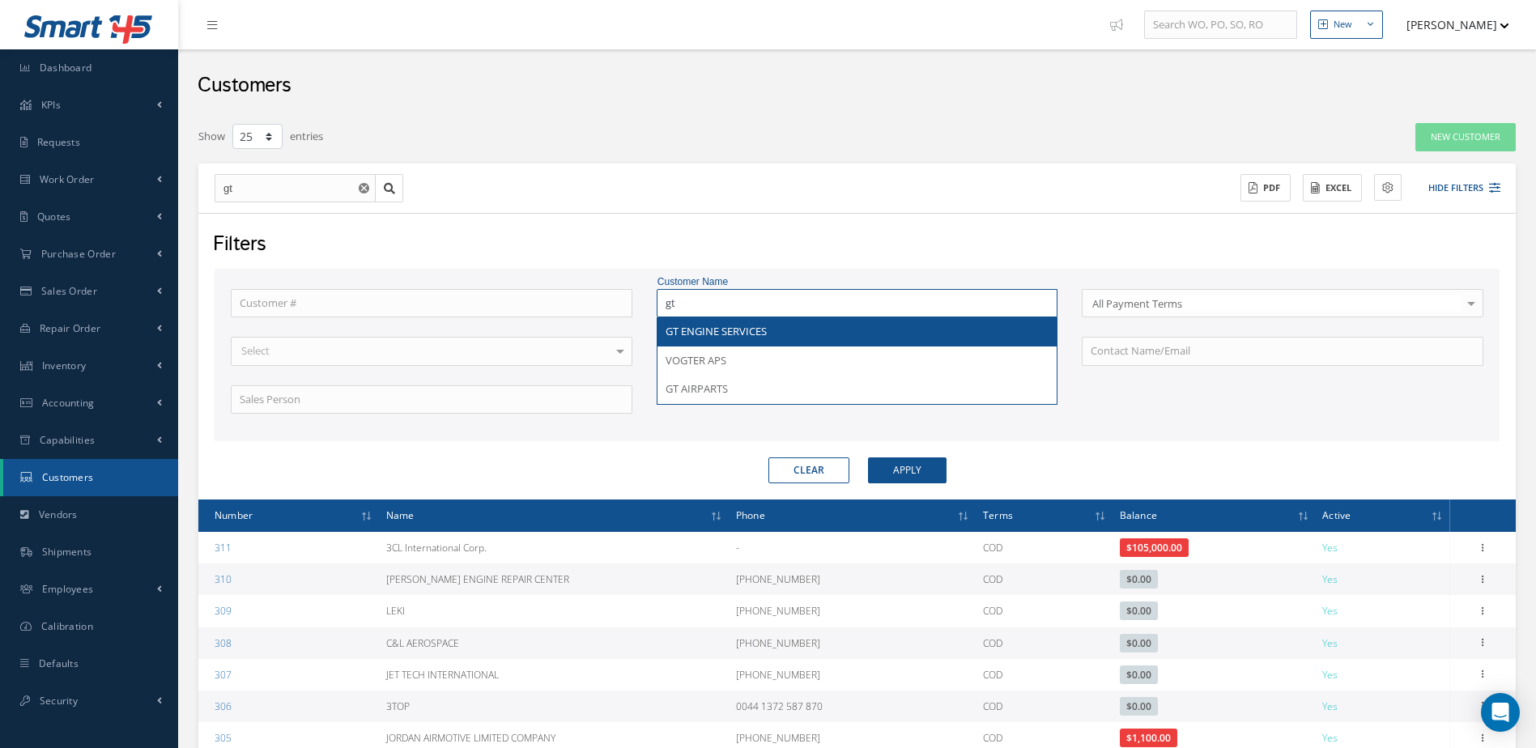
type input "gt"
click at [718, 330] on span "GT ENGINE SERVICES" at bounding box center [716, 331] width 101 height 15
type input "GT ENGINE SERVICES"
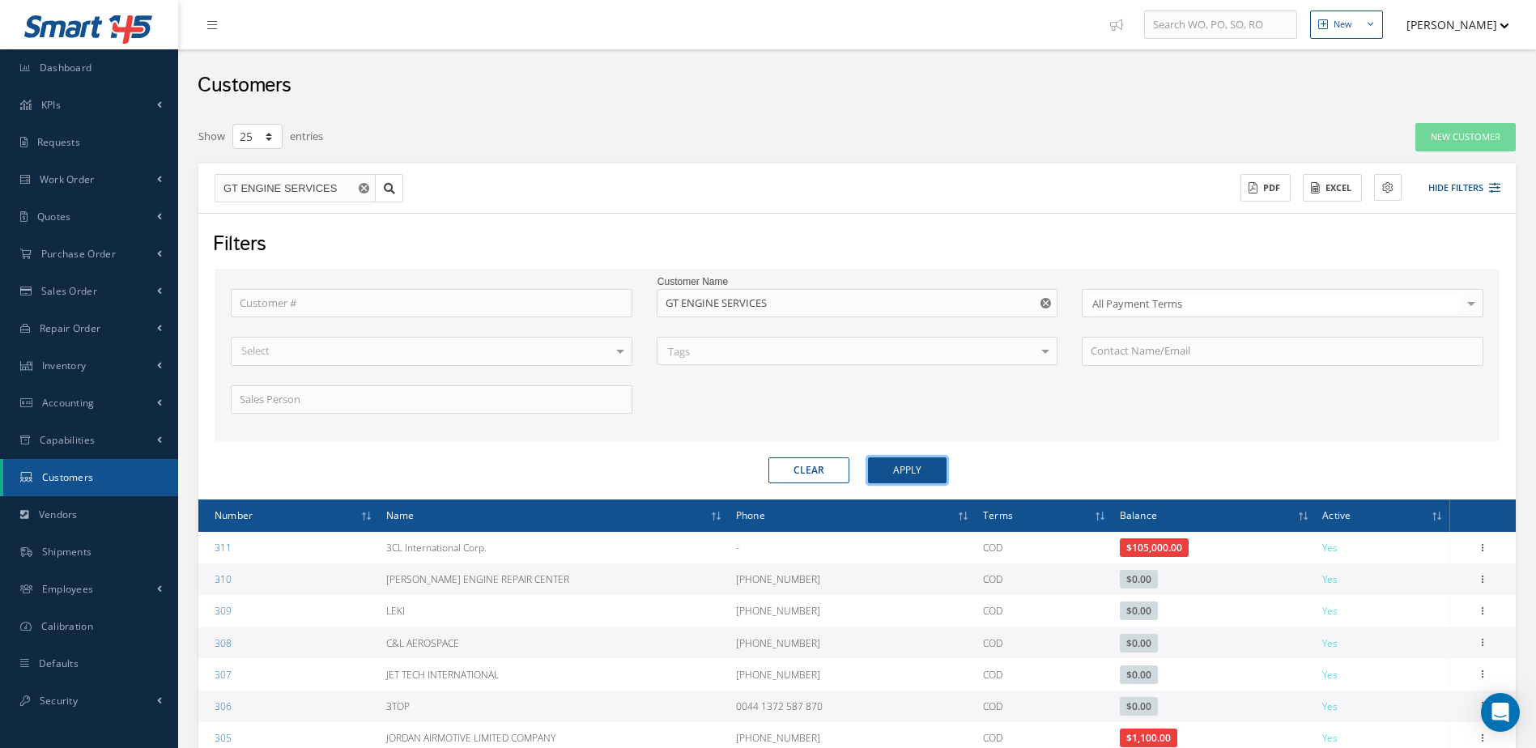
click at [905, 483] on button "Apply" at bounding box center [907, 470] width 79 height 26
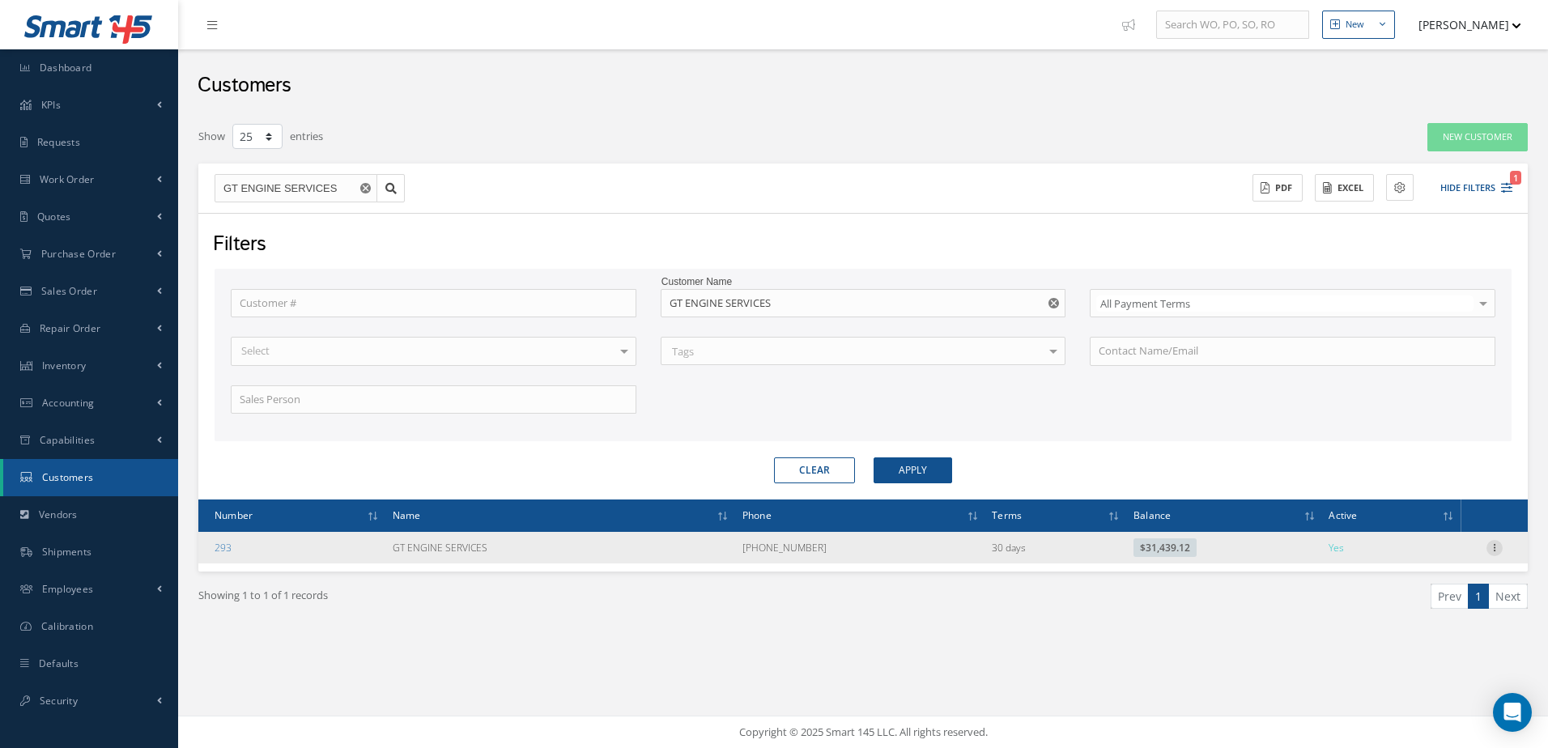
click at [1488, 546] on icon at bounding box center [1495, 546] width 16 height 13
click at [1403, 622] on link "Send By Email" at bounding box center [1420, 621] width 128 height 21
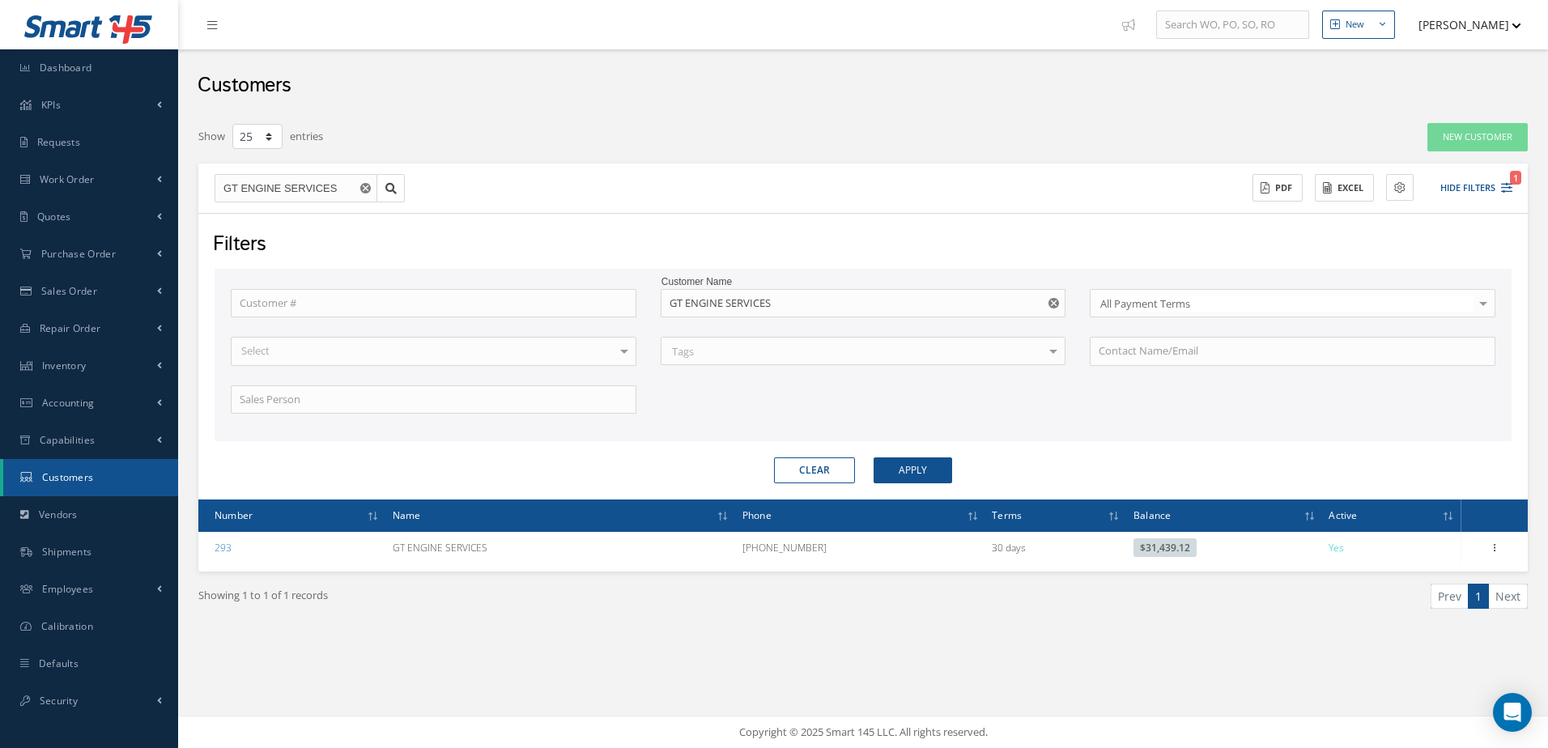
type input "Reports from Customer 293"
type textarea "Dear, Please find attached your Statement Reports of Customer 293. Please feel …"
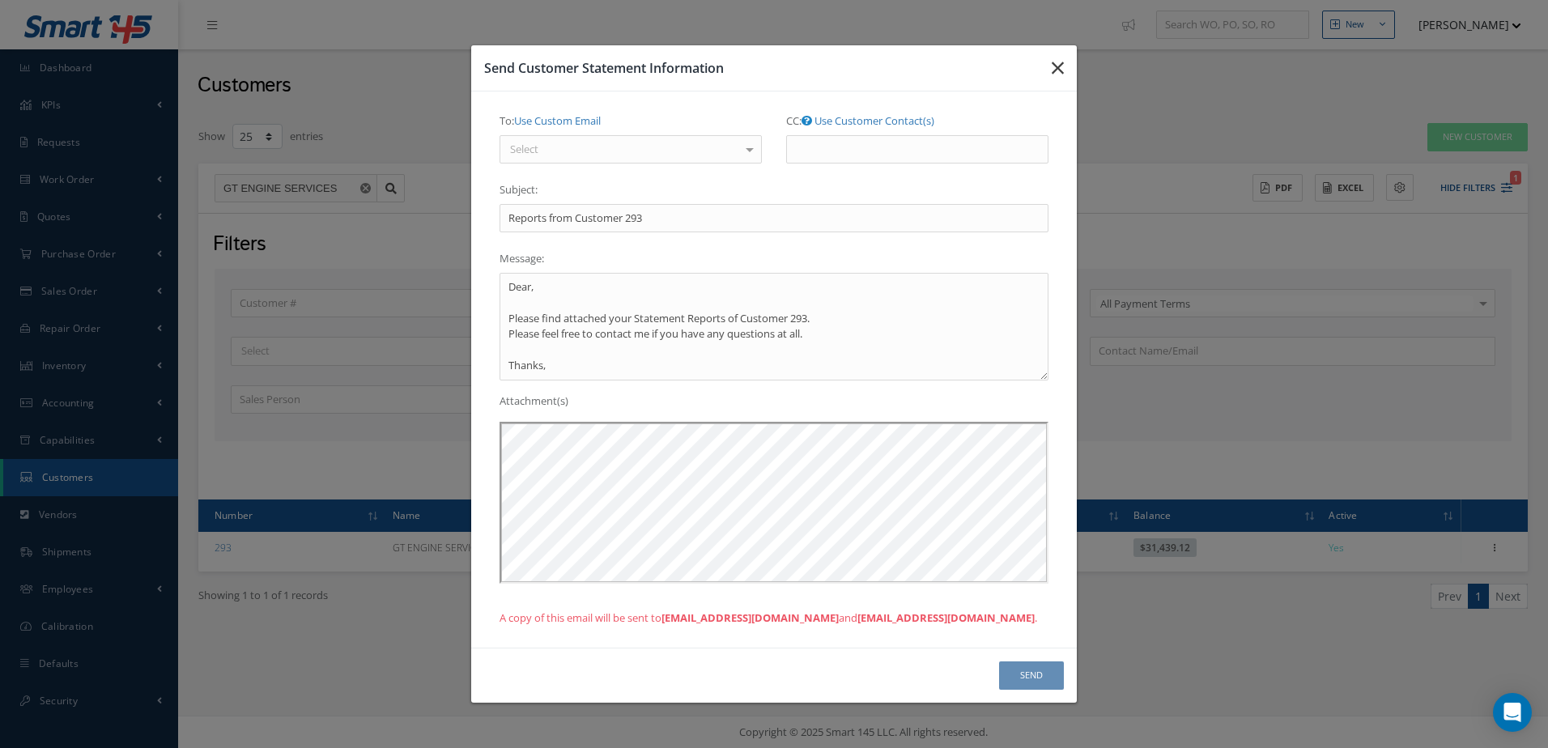
click at [1062, 62] on icon "button" at bounding box center [1058, 67] width 12 height 19
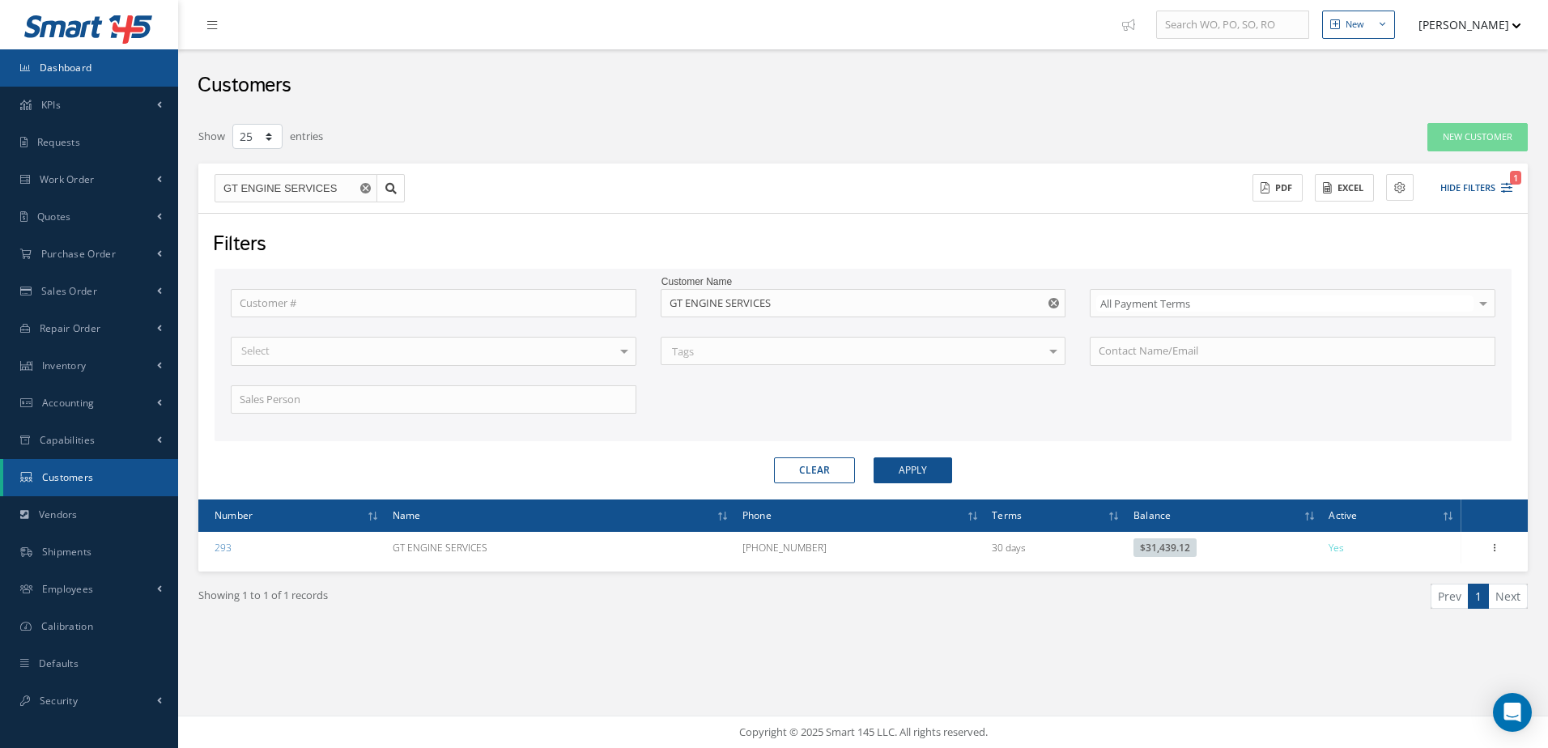
click at [92, 50] on link "Dashboard" at bounding box center [89, 67] width 178 height 37
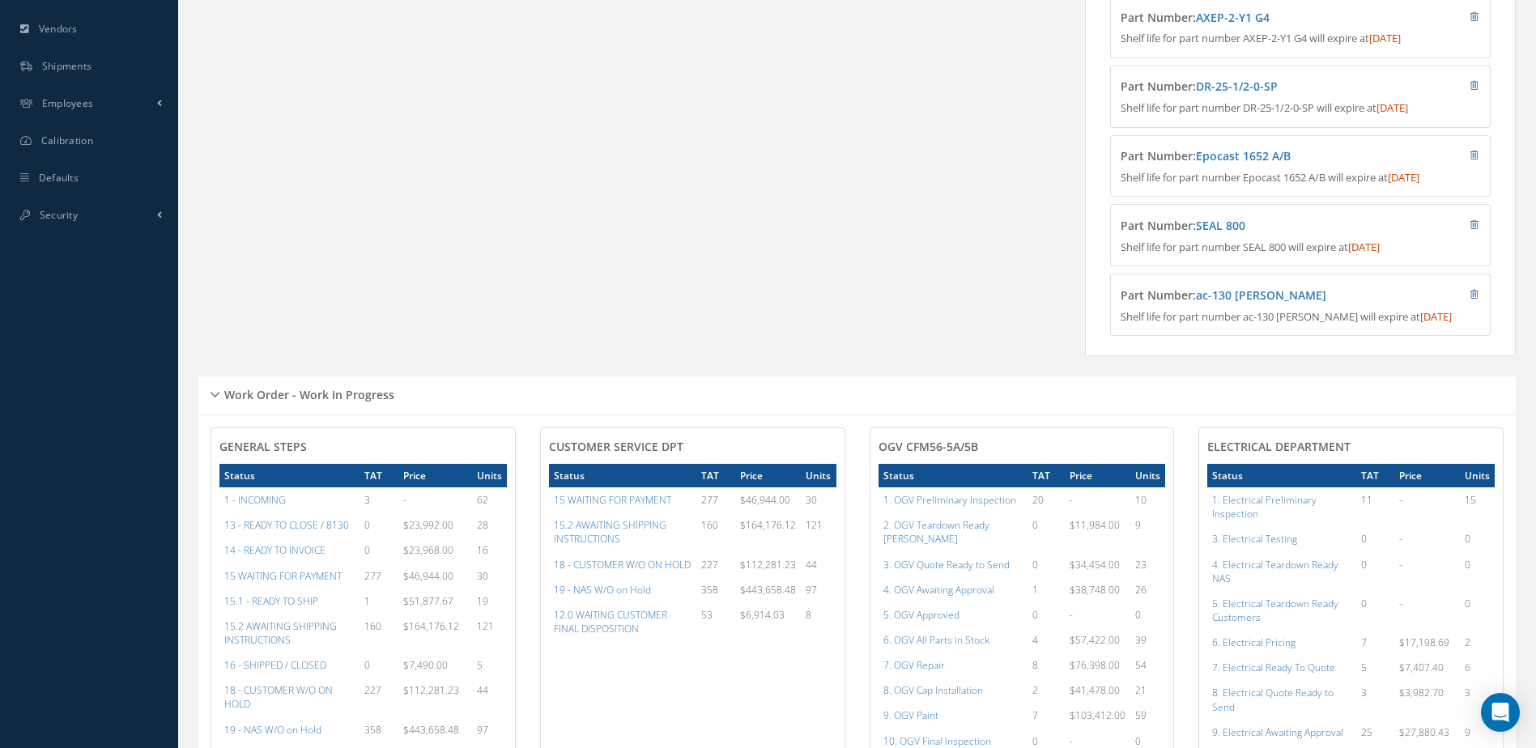
scroll to position [810, 0]
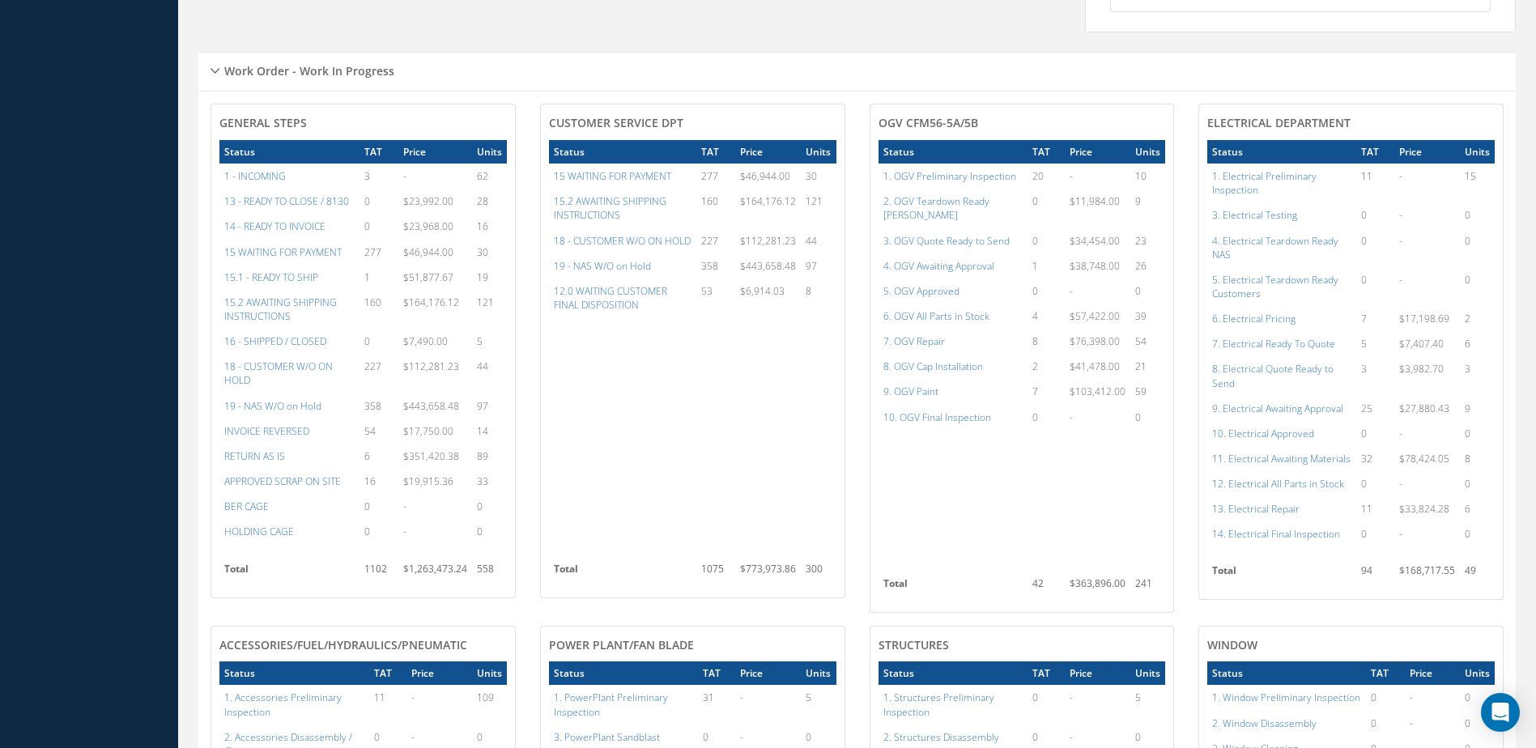
click at [298, 231] on td "14 - READY TO INVOICE" at bounding box center [289, 226] width 140 height 25
click at [302, 233] on a=21&excludeInternalCustomer=false&excludeInvoicedOrClosed=true&&filtersHidded"] "14 - READY TO INVOICE" at bounding box center [274, 226] width 101 height 14
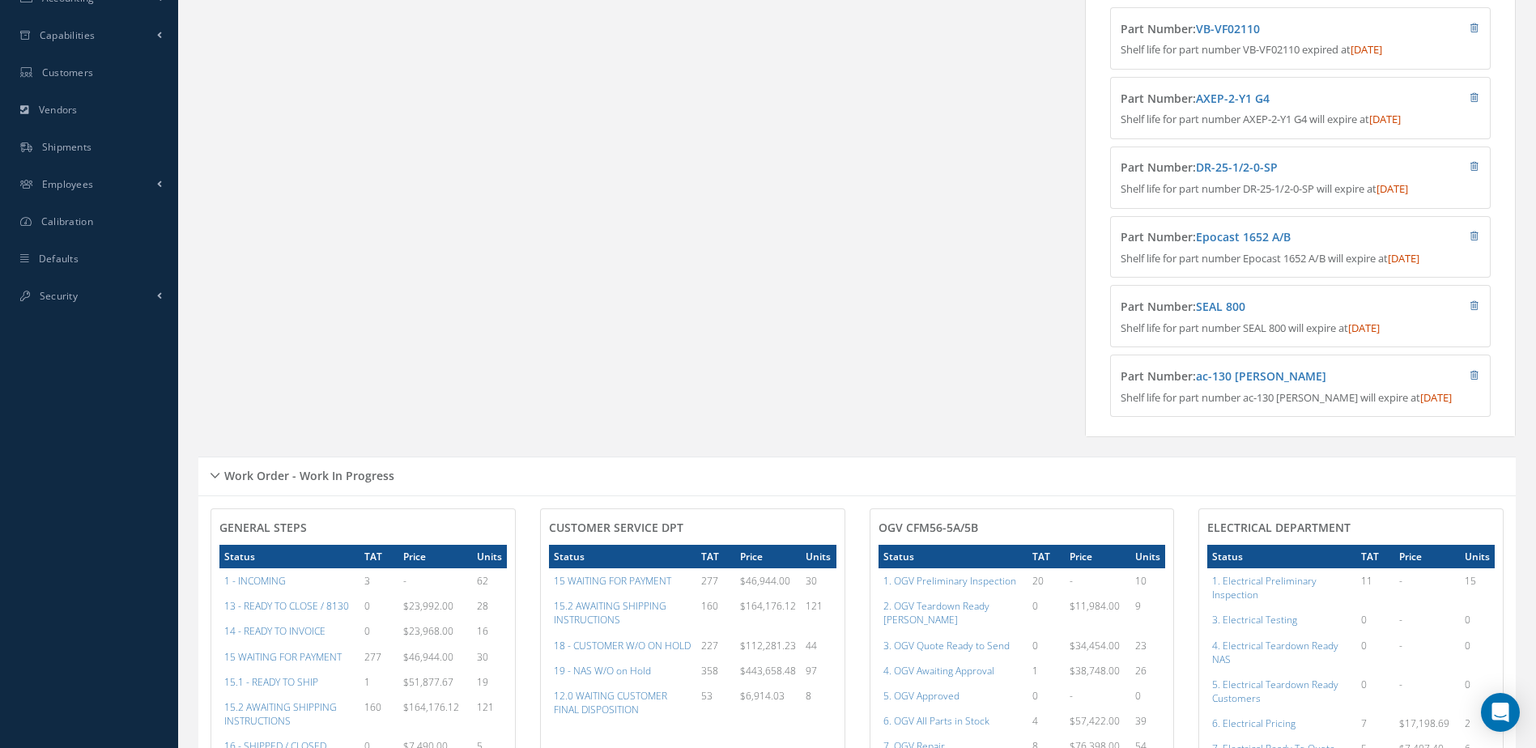
scroll to position [0, 0]
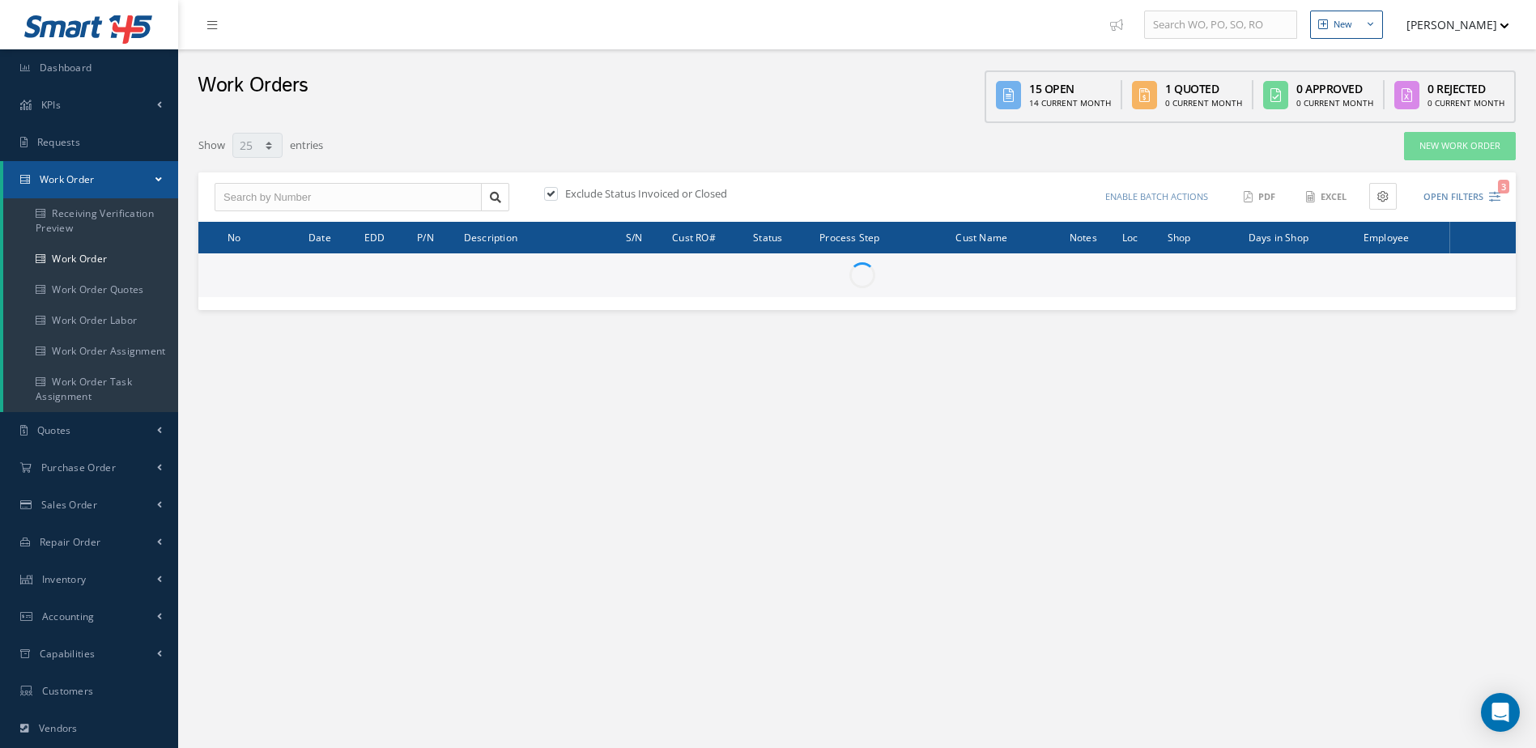
select select "25"
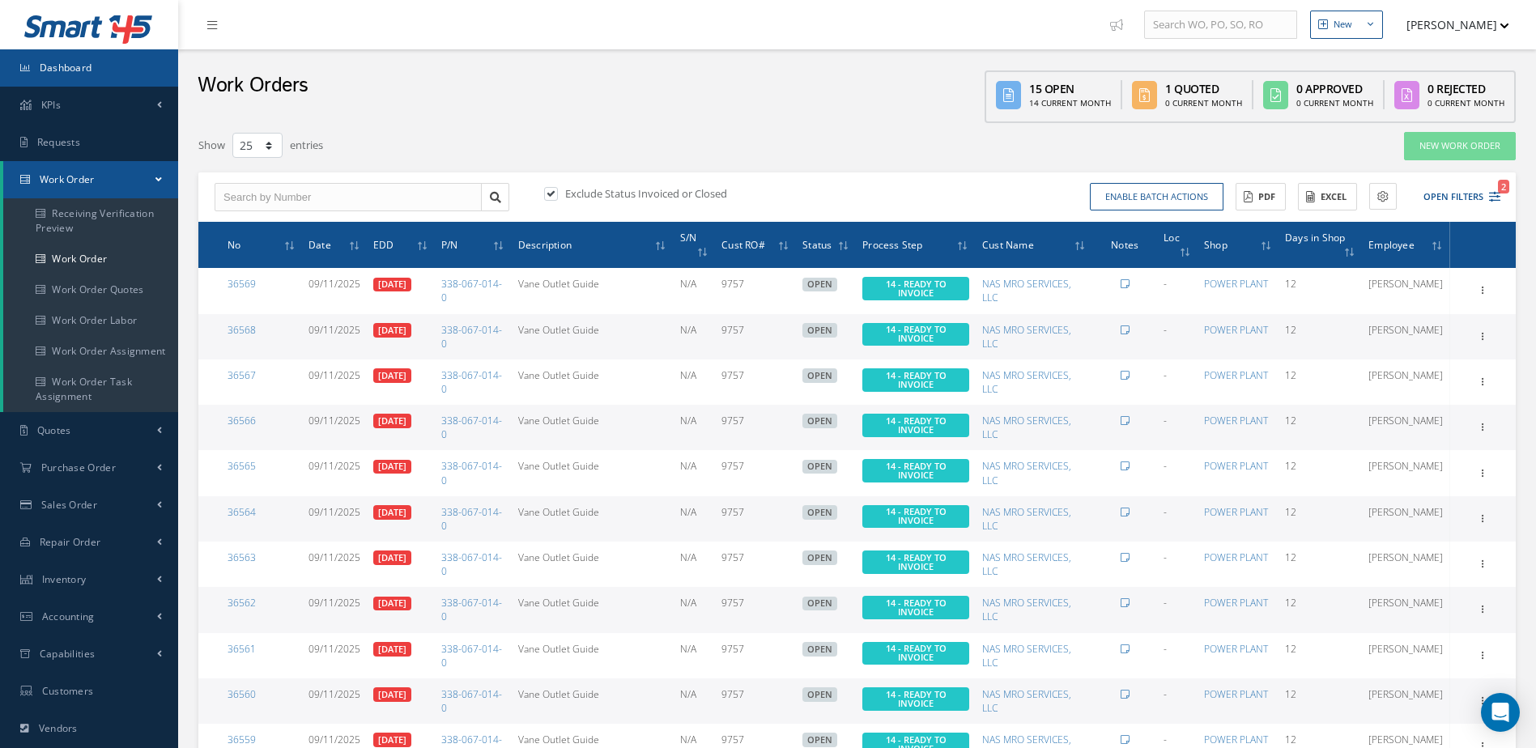
click at [116, 77] on link "Dashboard" at bounding box center [89, 67] width 178 height 37
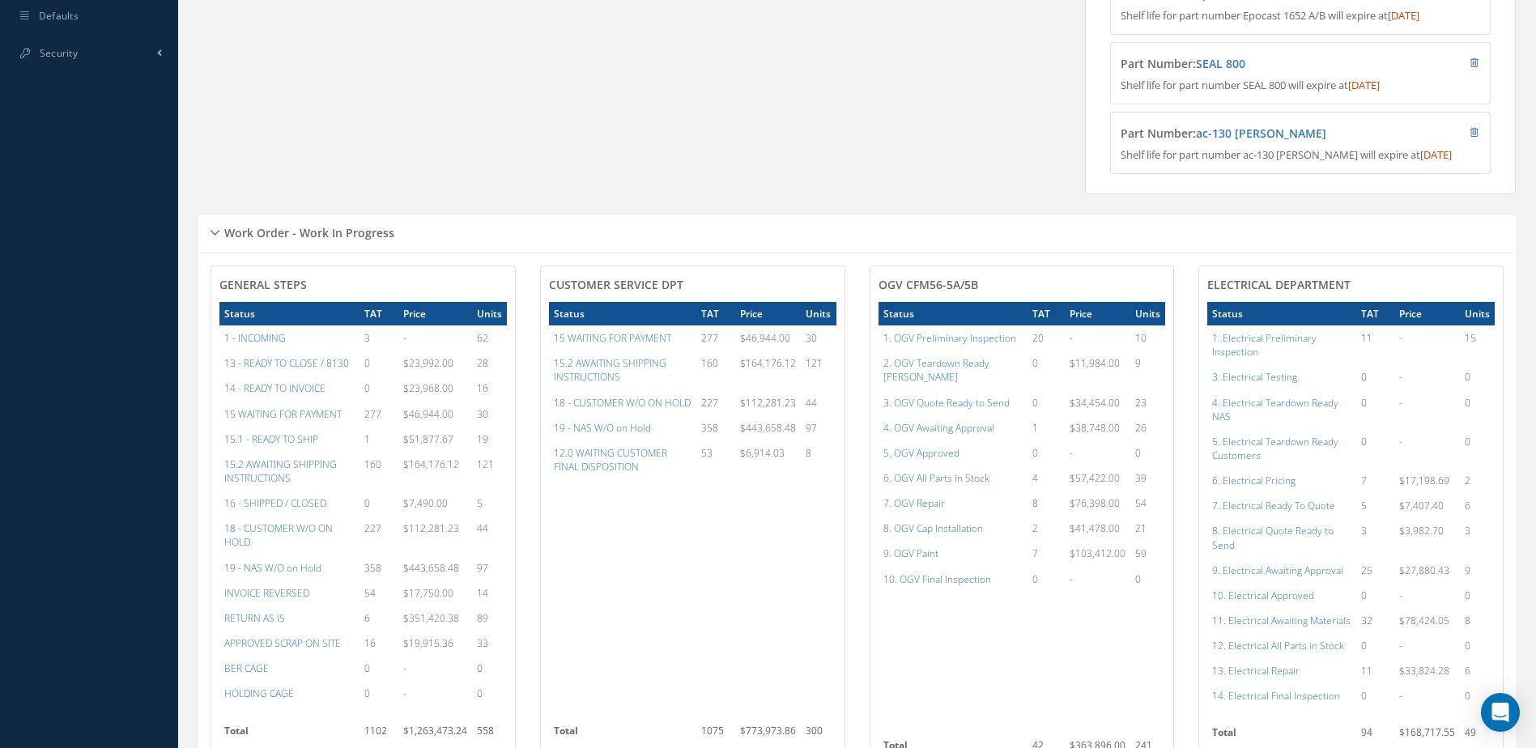
scroll to position [729, 0]
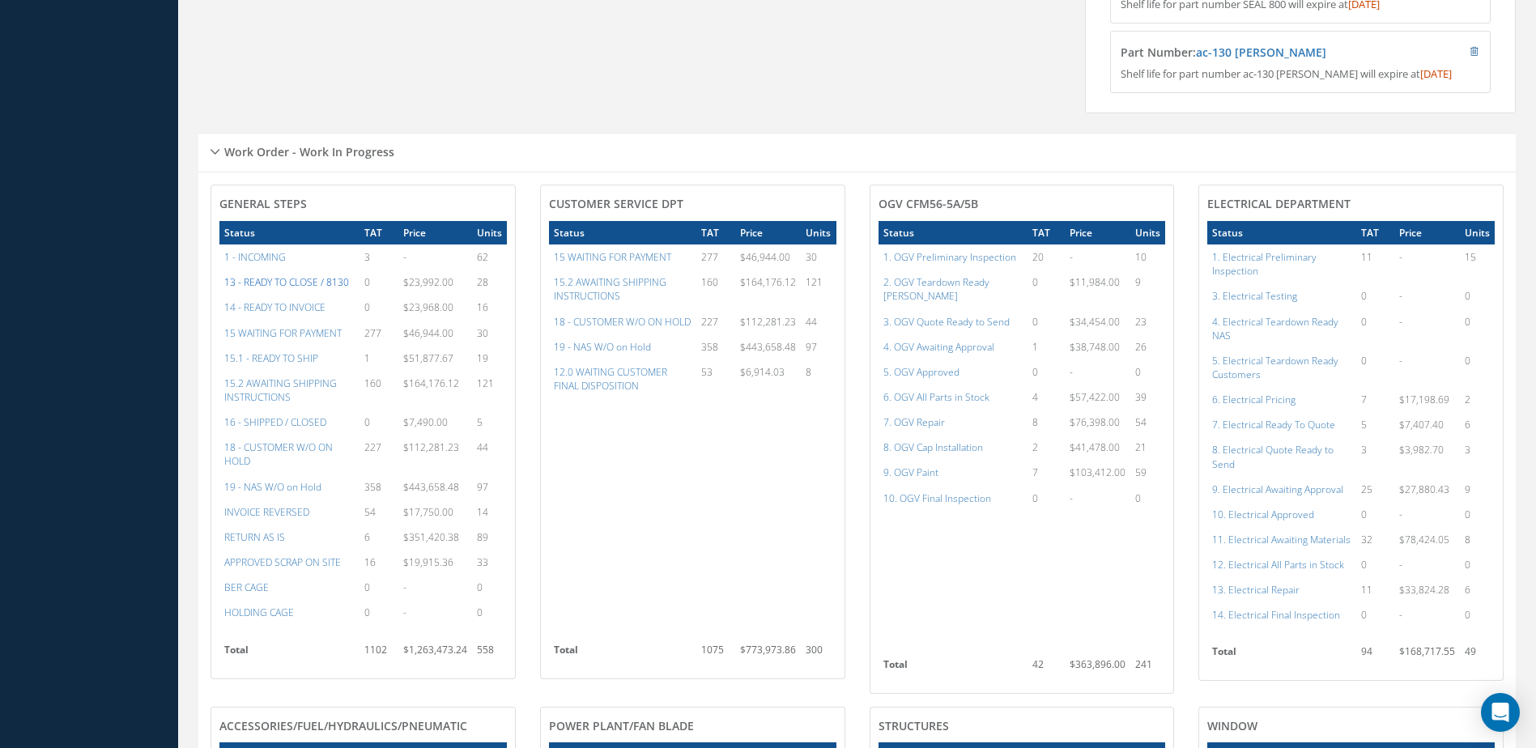
click at [272, 289] on a=20&excludeInternalCustomer=false&excludeInvoicedOrClosed=true&&filtersHidded"] "13 - READY TO CLOSE / 8130" at bounding box center [286, 282] width 125 height 14
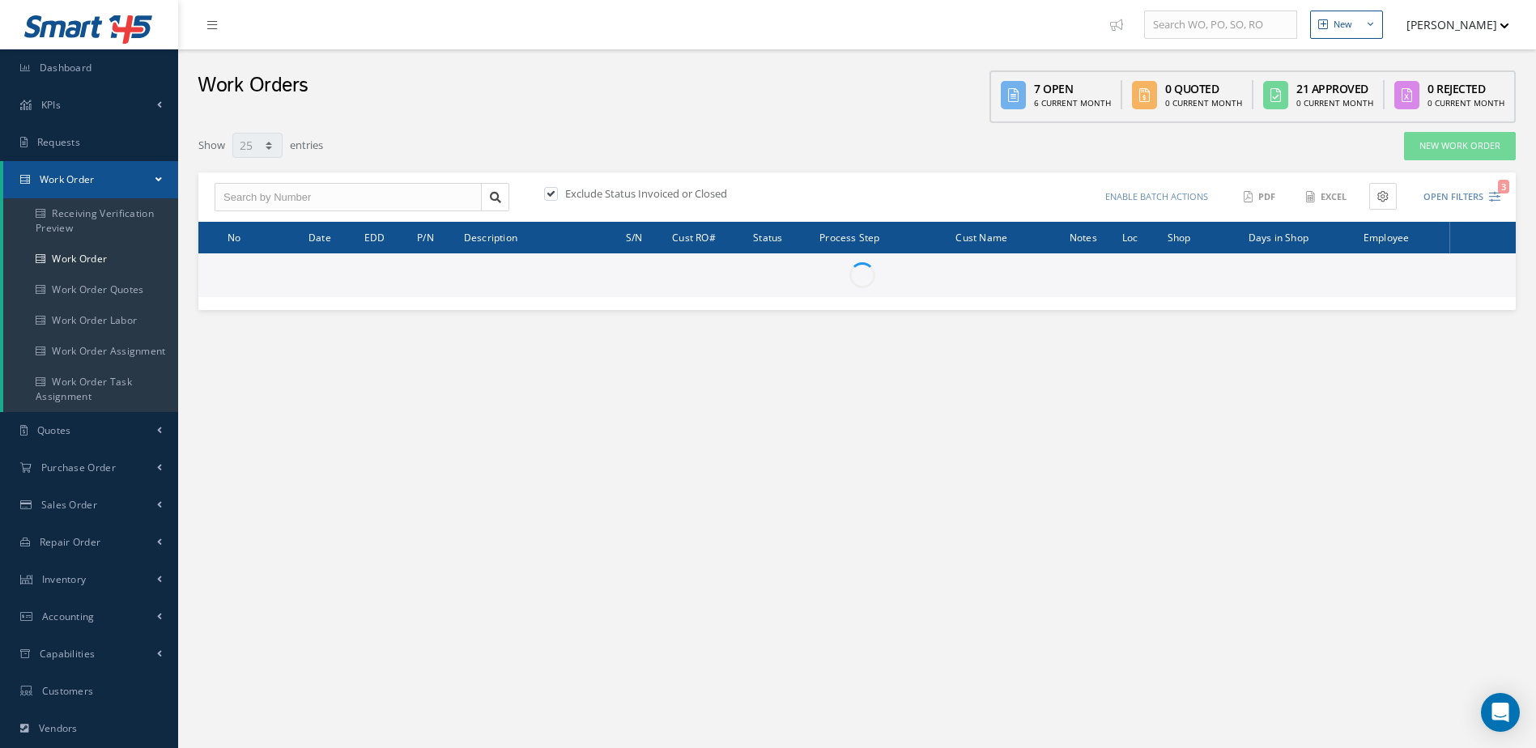
select select "25"
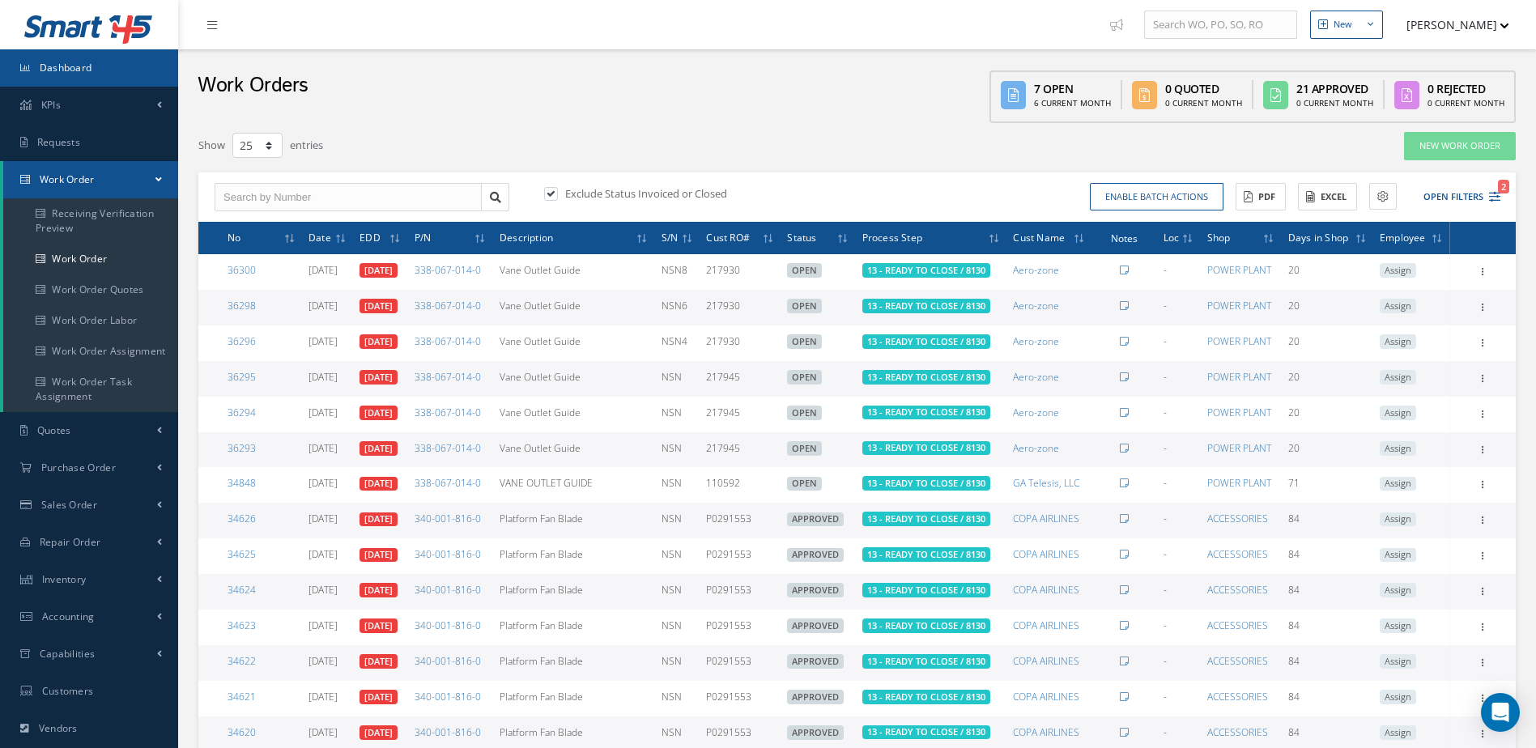
click at [48, 69] on span "Dashboard" at bounding box center [66, 68] width 53 height 14
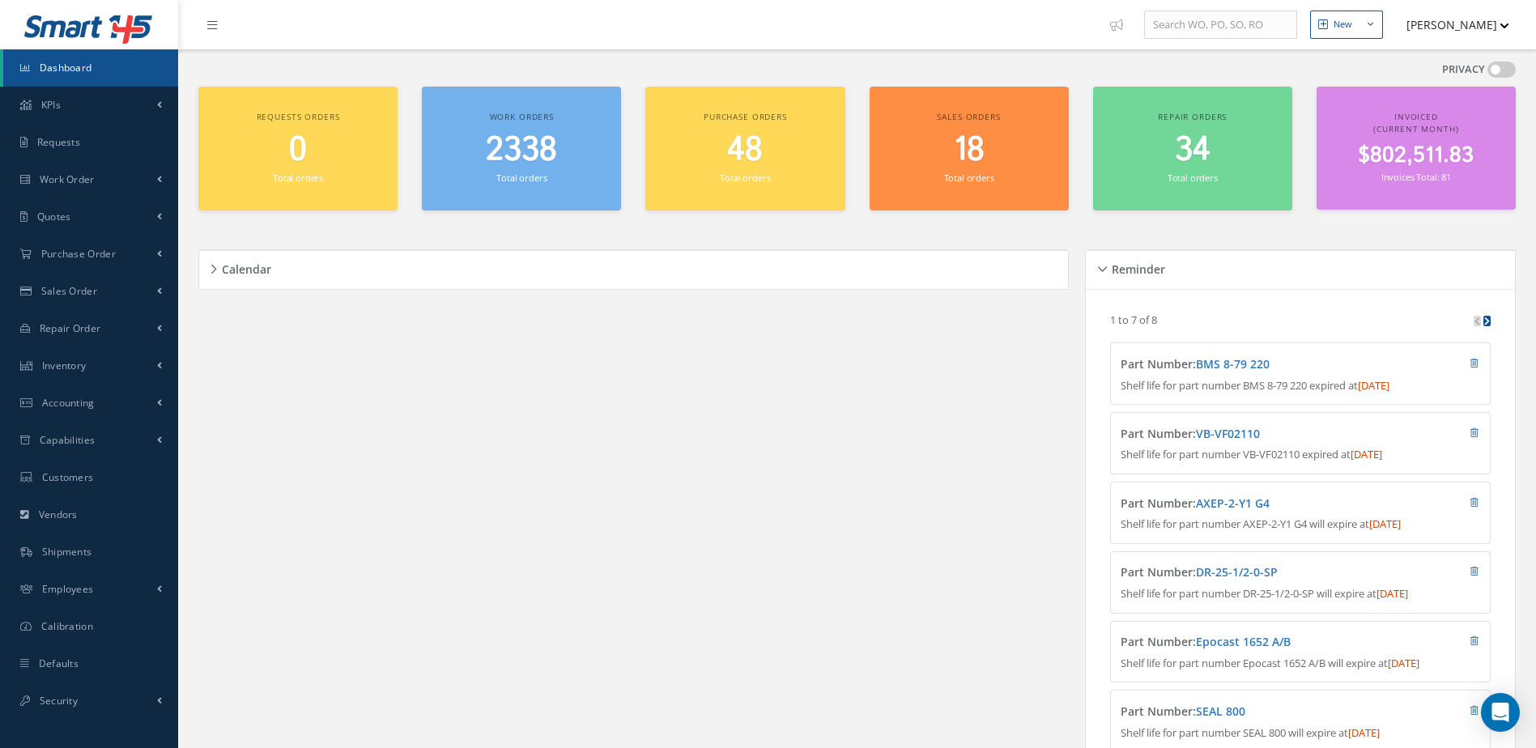
scroll to position [276, 0]
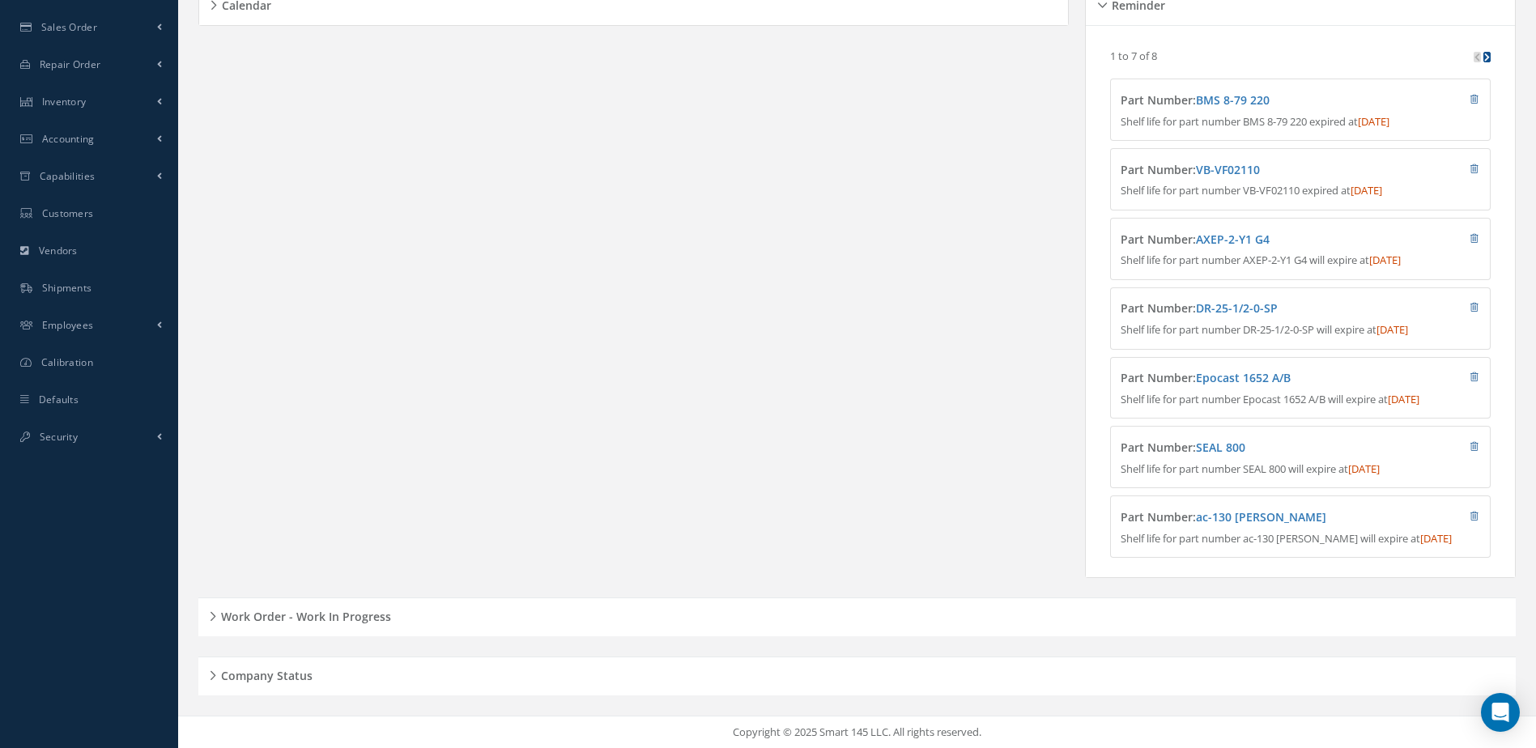
click at [333, 611] on h5 "Work Order - Work In Progress" at bounding box center [303, 614] width 175 height 19
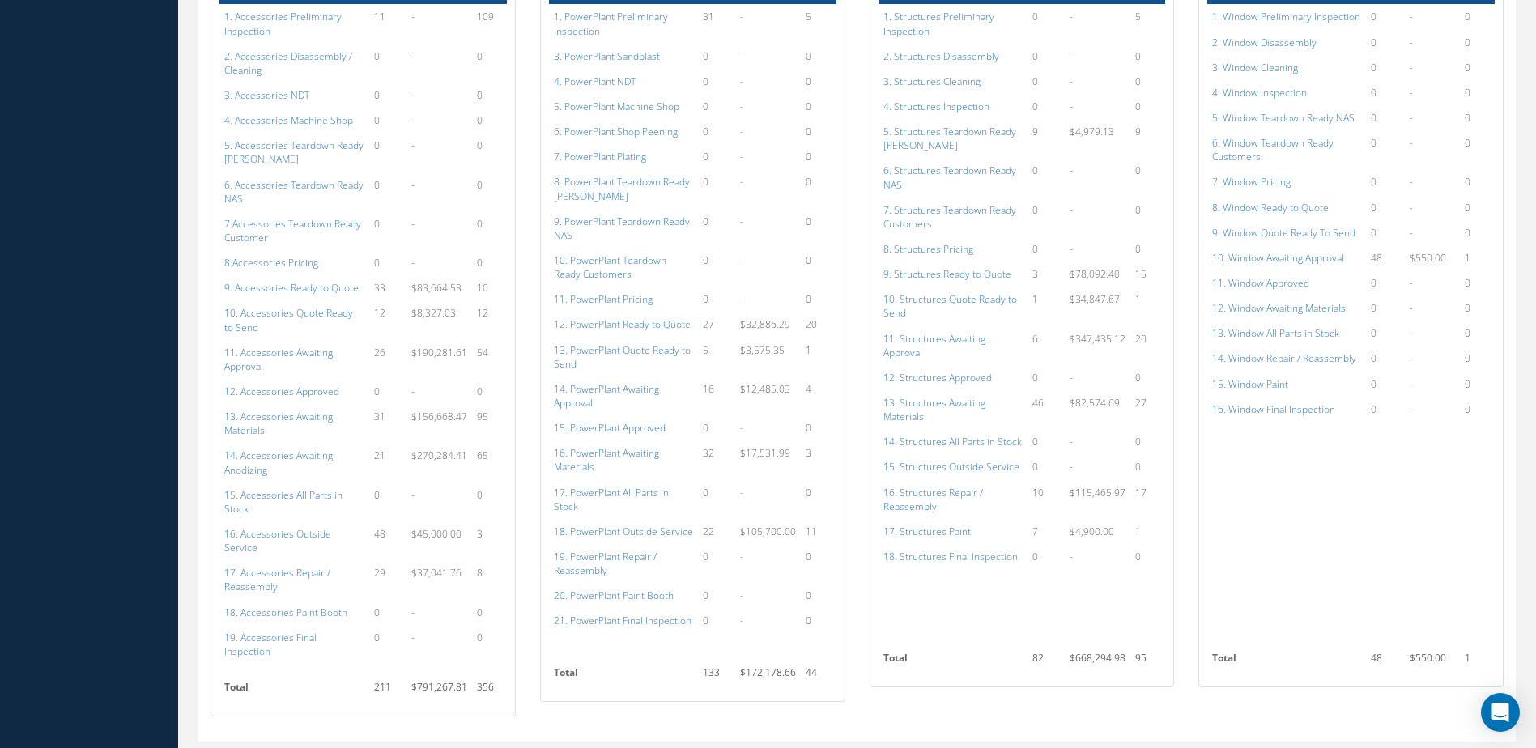
scroll to position [1568, 0]
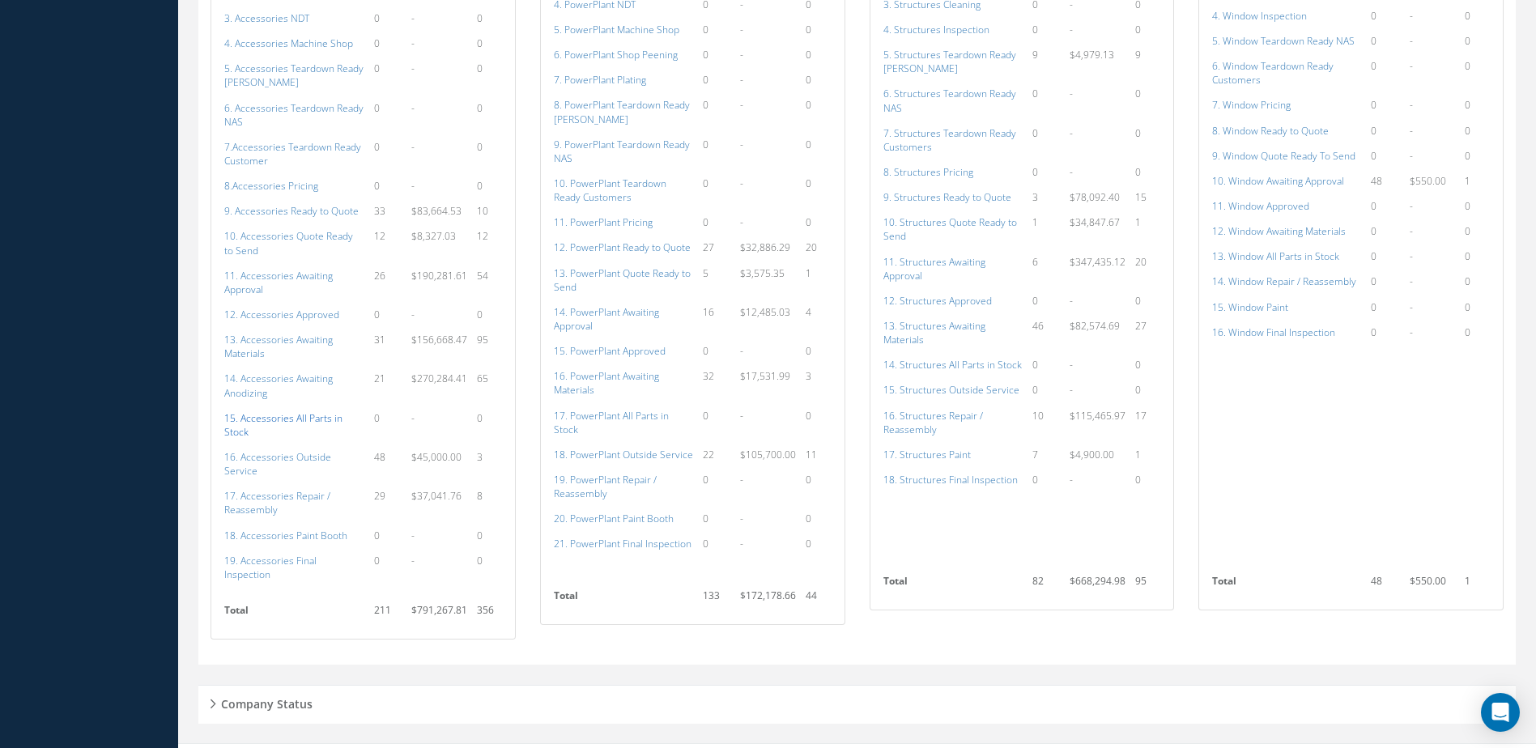
click at [304, 421] on a=115&excludeInternalCustomer=false&excludeInvoicedOrClosed=true&shop_id=14&filtersHidded"] "15. Accessories All Parts in Stock" at bounding box center [283, 425] width 118 height 28
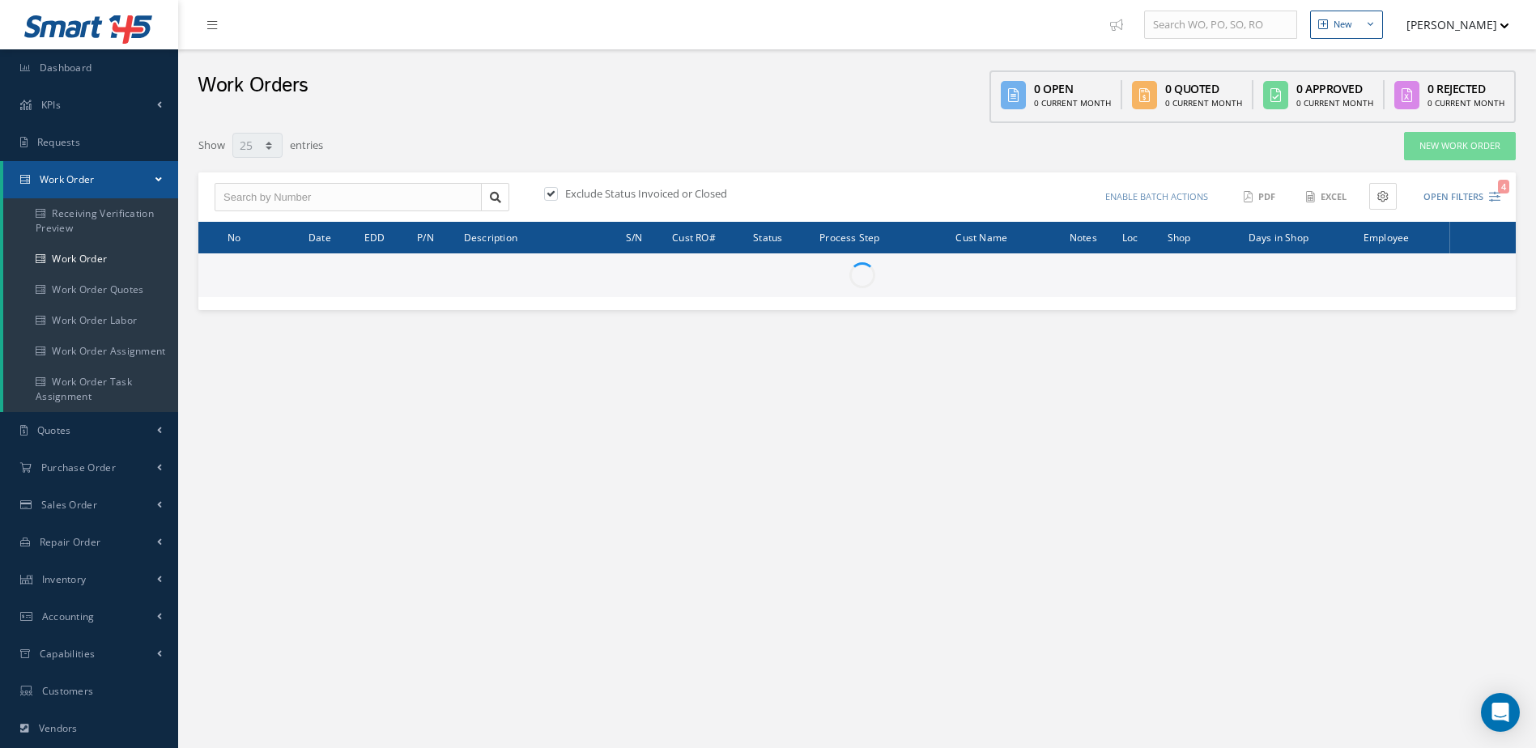
select select "25"
type input "All Work Request"
type input "All Work Performed"
type input "All Status"
type input "WO Part Status"
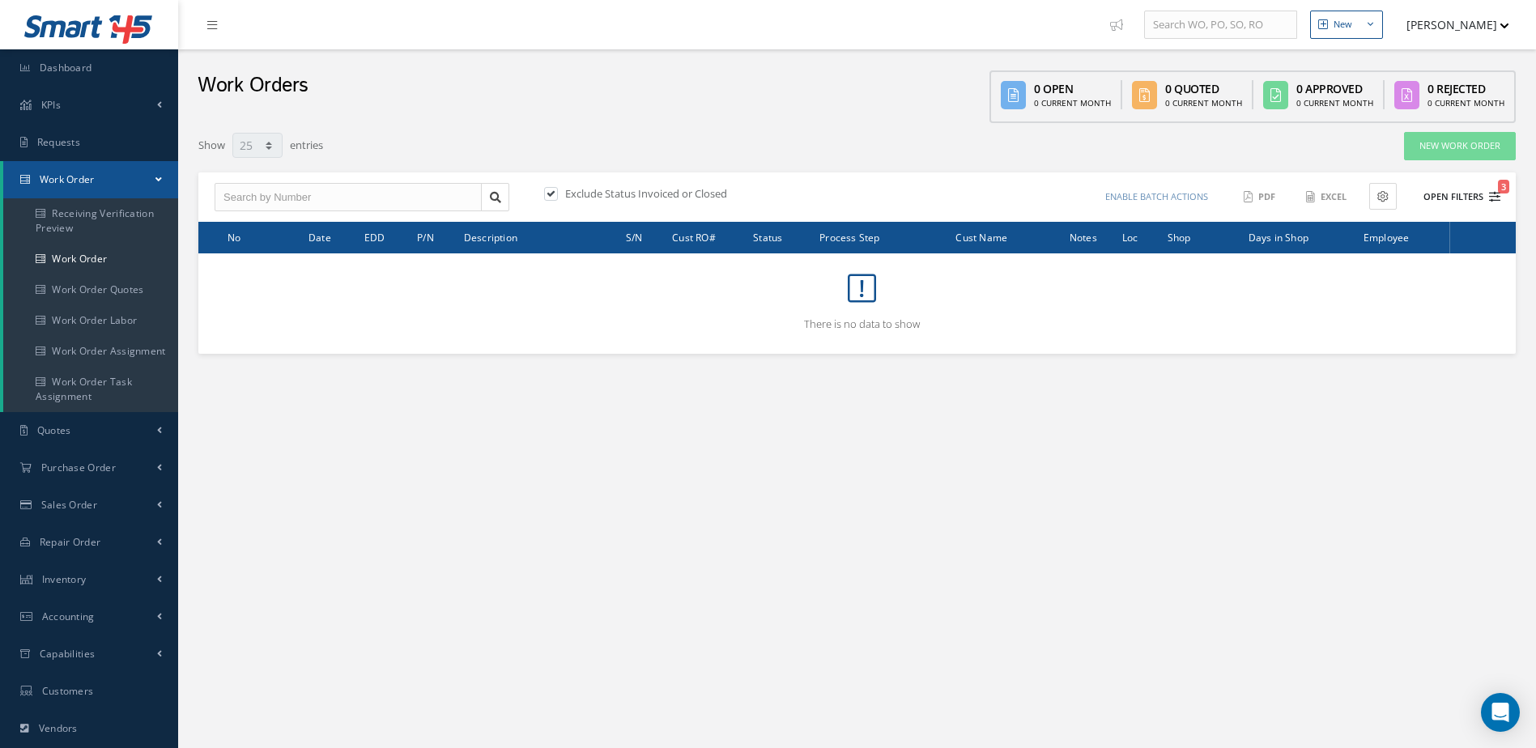
click at [1452, 197] on button "Open Filters 3" at bounding box center [1454, 197] width 91 height 27
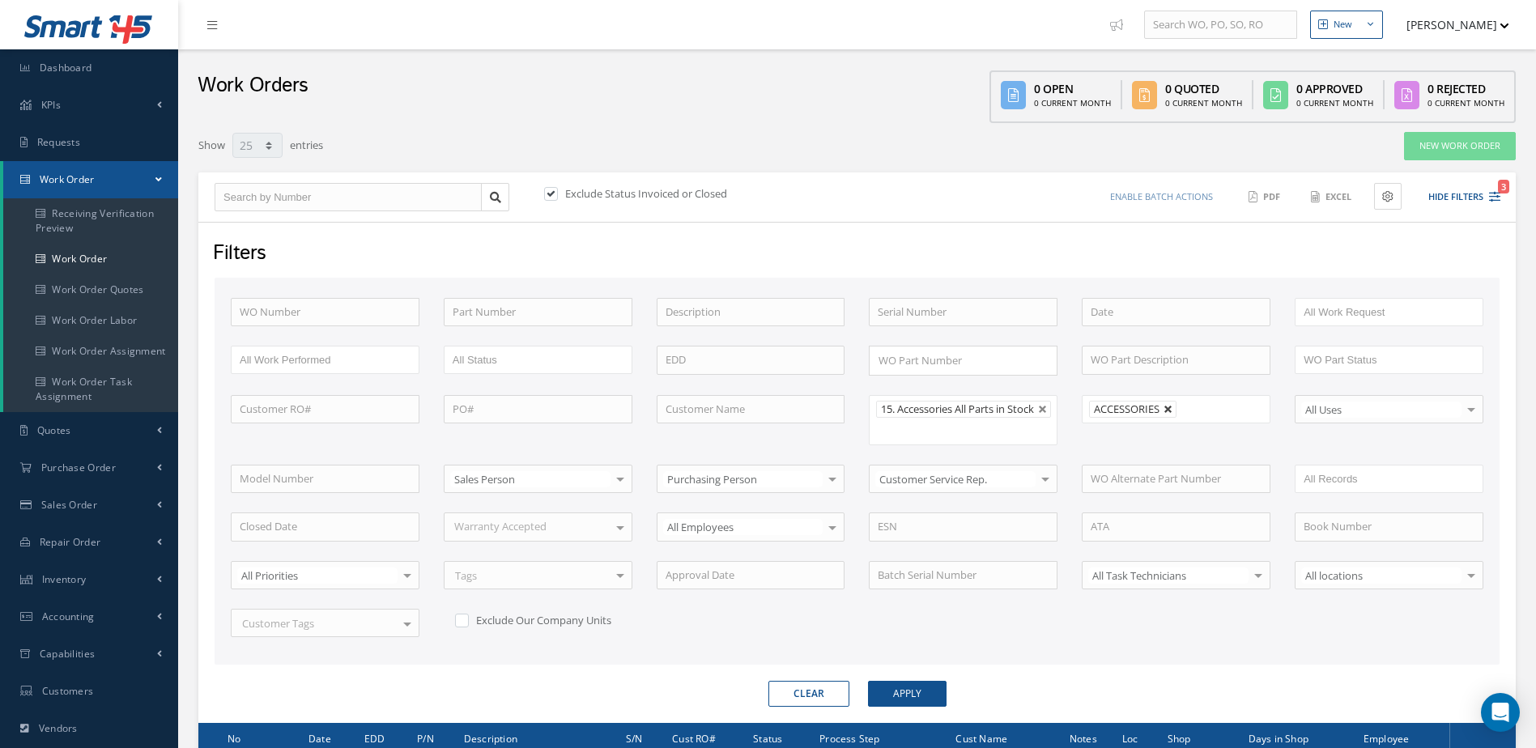
click at [1165, 408] on link at bounding box center [1169, 410] width 10 height 10
type input "All Shops"
click at [895, 707] on button "Apply" at bounding box center [907, 694] width 79 height 26
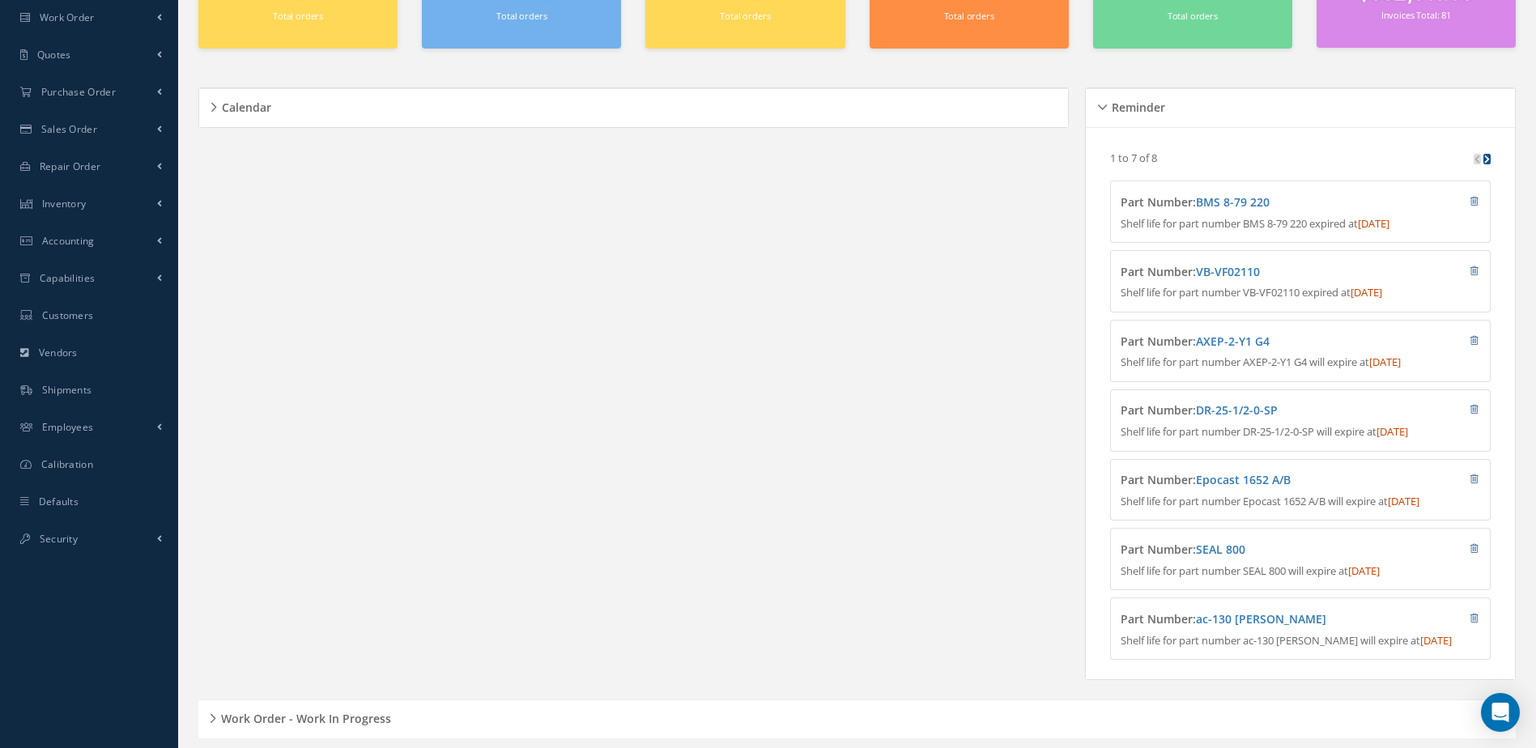
scroll to position [276, 0]
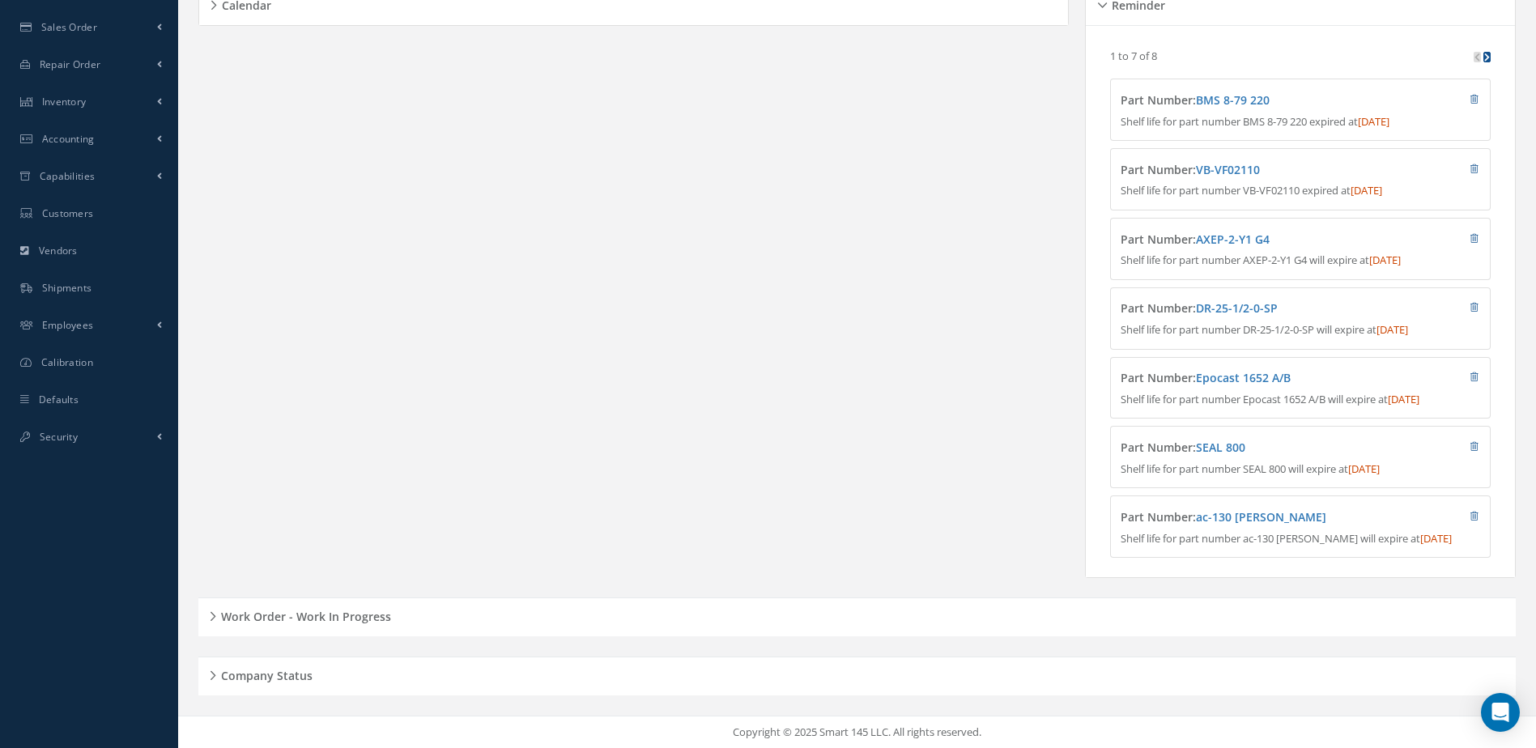
click at [335, 614] on h5 "Work Order - Work In Progress" at bounding box center [303, 614] width 175 height 19
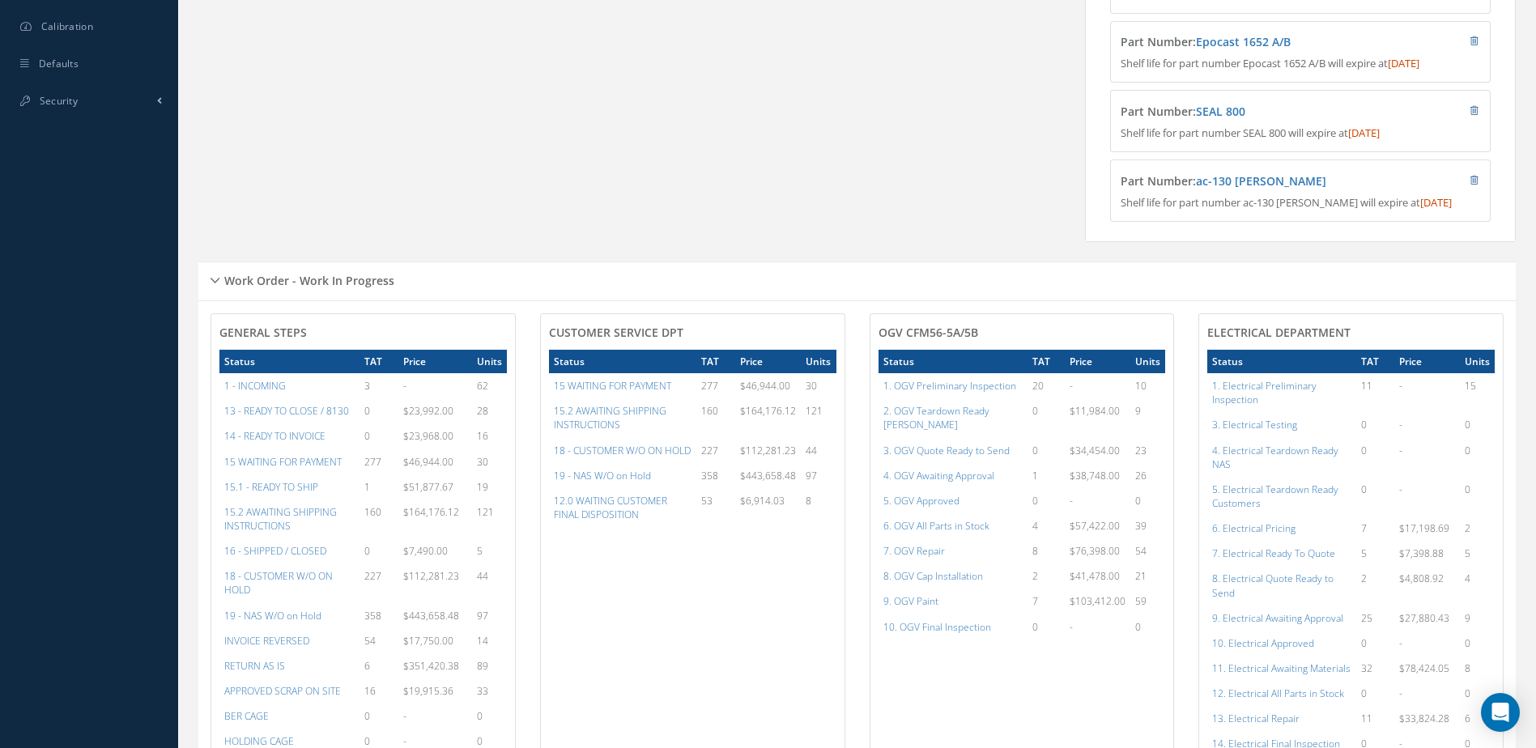
scroll to position [924, 0]
